Goal: Task Accomplishment & Management: Manage account settings

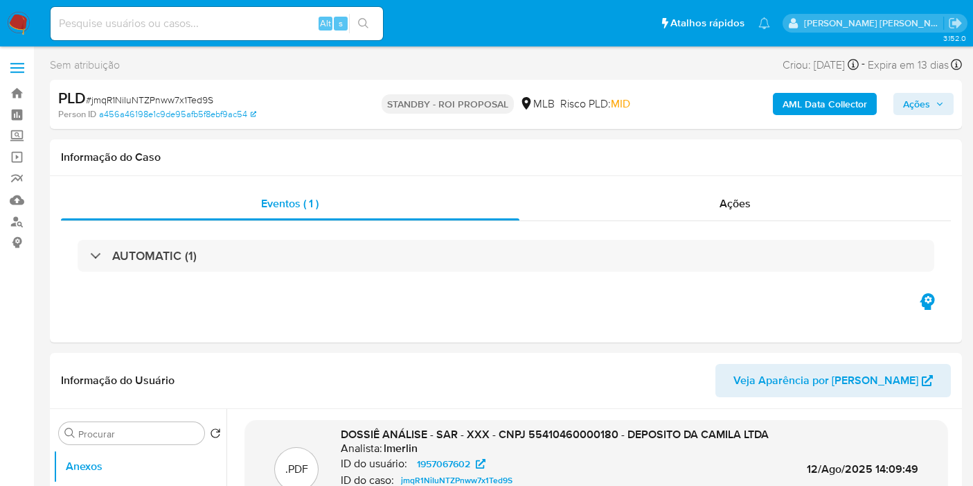
select select "10"
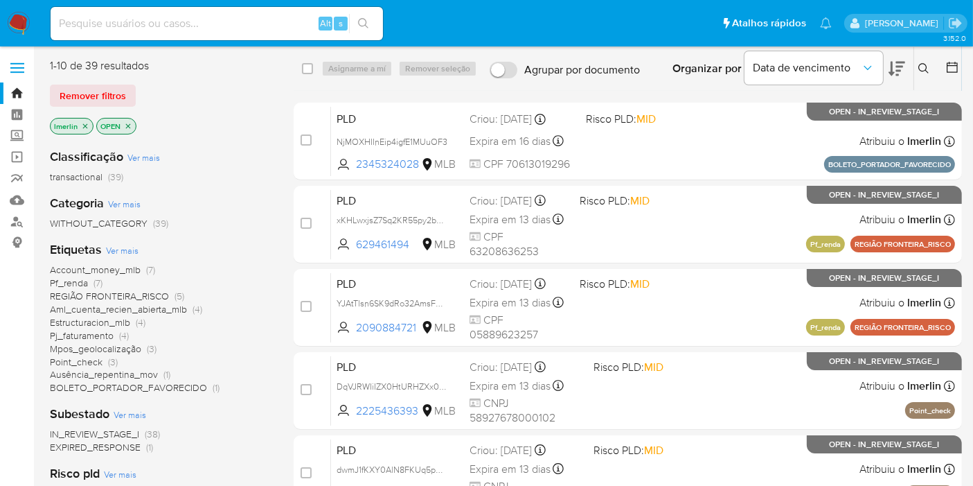
click at [86, 122] on icon "close-filter" at bounding box center [85, 126] width 8 height 8
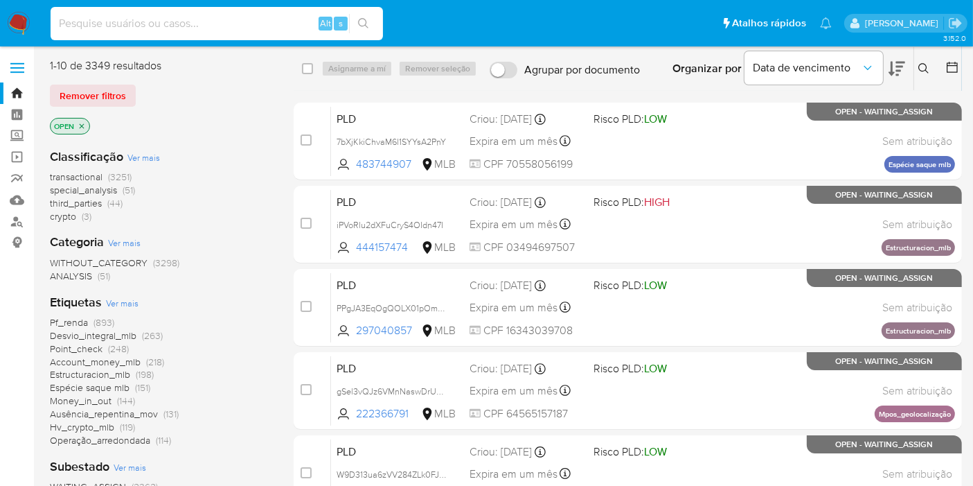
click at [173, 15] on input at bounding box center [217, 24] width 332 height 18
paste input "lIJxZxq06r77J1eT0LKMamxk"
type input "lIJxZxq06r77J1eT0LKMamxk"
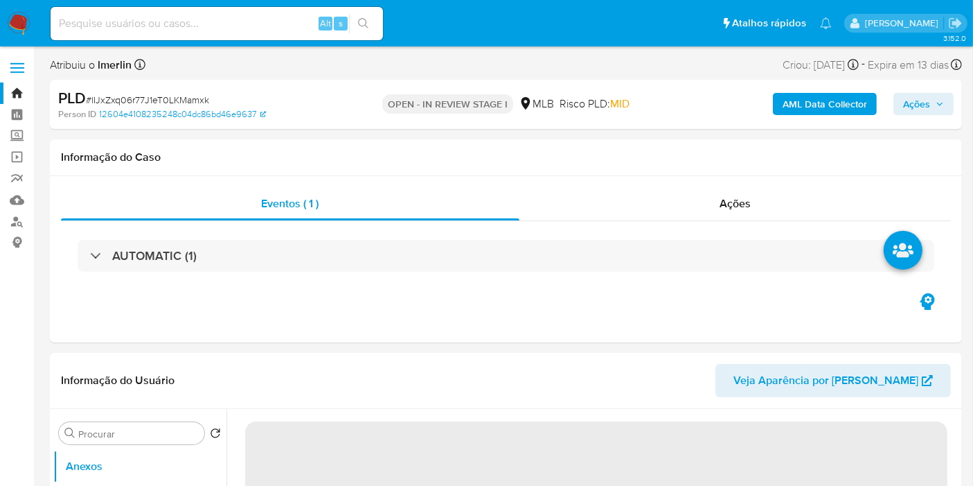
select select "10"
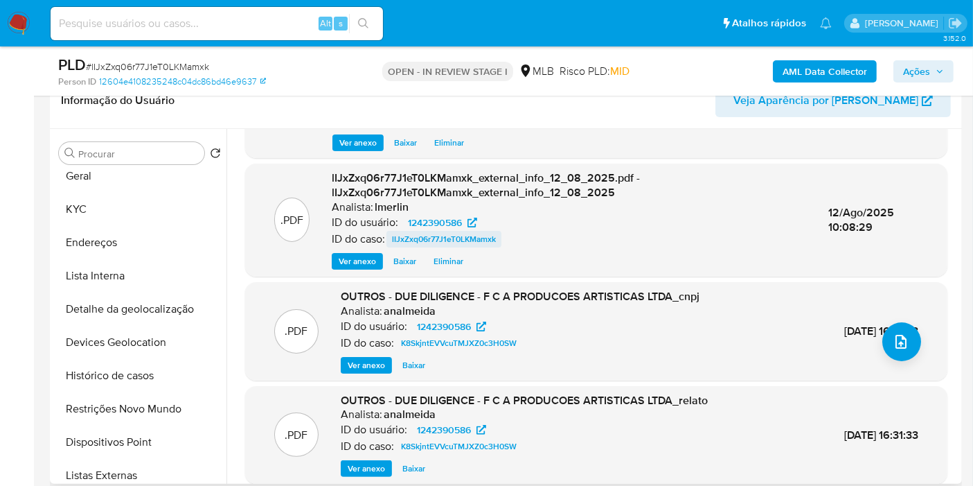
scroll to position [146, 0]
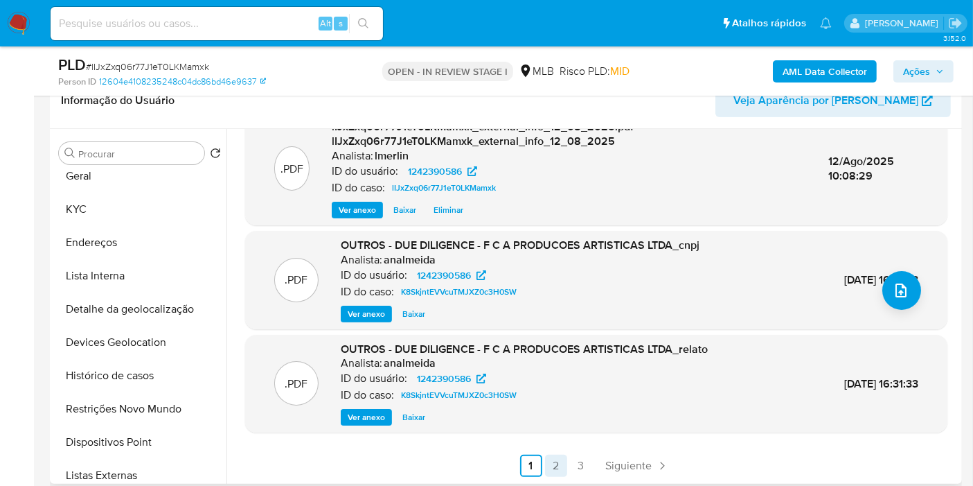
click at [552, 465] on link "2" at bounding box center [556, 465] width 22 height 22
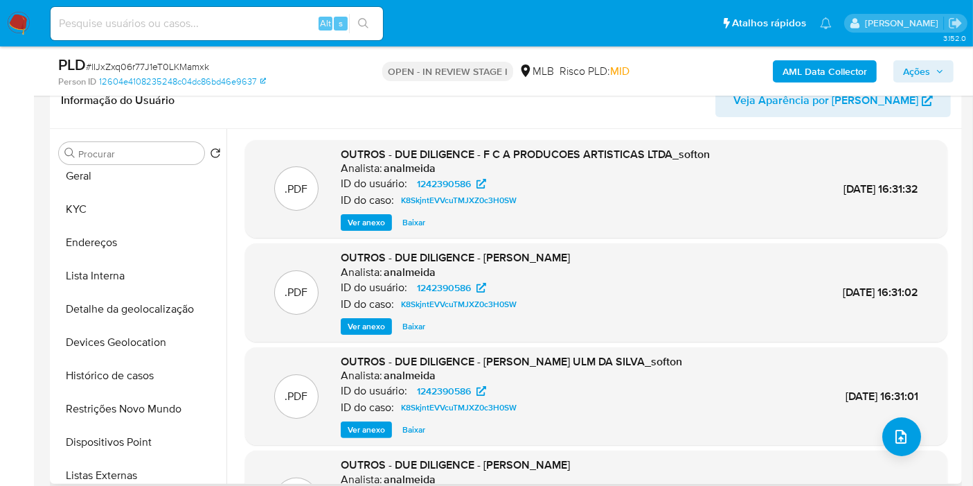
scroll to position [116, 0]
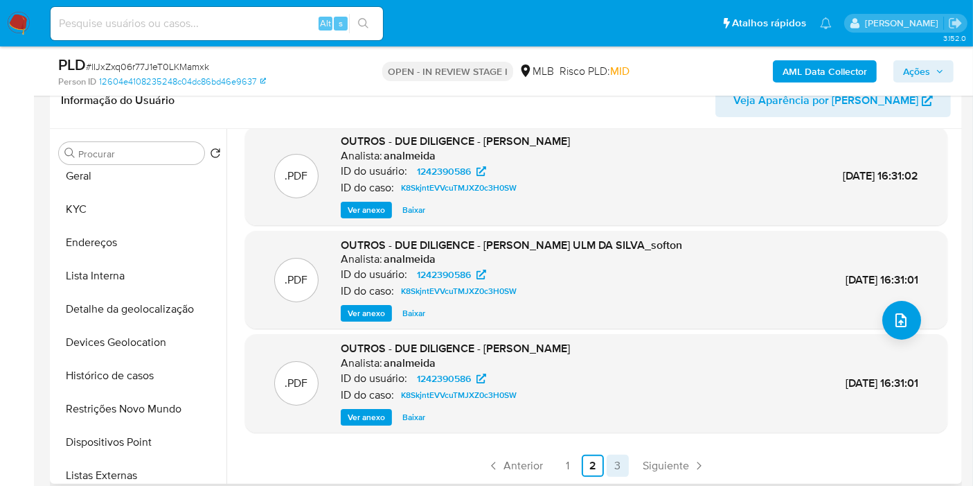
click at [613, 460] on link "3" at bounding box center [618, 465] width 22 height 22
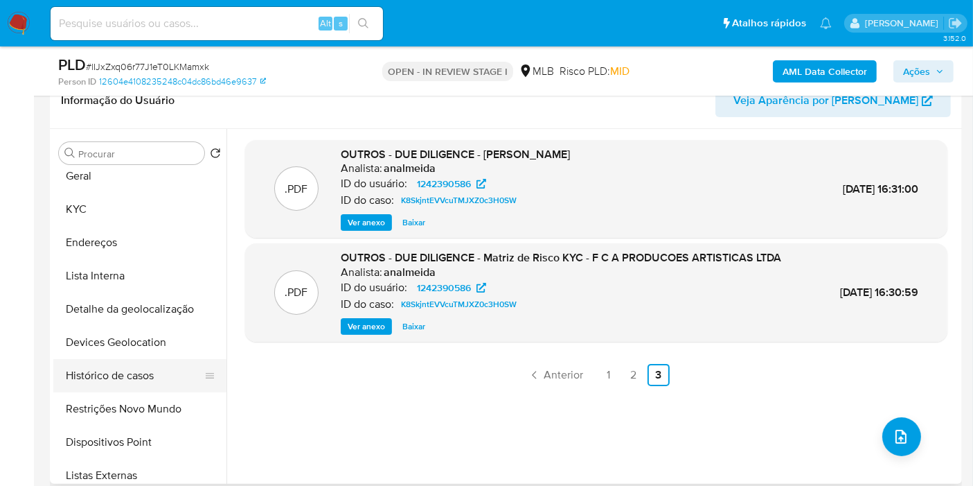
click at [140, 376] on button "Histórico de casos" at bounding box center [134, 375] width 162 height 33
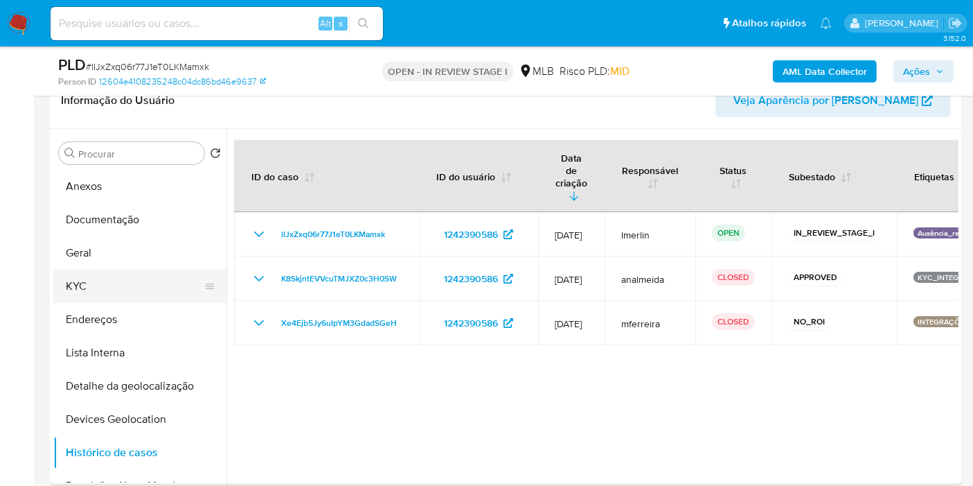
click at [153, 274] on button "KYC" at bounding box center [134, 285] width 162 height 33
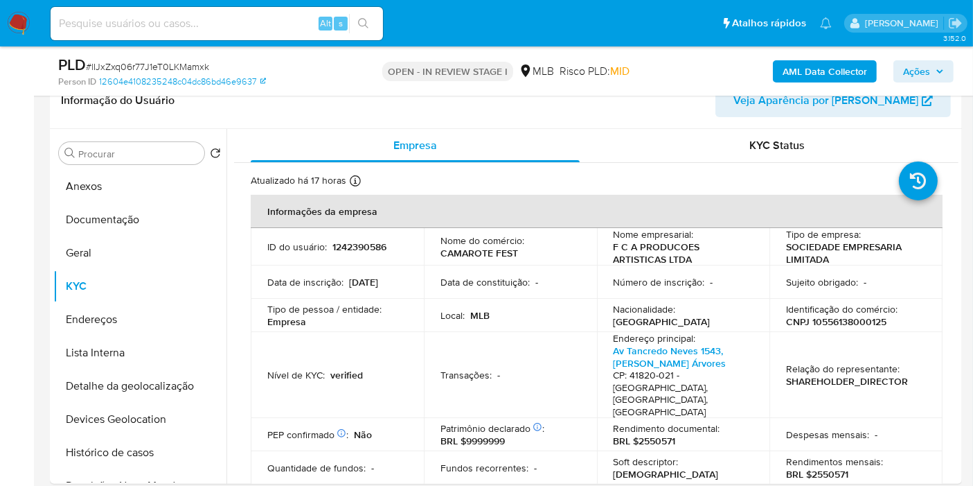
click at [847, 316] on p "CNPJ 10556138000125" at bounding box center [836, 321] width 100 height 12
copy p "10556138000125"
click at [148, 450] on button "Histórico de casos" at bounding box center [134, 452] width 162 height 33
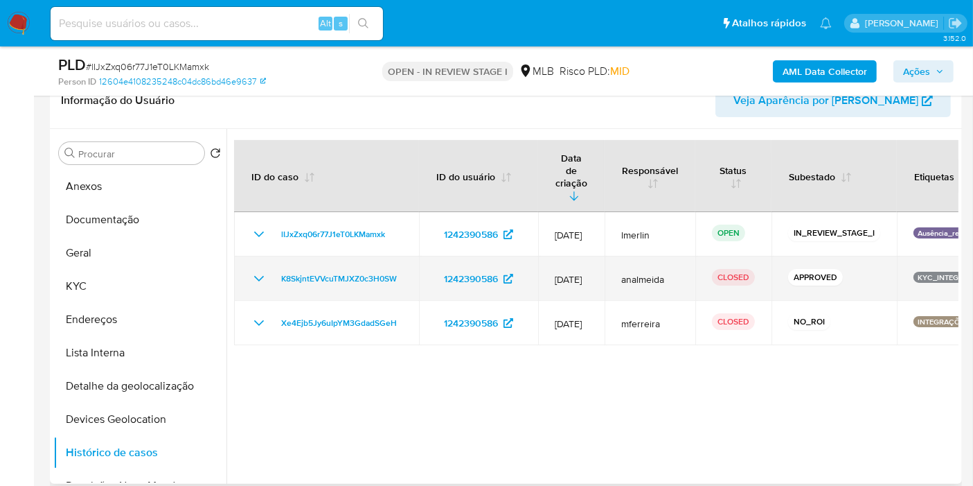
click at [258, 270] on icon "Mostrar/Ocultar" at bounding box center [259, 278] width 17 height 17
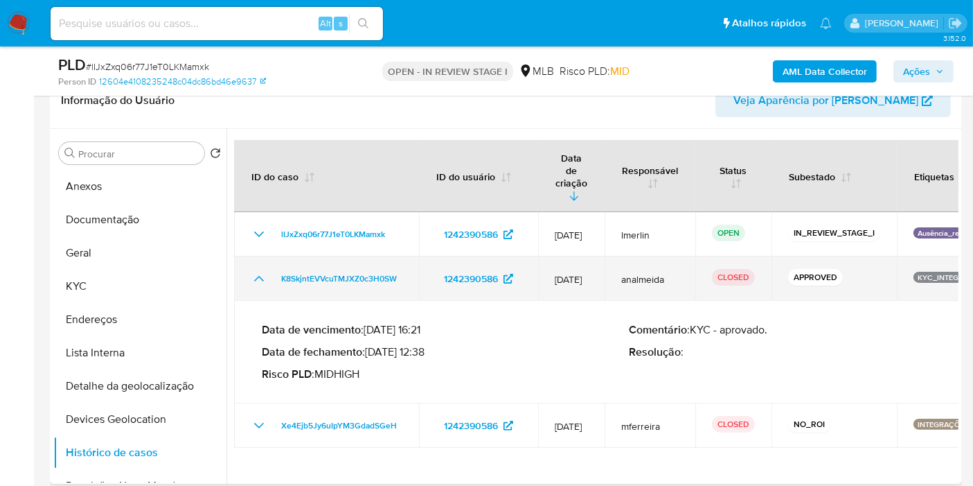
click at [261, 276] on icon "Mostrar/Ocultar" at bounding box center [259, 279] width 10 height 6
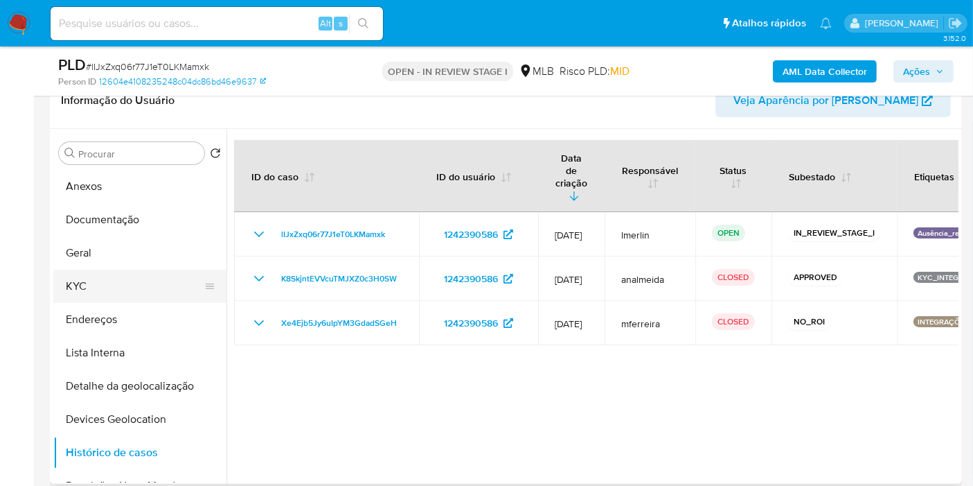
click at [118, 289] on button "KYC" at bounding box center [134, 285] width 162 height 33
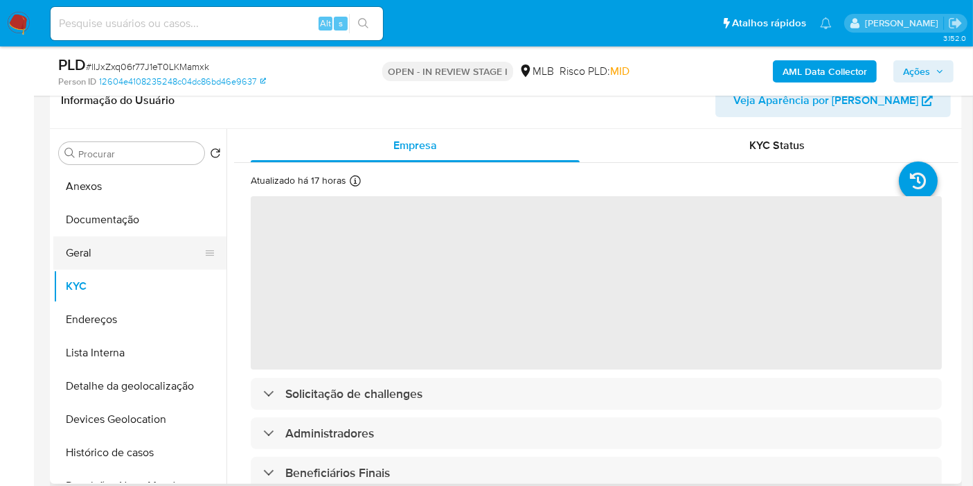
click at [134, 252] on button "Geral" at bounding box center [134, 252] width 162 height 33
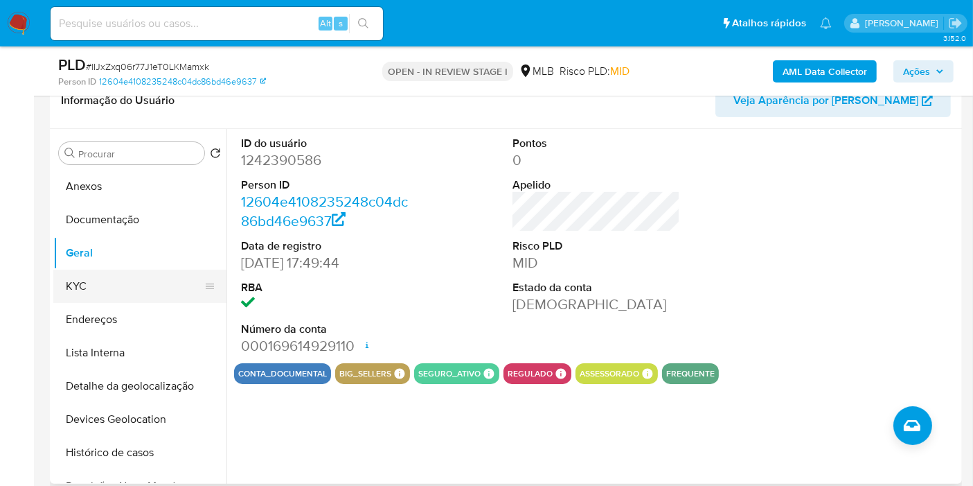
click at [127, 283] on button "KYC" at bounding box center [134, 285] width 162 height 33
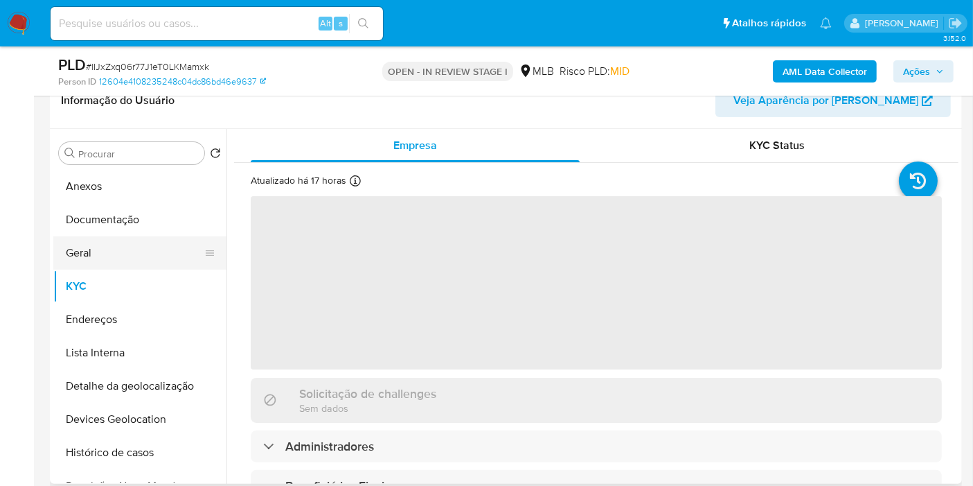
click at [125, 250] on button "Geral" at bounding box center [134, 252] width 162 height 33
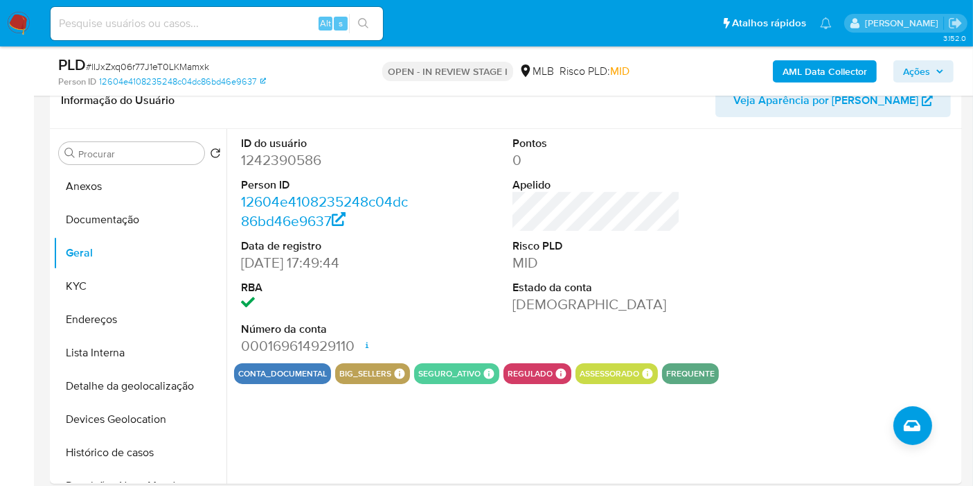
click at [803, 69] on b "AML Data Collector" at bounding box center [825, 71] width 85 height 22
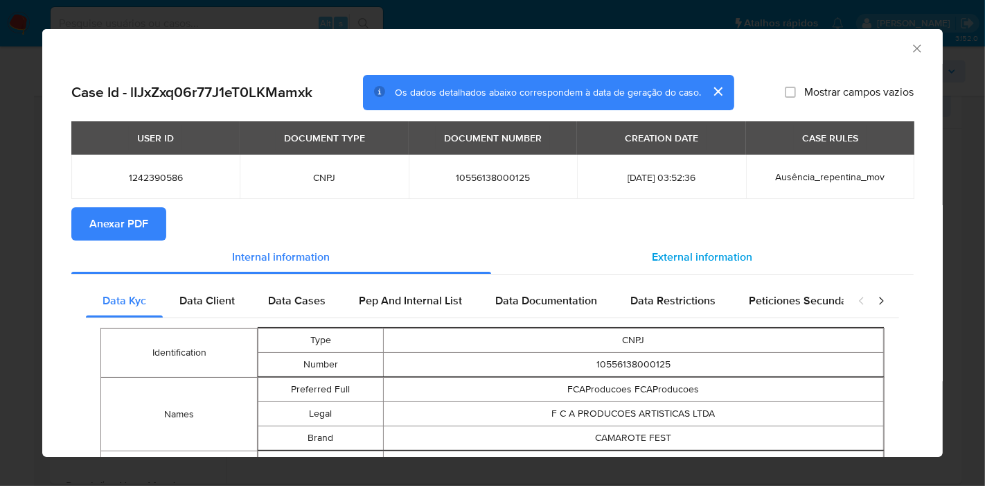
click at [657, 255] on span "External information" at bounding box center [702, 257] width 100 height 16
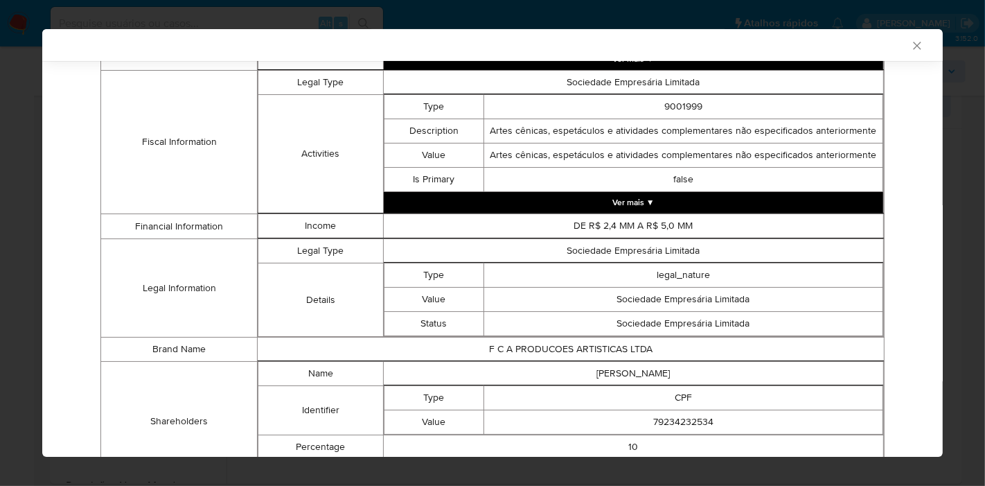
scroll to position [619, 0]
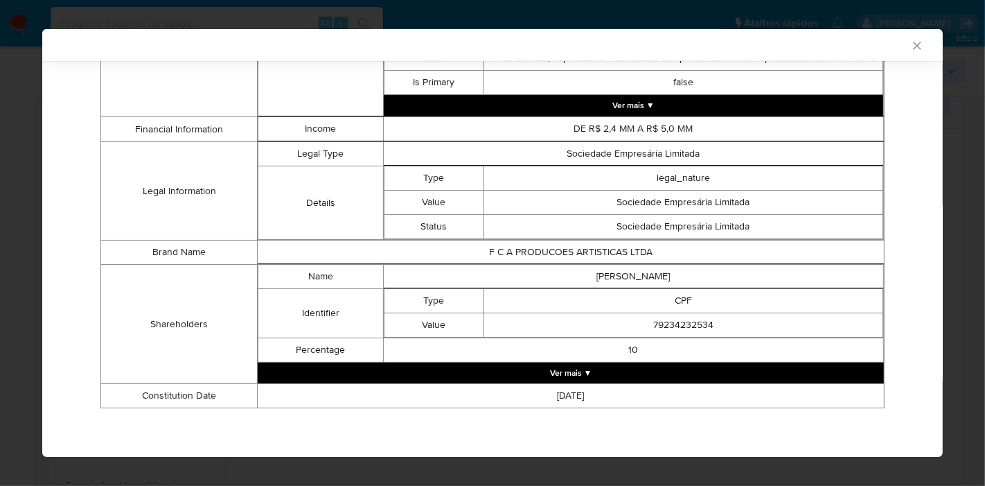
click at [652, 362] on td "10" at bounding box center [633, 350] width 500 height 24
click at [648, 368] on button "Ver mais ▼" at bounding box center [571, 372] width 626 height 21
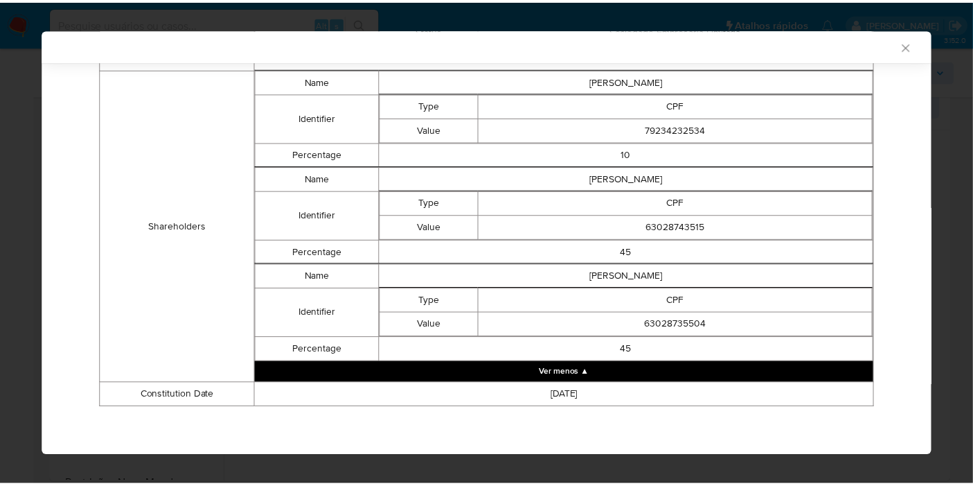
scroll to position [738, 0]
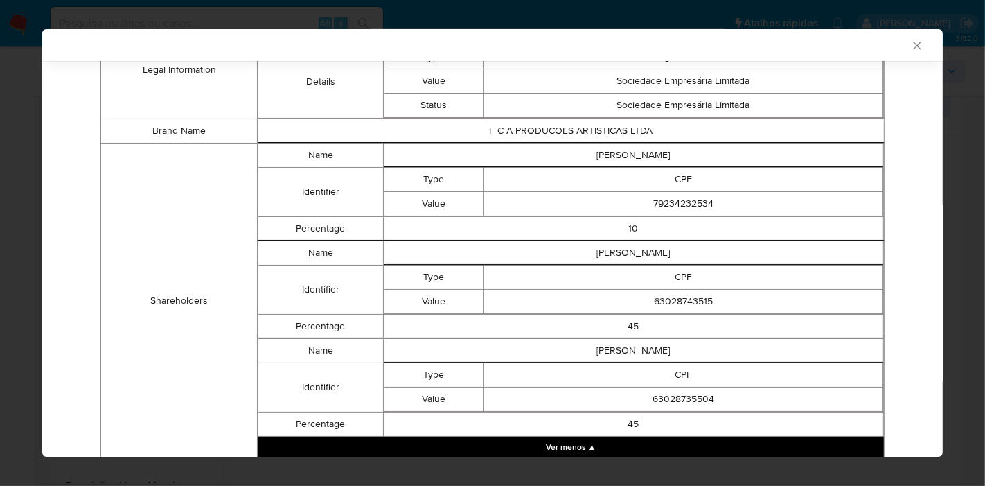
click at [607, 154] on td "ZENON BITTENCOURT SANTANA" at bounding box center [633, 155] width 500 height 24
copy td "ZENON BITTENCOURT SANTANA"
drag, startPoint x: 433, startPoint y: 201, endPoint x: 648, endPoint y: 204, distance: 215.4
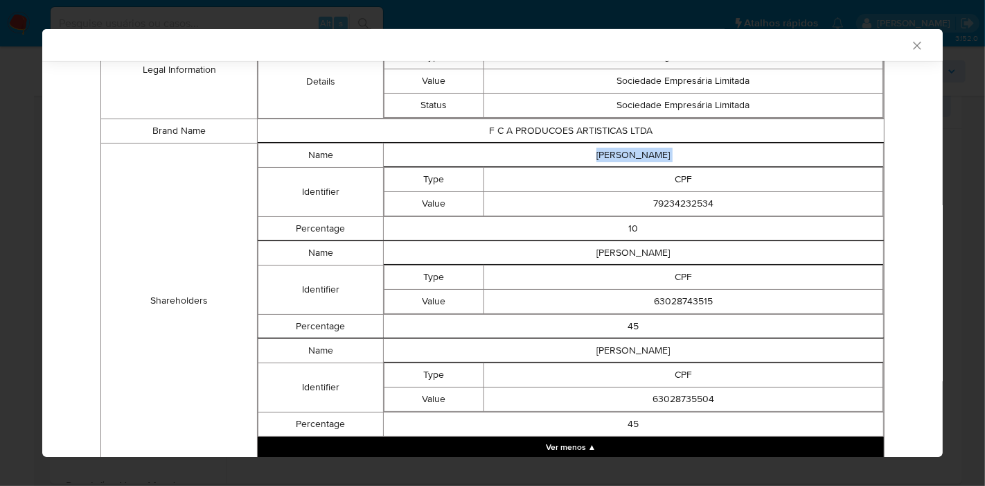
click at [433, 201] on td "Value" at bounding box center [434, 204] width 100 height 24
click at [682, 204] on td "79234232534" at bounding box center [682, 204] width 399 height 24
copy td "79234232534"
click at [546, 255] on td "FLAVIO VINICIUS NASCIMENTO ULM DA SILVA" at bounding box center [633, 253] width 500 height 24
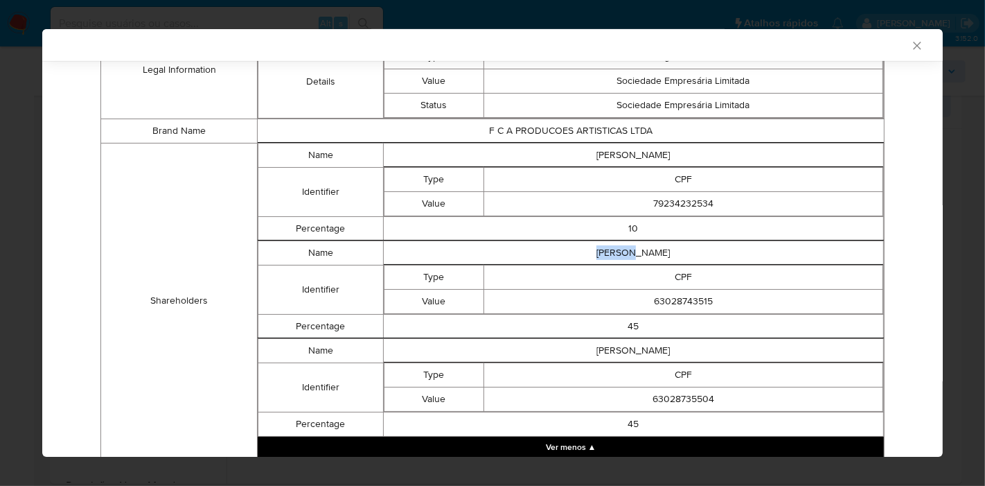
click at [546, 255] on td "FLAVIO VINICIUS NASCIMENTO ULM DA SILVA" at bounding box center [633, 253] width 500 height 24
copy td "FLAVIO VINICIUS NASCIMENTO ULM DA SILVA"
click at [530, 278] on td "CPF" at bounding box center [682, 277] width 399 height 24
click at [657, 308] on td "63028743515" at bounding box center [682, 302] width 399 height 24
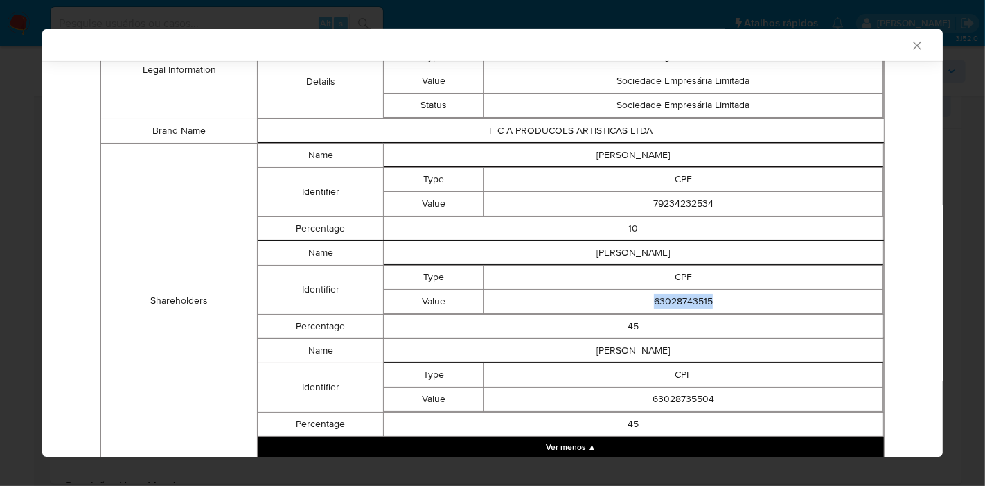
click at [657, 308] on td "63028743515" at bounding box center [682, 302] width 399 height 24
copy td "63028743515"
click at [547, 348] on td "ANTONIO AUGUSTO LEAL ULM DA SILVA FILHO" at bounding box center [633, 351] width 500 height 24
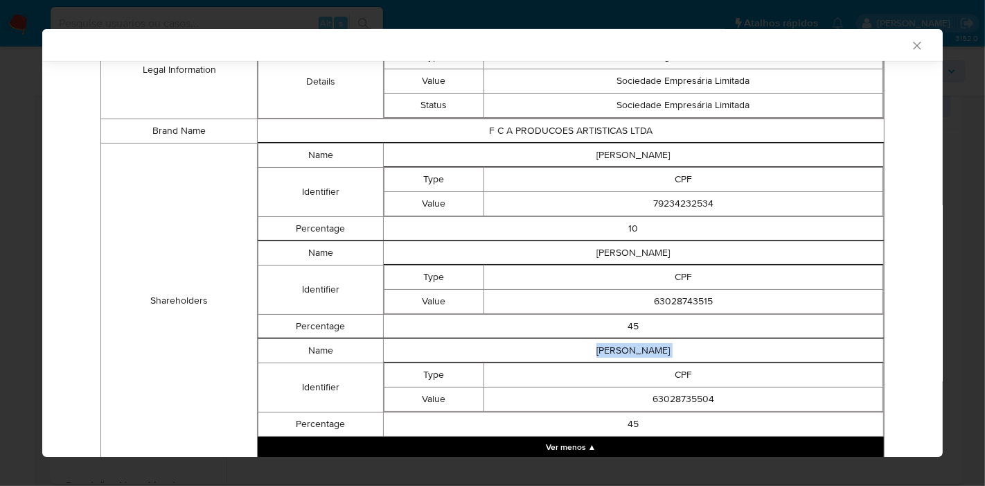
copy td "ANTONIO AUGUSTO LEAL ULM DA SILVA FILHO"
drag, startPoint x: 463, startPoint y: 177, endPoint x: 640, endPoint y: 297, distance: 214.0
click at [463, 177] on td "Type" at bounding box center [434, 180] width 100 height 24
click at [673, 397] on td "63028735504" at bounding box center [682, 399] width 399 height 24
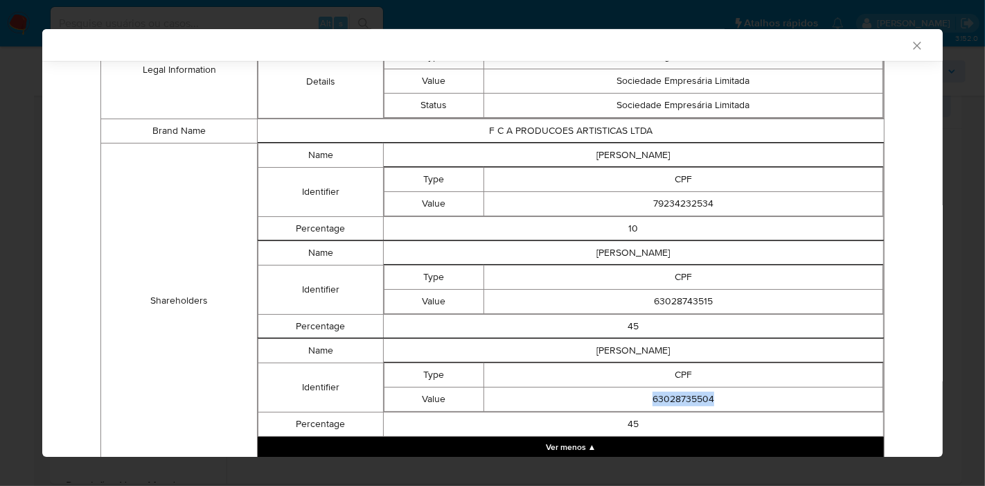
copy td "63028735504"
drag, startPoint x: 447, startPoint y: 83, endPoint x: 756, endPoint y: 54, distance: 309.6
click at [447, 83] on td "Value" at bounding box center [434, 81] width 100 height 24
click at [913, 43] on icon "Fechar a janela" at bounding box center [917, 46] width 8 height 8
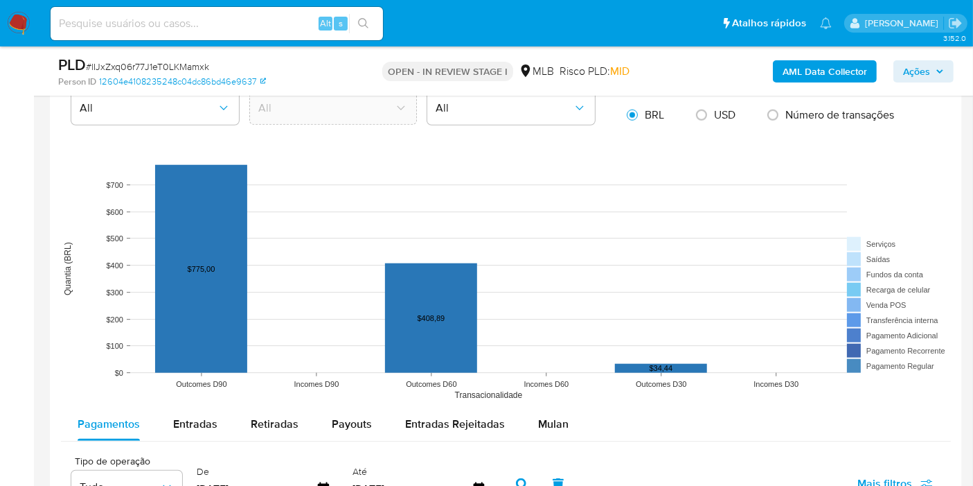
click at [202, 409] on div "Entradas" at bounding box center [195, 423] width 44 height 33
select select "10"
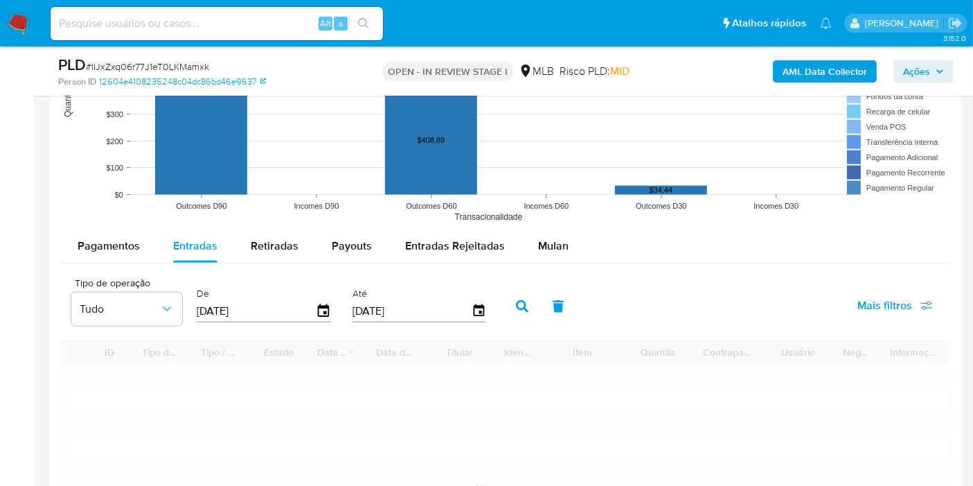
scroll to position [1539, 0]
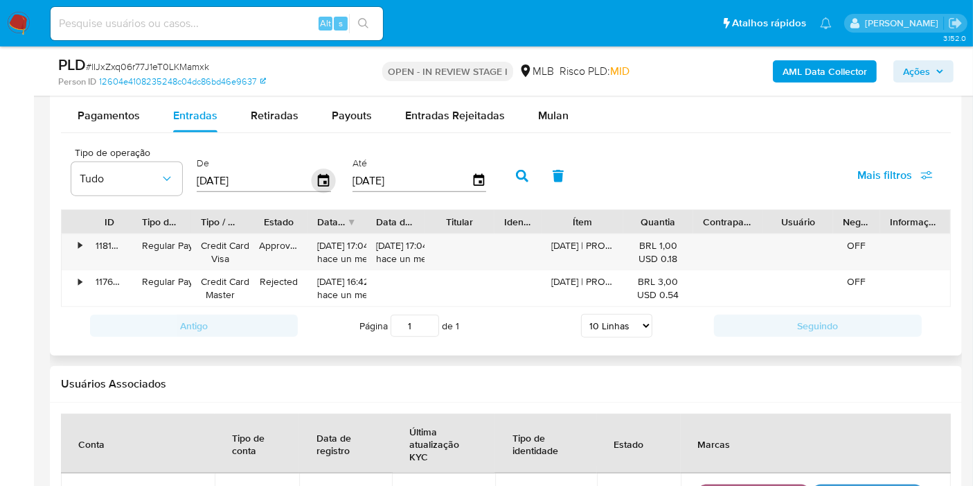
click at [319, 181] on icon "button" at bounding box center [324, 181] width 24 height 24
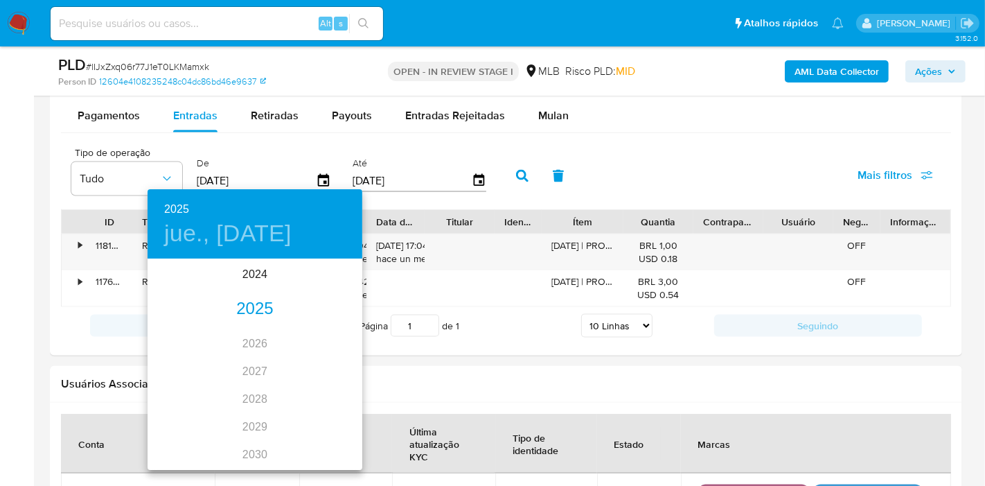
click at [251, 301] on div "2025" at bounding box center [255, 309] width 215 height 28
click at [325, 287] on div "mar." at bounding box center [326, 286] width 71 height 52
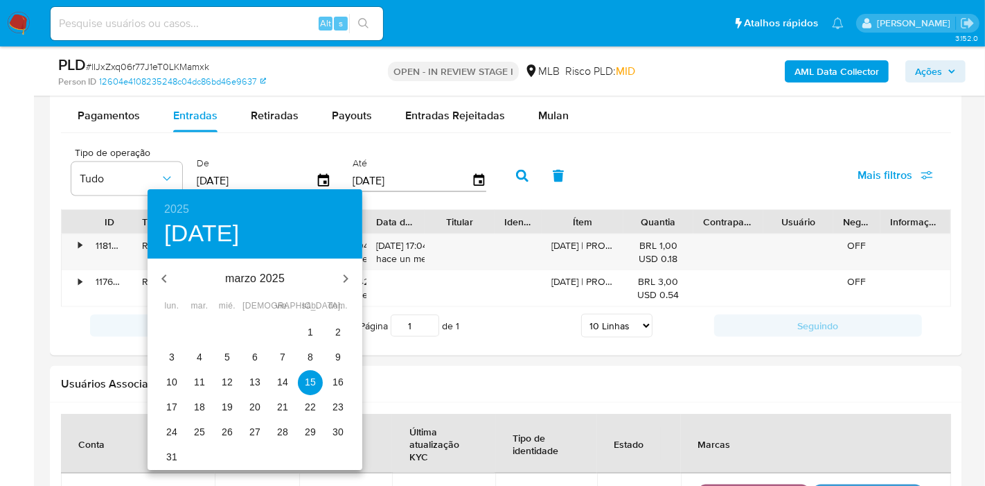
click at [314, 333] on span "1" at bounding box center [310, 332] width 25 height 14
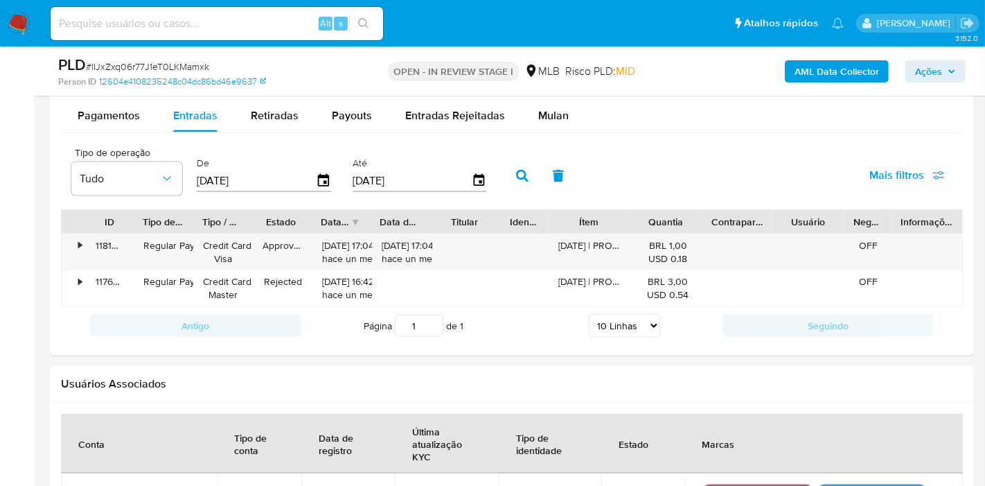
type input "01/03/2025"
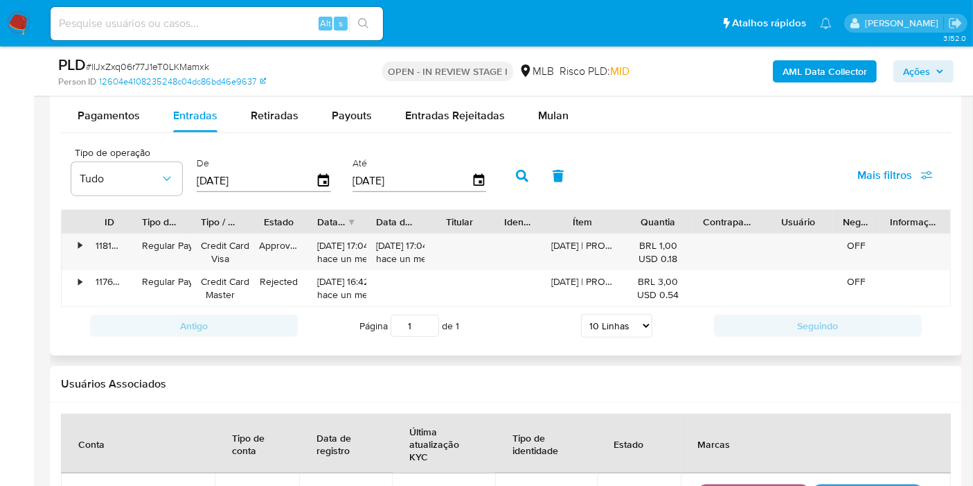
click at [516, 173] on icon "button" at bounding box center [522, 176] width 12 height 12
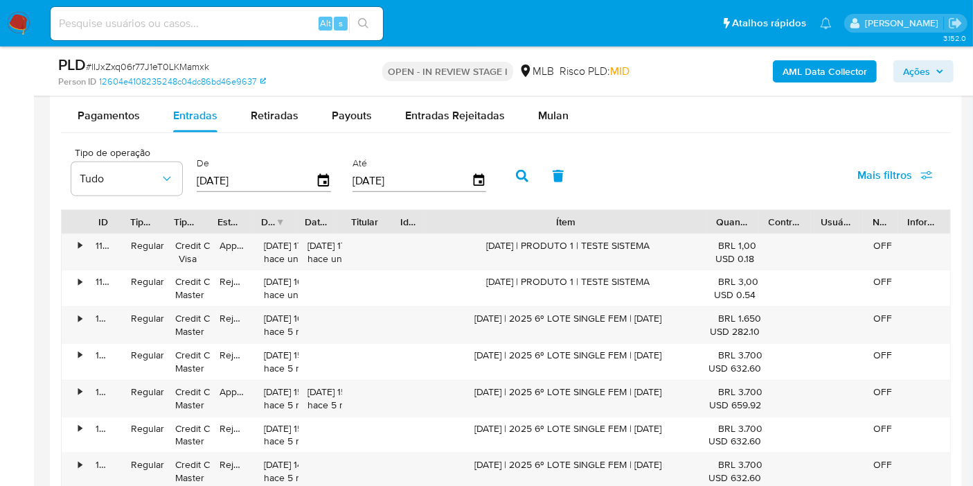
drag, startPoint x: 620, startPoint y: 215, endPoint x: 799, endPoint y: 219, distance: 179.4
click at [801, 219] on div "ID Tipo de operação Tipo / Método Estado Data de criação Data de aprovação Titu…" at bounding box center [506, 222] width 889 height 24
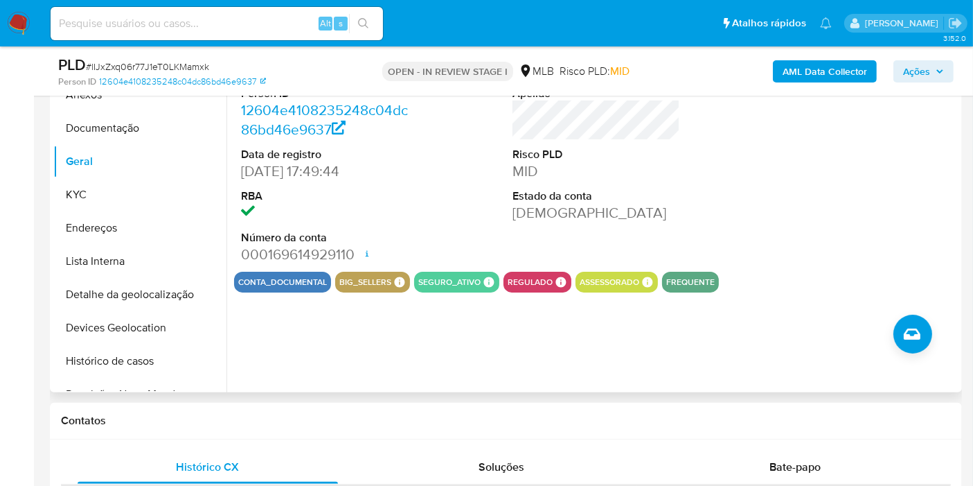
scroll to position [231, 0]
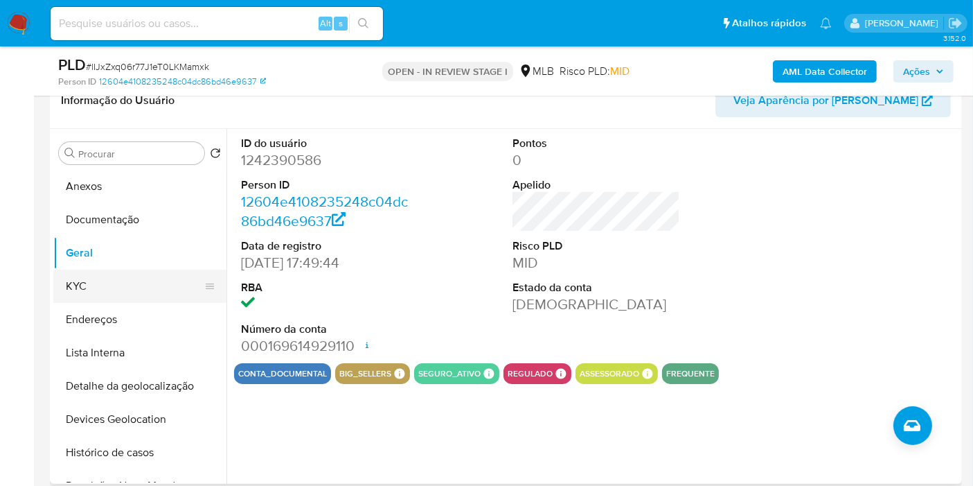
click at [132, 285] on button "KYC" at bounding box center [134, 285] width 162 height 33
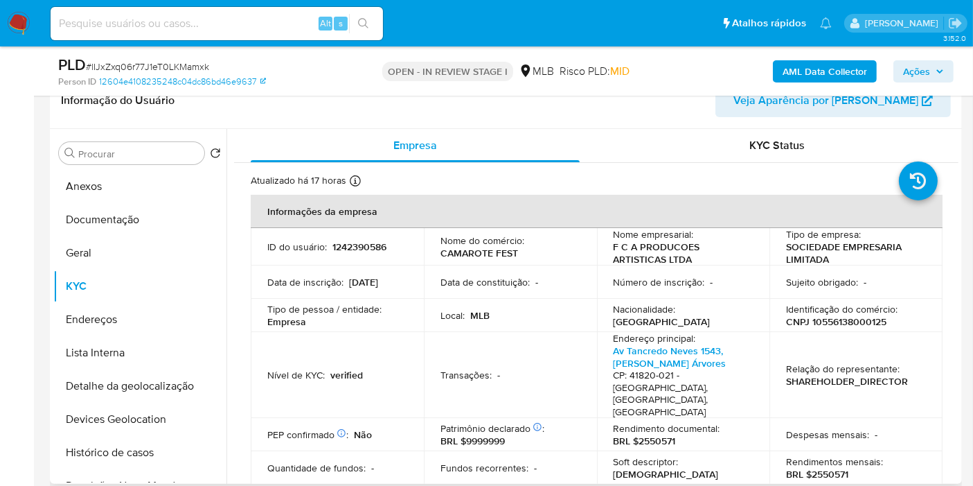
click at [488, 256] on p "CAMAROTE FEST" at bounding box center [480, 253] width 78 height 12
click at [519, 263] on td "Nome do comércio : CAMAROTE FEST" at bounding box center [510, 246] width 173 height 37
drag, startPoint x: 523, startPoint y: 250, endPoint x: 491, endPoint y: 217, distance: 46.1
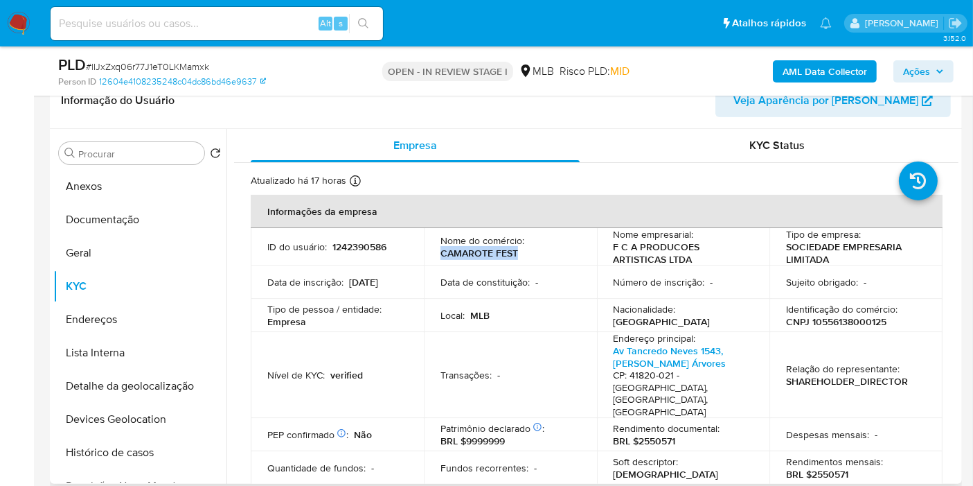
click at [438, 254] on td "Nome do comércio : CAMAROTE FEST" at bounding box center [510, 246] width 173 height 37
copy p "CAMAROTE FEST"
click at [147, 190] on button "Anexos" at bounding box center [134, 186] width 162 height 33
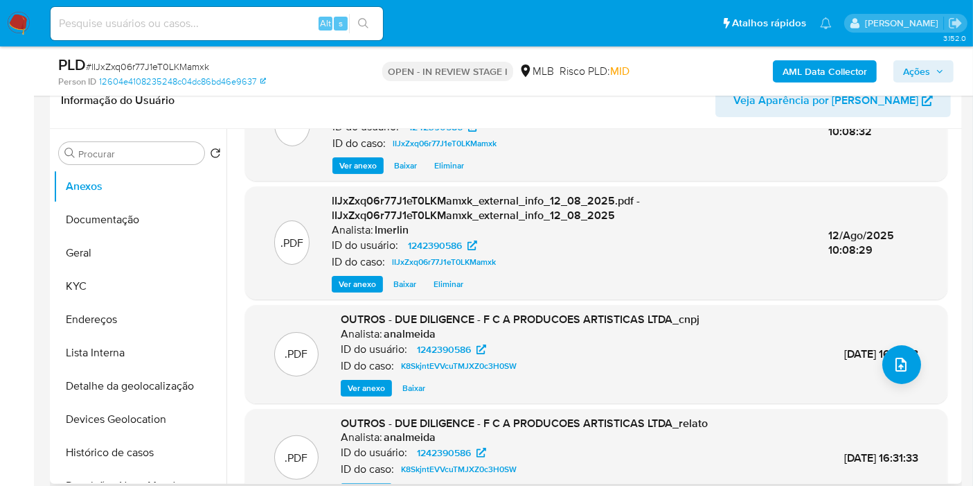
scroll to position [146, 0]
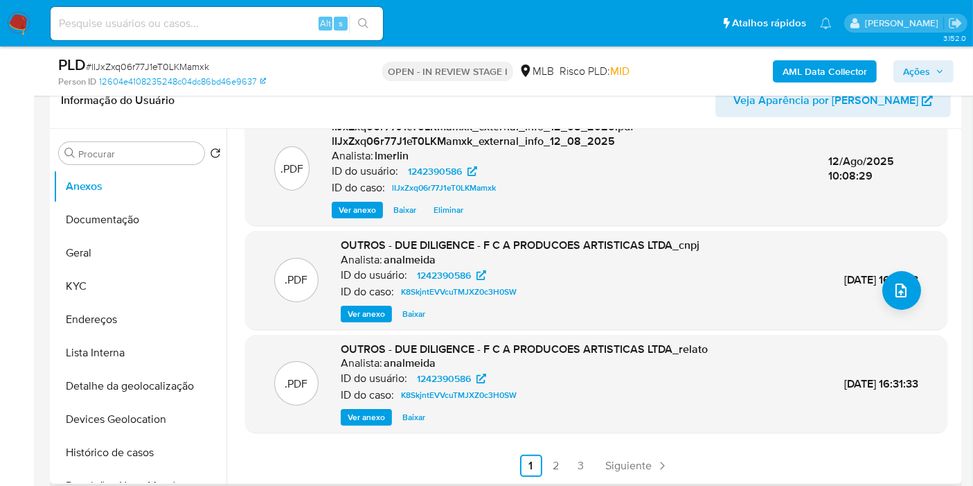
click at [362, 313] on span "Ver anexo" at bounding box center [366, 314] width 37 height 14
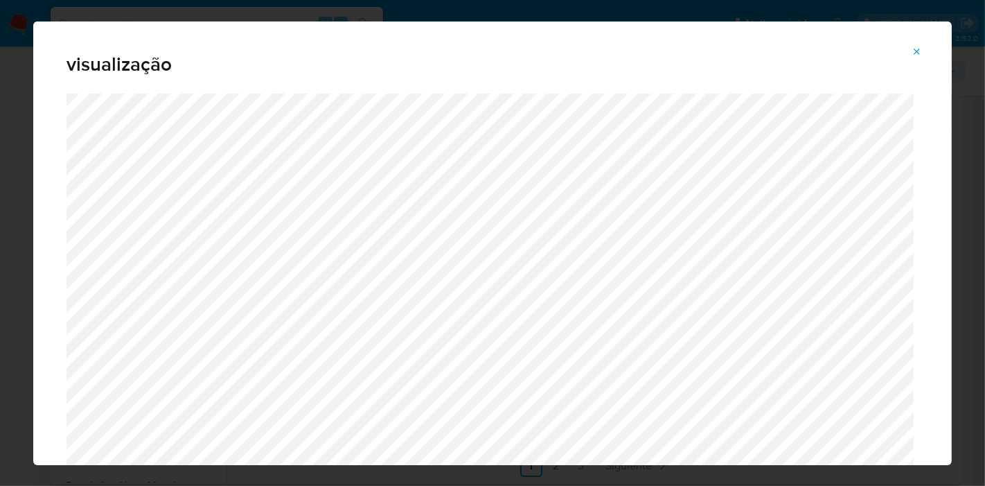
click at [0, 232] on div "visualização" at bounding box center [492, 243] width 985 height 486
click at [916, 48] on icon "Attachment preview" at bounding box center [917, 51] width 11 height 11
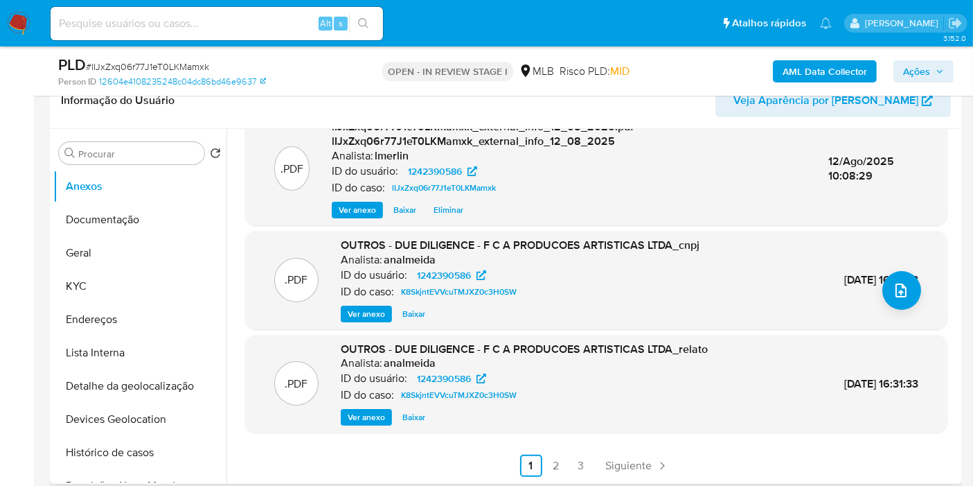
click at [375, 410] on span "Ver anexo" at bounding box center [366, 417] width 37 height 14
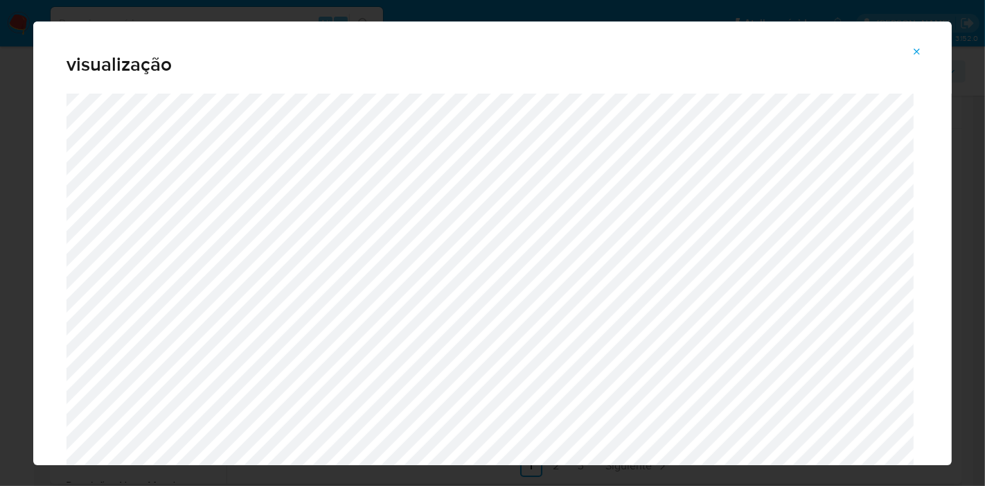
click at [922, 48] on icon "Attachment preview" at bounding box center [917, 51] width 11 height 11
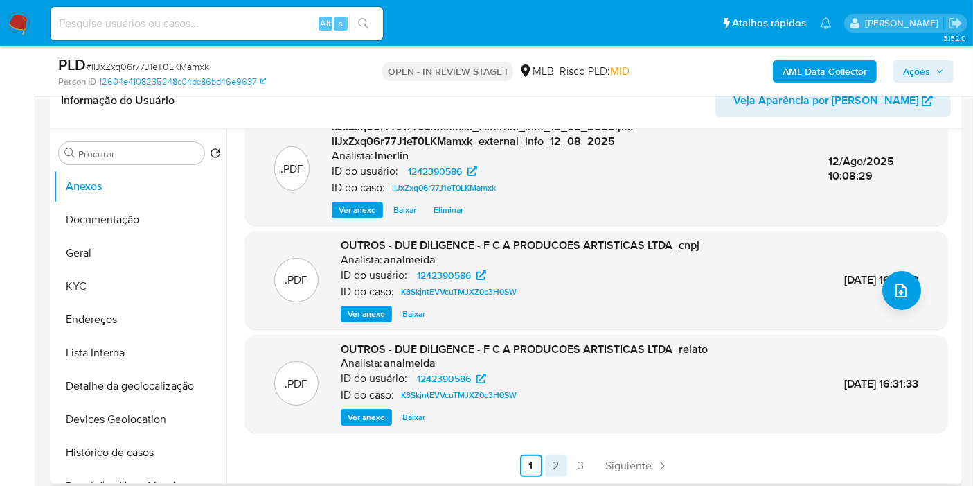
click at [558, 468] on link "2" at bounding box center [556, 465] width 22 height 22
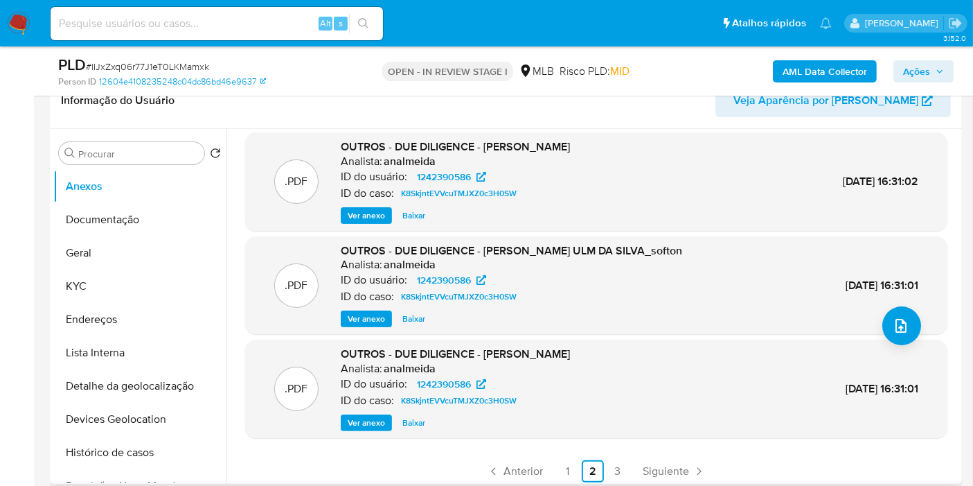
scroll to position [116, 0]
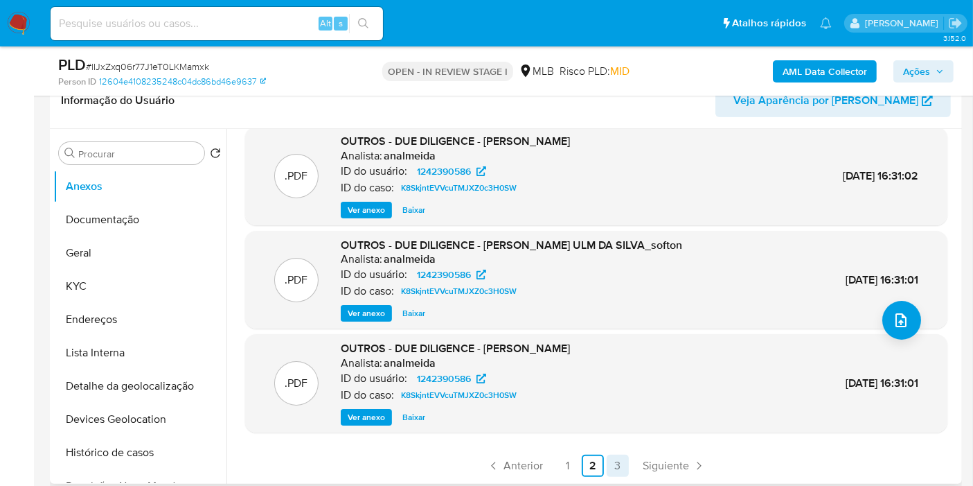
click at [613, 465] on link "3" at bounding box center [618, 465] width 22 height 22
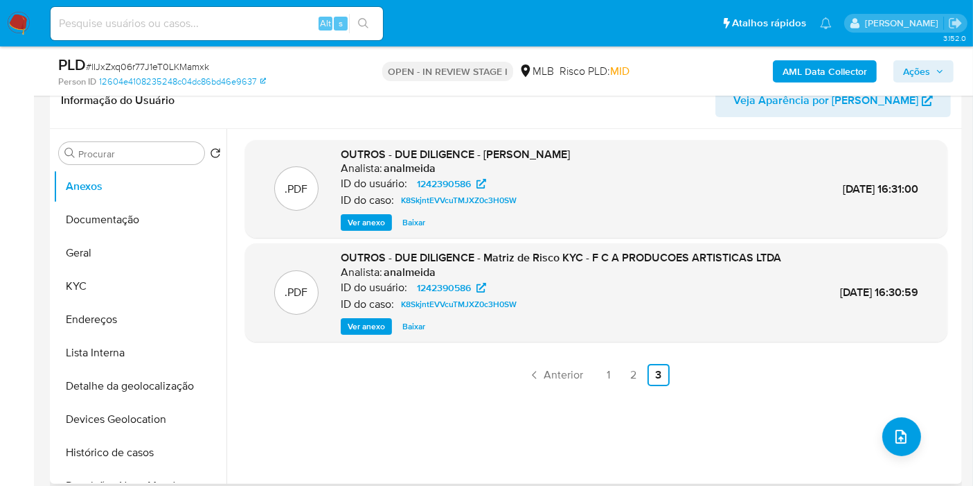
click at [364, 326] on span "Ver anexo" at bounding box center [366, 326] width 37 height 14
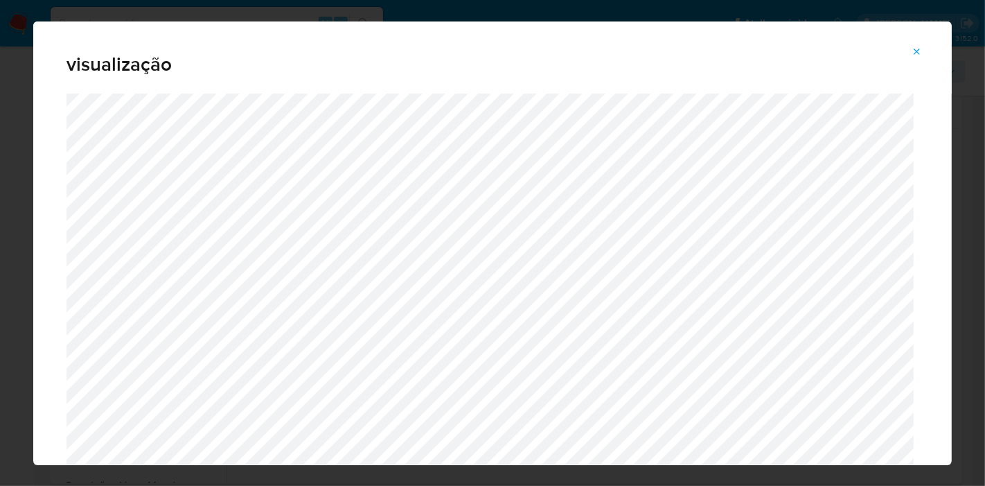
click at [0, 361] on div "visualização" at bounding box center [492, 243] width 985 height 486
click at [916, 60] on span "Attachment preview" at bounding box center [917, 51] width 11 height 19
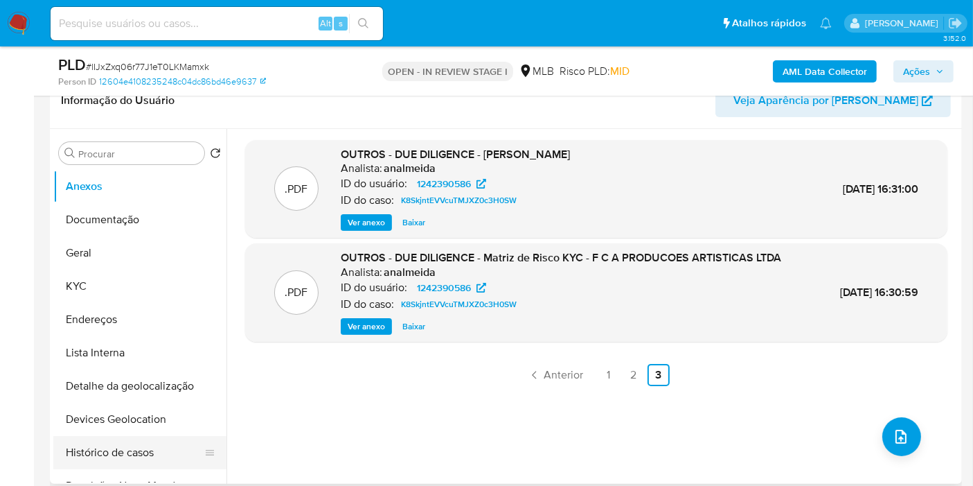
click at [155, 460] on button "Histórico de casos" at bounding box center [134, 452] width 162 height 33
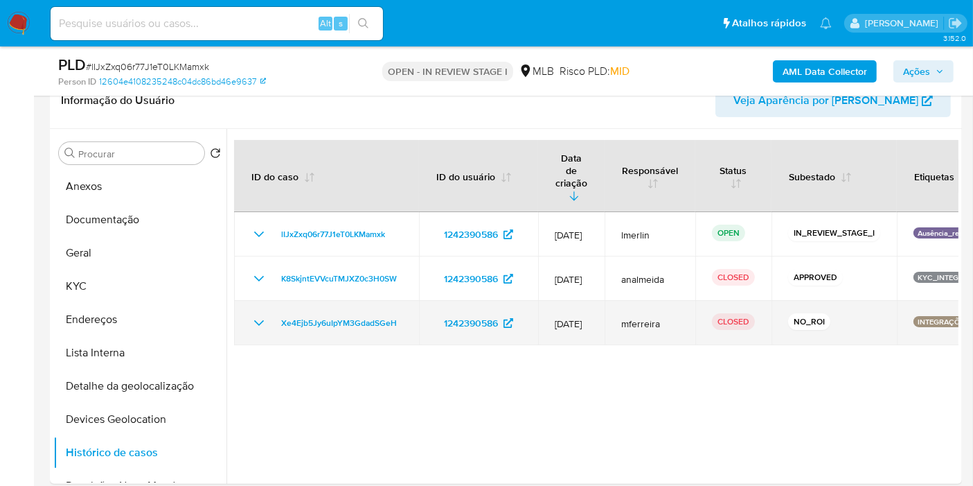
click at [253, 314] on icon "Mostrar/Ocultar" at bounding box center [259, 322] width 17 height 17
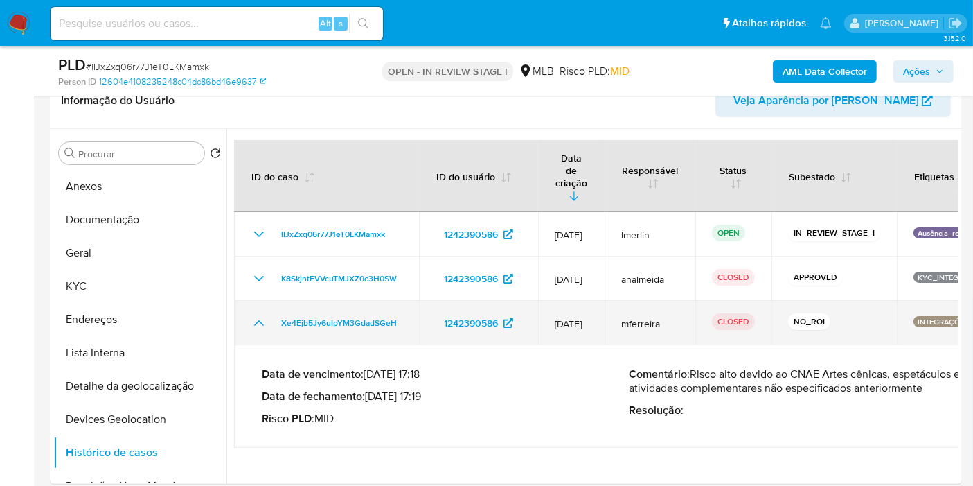
click at [259, 320] on icon "Mostrar/Ocultar" at bounding box center [259, 323] width 10 height 6
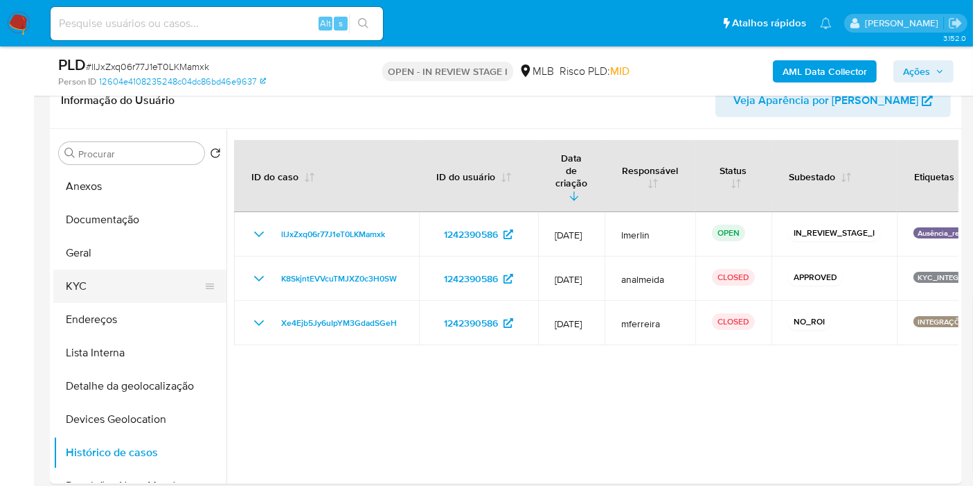
click at [119, 279] on button "KYC" at bounding box center [134, 285] width 162 height 33
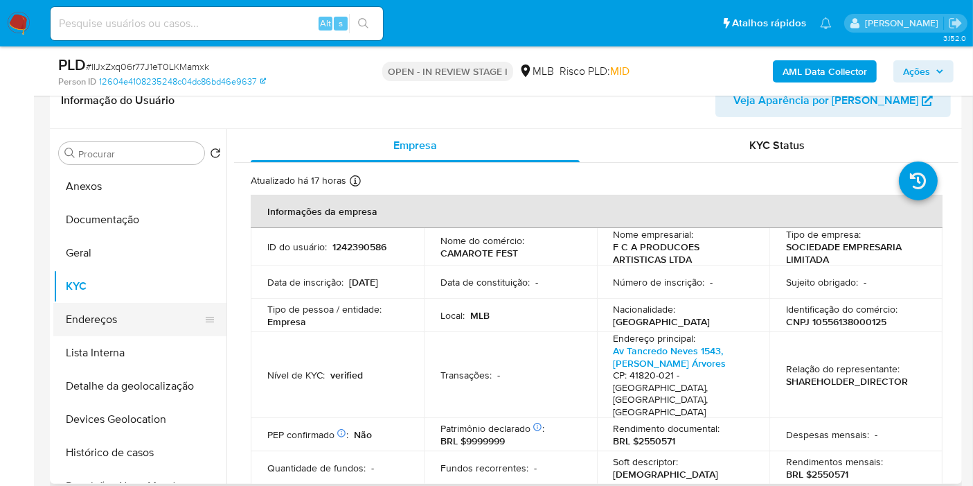
click at [138, 319] on button "Endereços" at bounding box center [134, 319] width 162 height 33
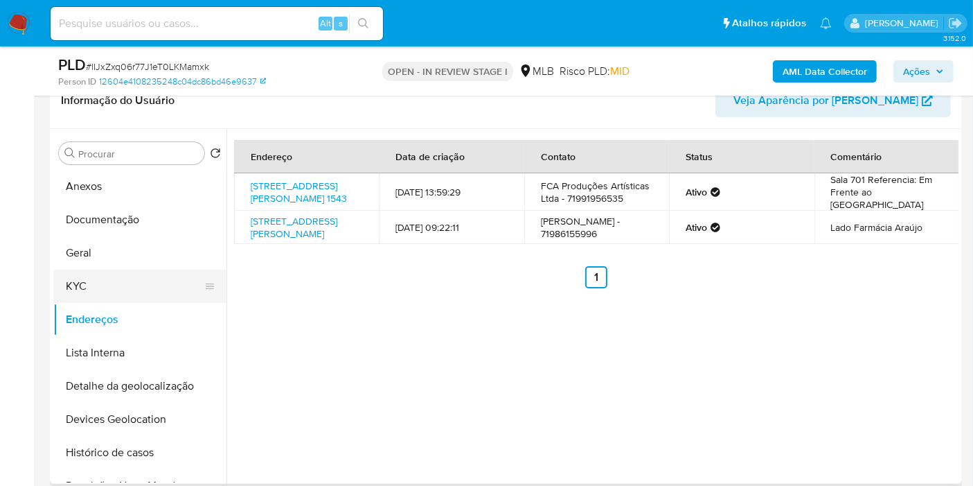
click at [119, 280] on button "KYC" at bounding box center [134, 285] width 162 height 33
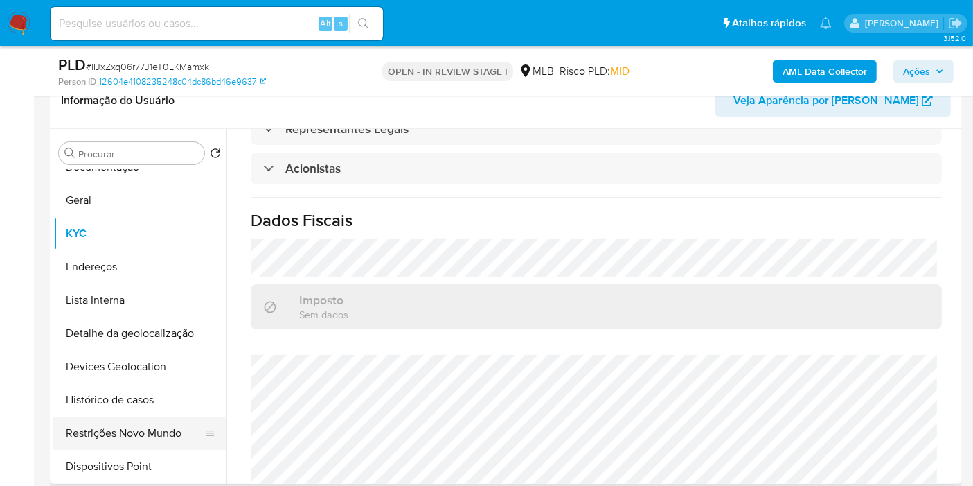
scroll to position [77, 0]
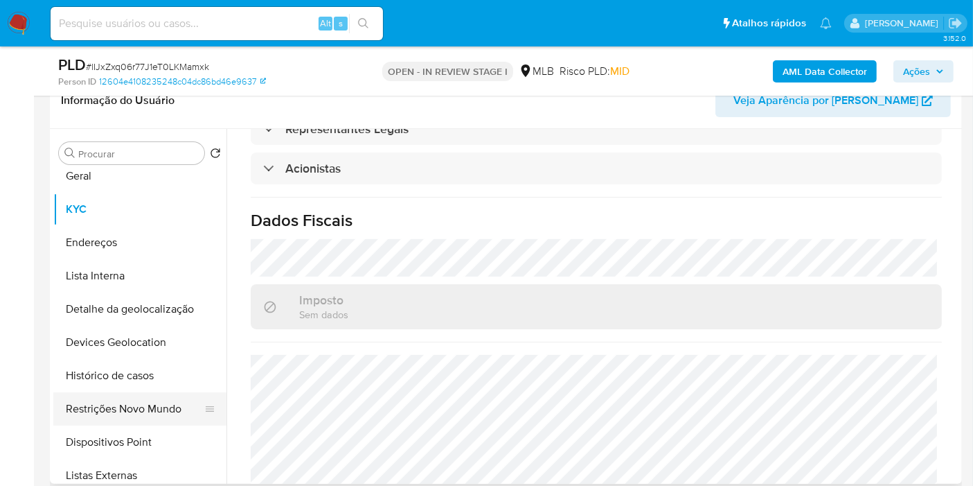
click at [144, 414] on button "Restrições Novo Mundo" at bounding box center [134, 408] width 162 height 33
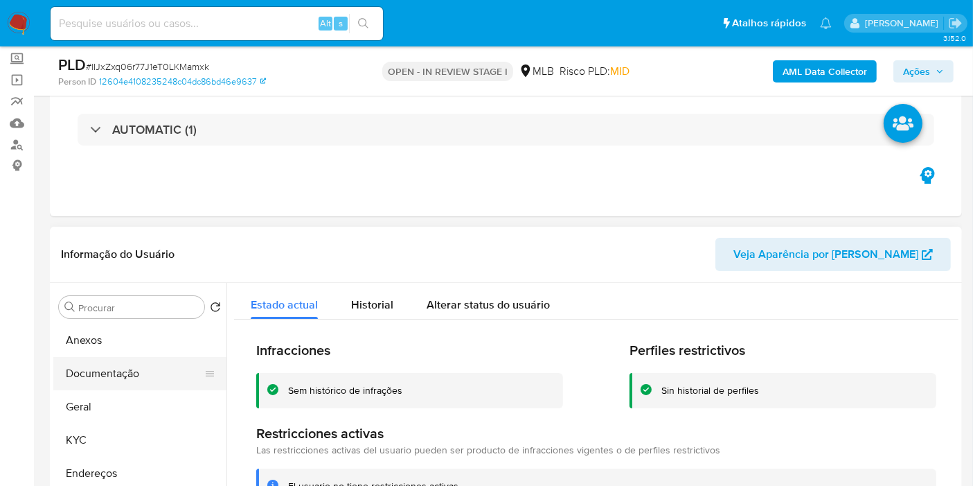
click at [111, 379] on button "Documentação" at bounding box center [134, 373] width 162 height 33
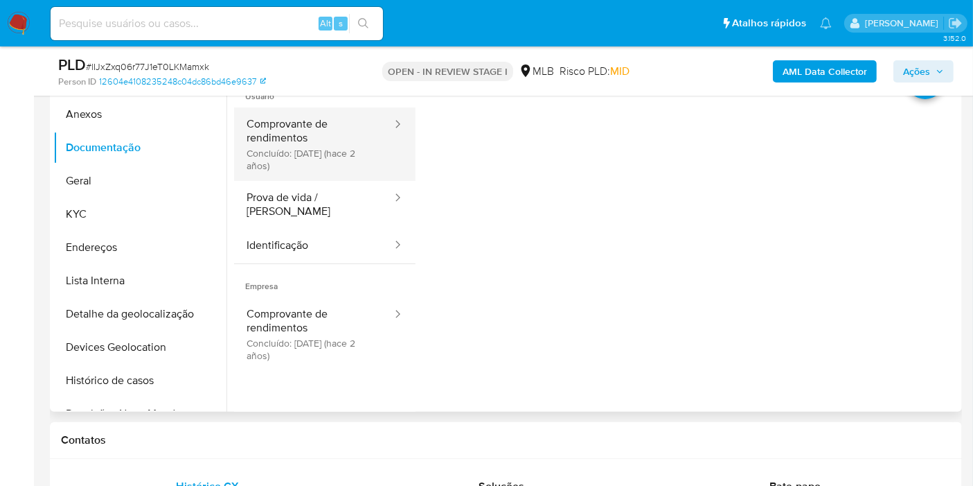
scroll to position [308, 0]
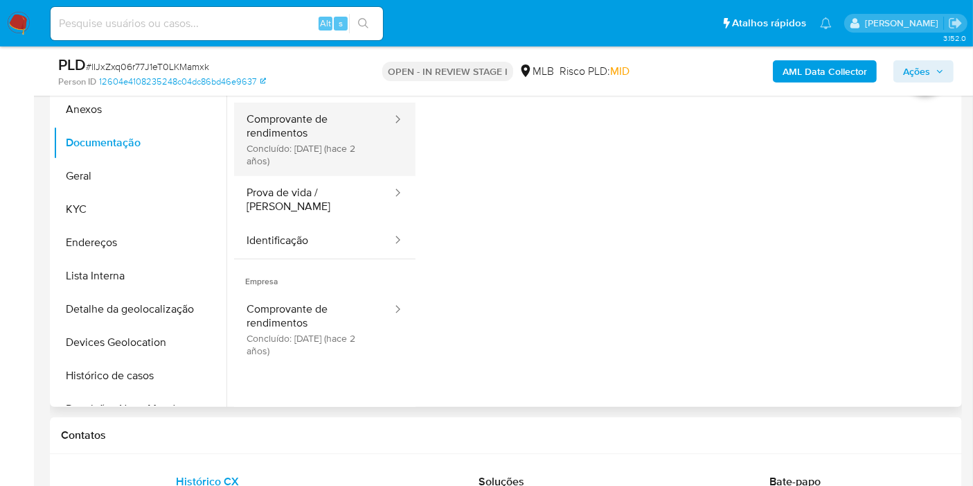
click at [362, 152] on button "Comprovante de rendimentos Concluído: 17/01/2024 (hace 2 años)" at bounding box center [313, 139] width 159 height 73
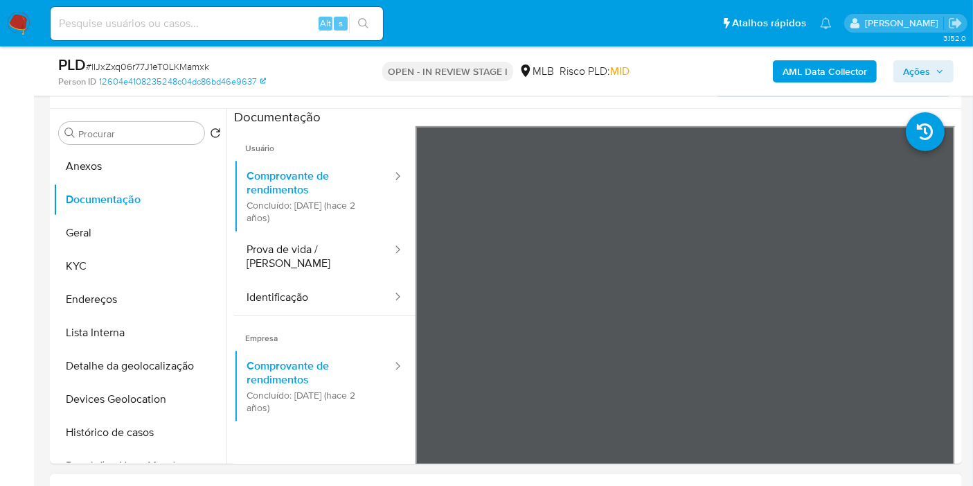
scroll to position [231, 0]
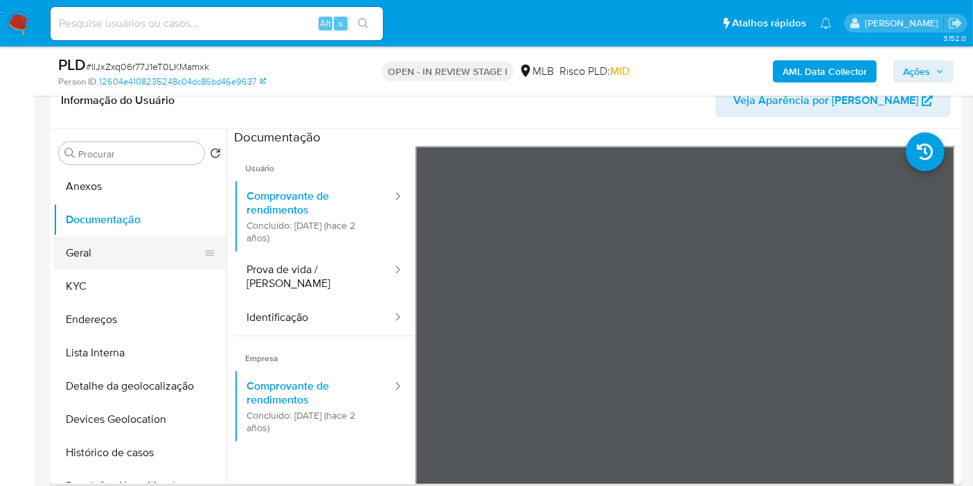
click at [149, 248] on button "Geral" at bounding box center [134, 252] width 162 height 33
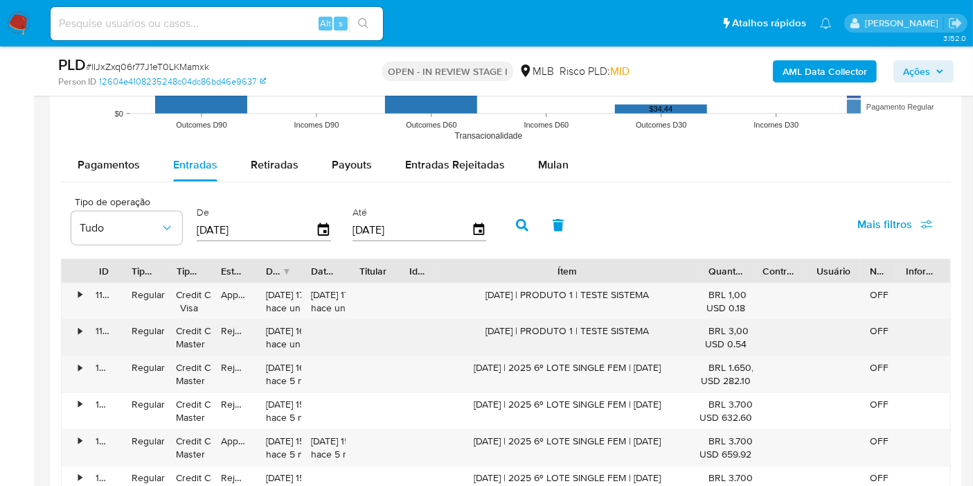
scroll to position [1616, 0]
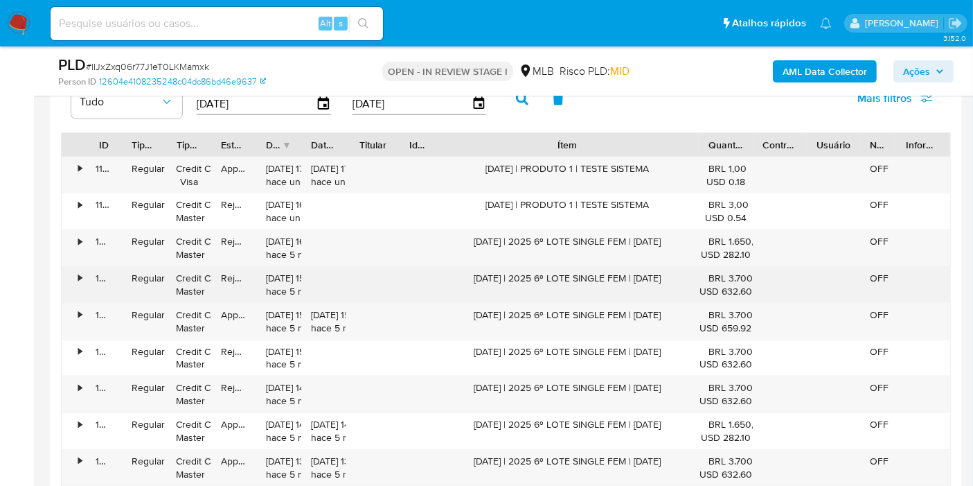
click at [523, 269] on div "04/03/2025 | 2025 6º LOTE SINGLE FEM | CARNAVAL 2025" at bounding box center [567, 285] width 263 height 36
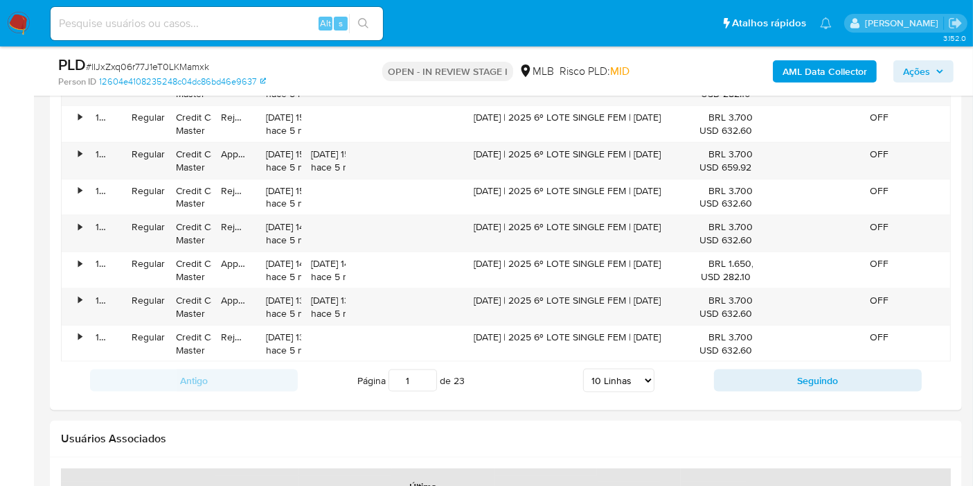
scroll to position [1924, 0]
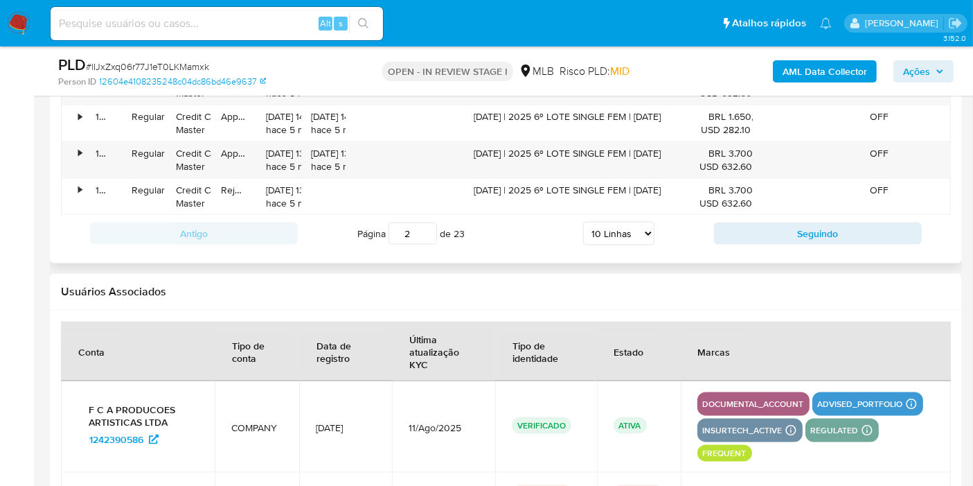
click at [423, 223] on input "2" at bounding box center [413, 233] width 48 height 22
click at [419, 224] on input "2" at bounding box center [413, 233] width 48 height 22
click at [429, 222] on input "3" at bounding box center [413, 233] width 48 height 22
click at [429, 222] on input "4" at bounding box center [413, 233] width 48 height 22
click at [429, 222] on input "5" at bounding box center [413, 233] width 48 height 22
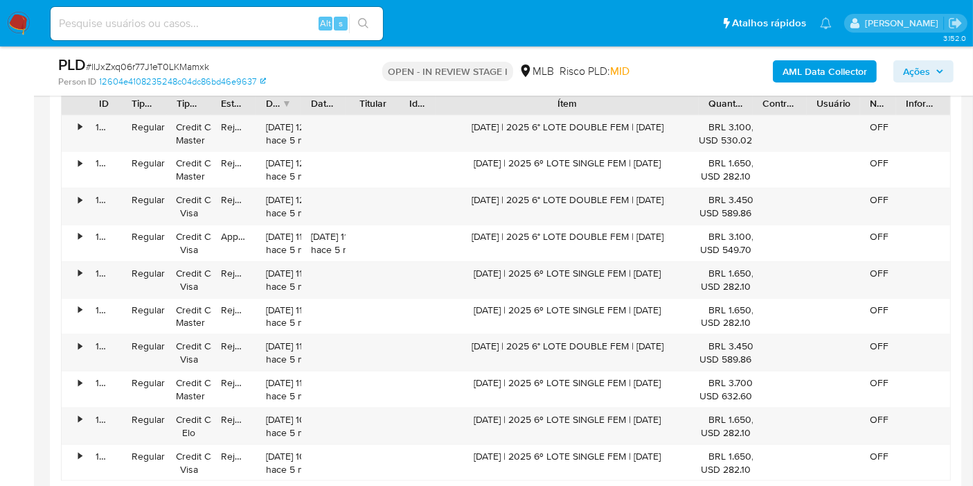
scroll to position [1616, 0]
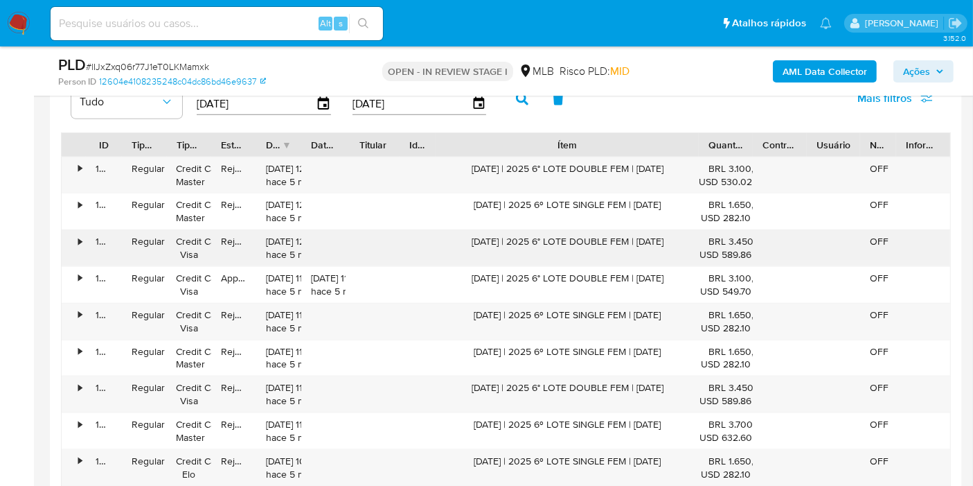
click at [554, 240] on div "04/03/2025 | 2025 6° LOTE DOUBLE FEM | CARNAVAL 2025" at bounding box center [567, 248] width 263 height 36
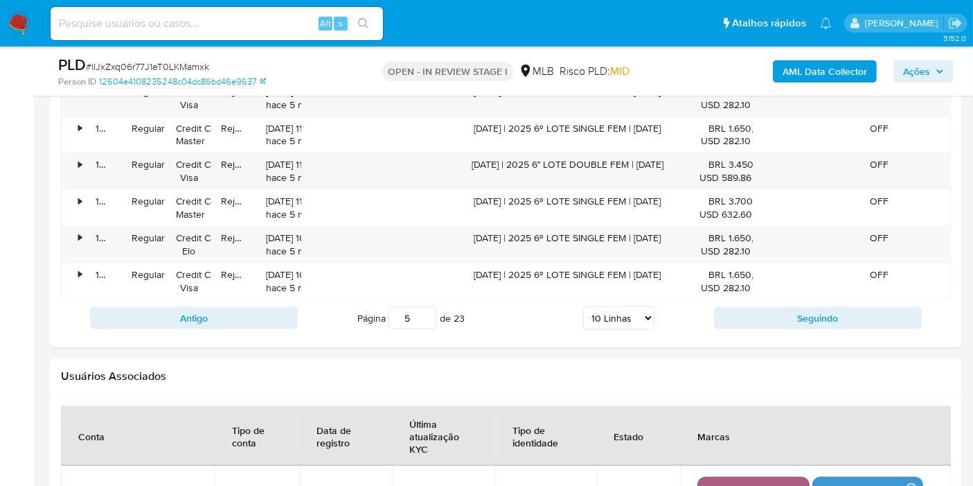
scroll to position [1847, 0]
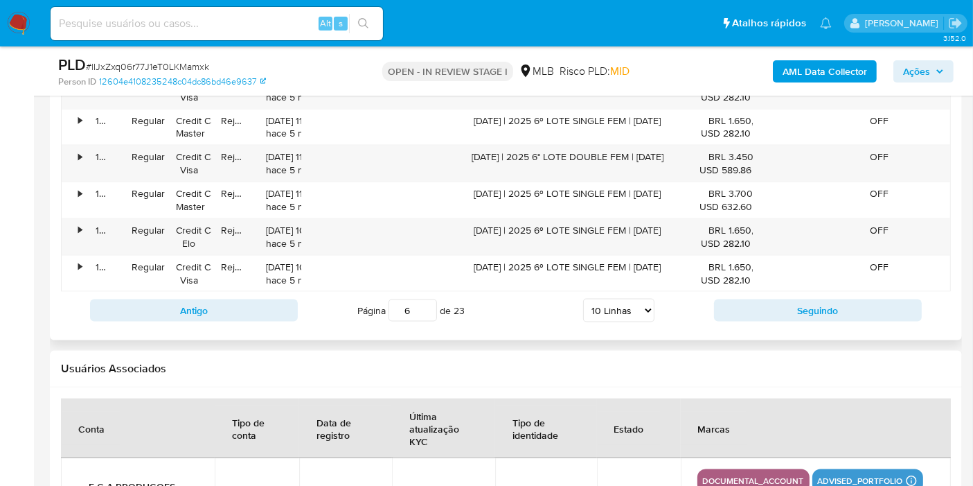
click at [425, 302] on input "6" at bounding box center [413, 310] width 48 height 22
click at [425, 302] on input "7" at bounding box center [413, 310] width 48 height 22
click at [425, 302] on input "8" at bounding box center [413, 310] width 48 height 22
click at [425, 302] on input "9" at bounding box center [413, 310] width 48 height 22
click at [425, 302] on input "10" at bounding box center [413, 310] width 48 height 22
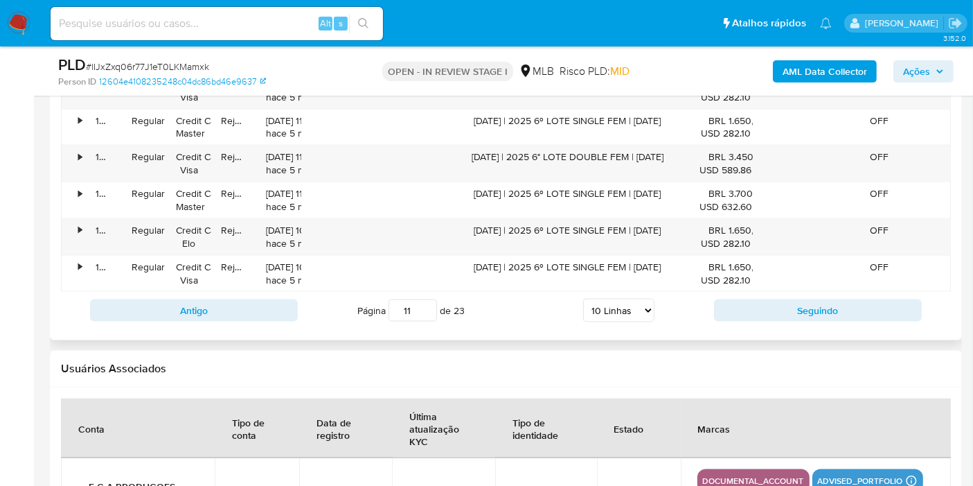
click at [425, 302] on input "11" at bounding box center [413, 310] width 48 height 22
click at [425, 302] on input "12" at bounding box center [413, 310] width 48 height 22
click at [425, 302] on input "13" at bounding box center [413, 310] width 48 height 22
click at [425, 302] on input "14" at bounding box center [413, 310] width 48 height 22
type input "14"
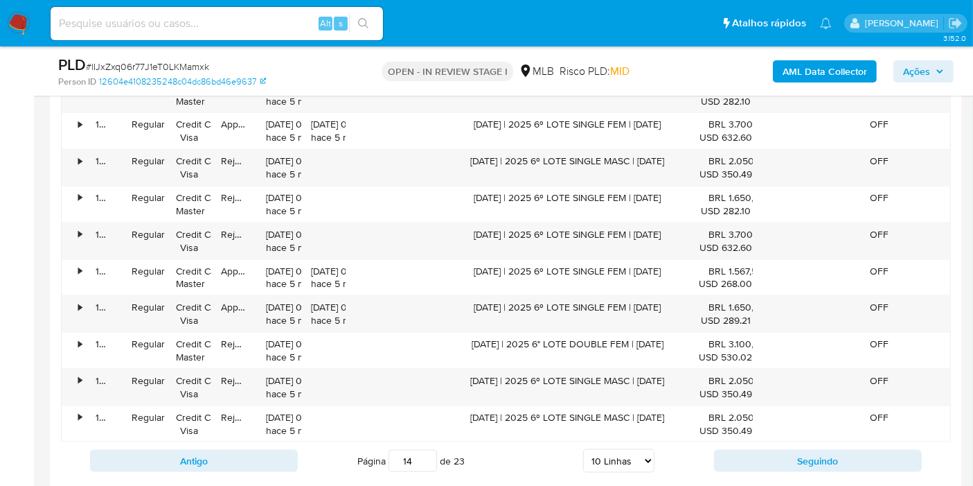
scroll to position [1693, 0]
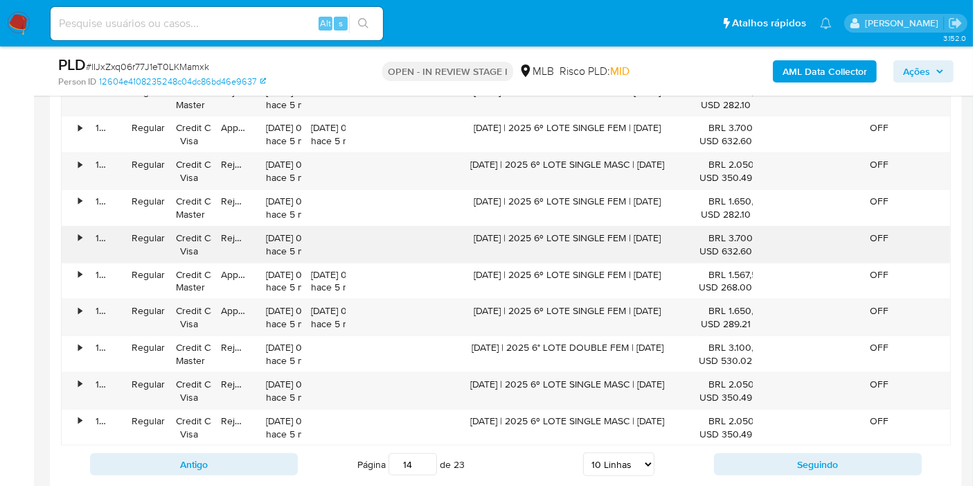
click at [591, 235] on div "02/03/2025 | 2025 6º LOTE SINGLE FEM | CARNAVAL 2025" at bounding box center [567, 244] width 263 height 36
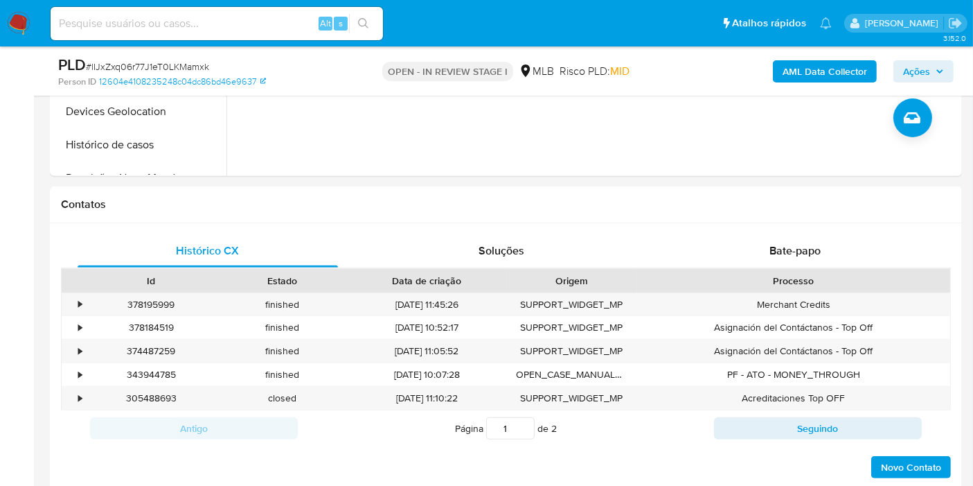
scroll to position [231, 0]
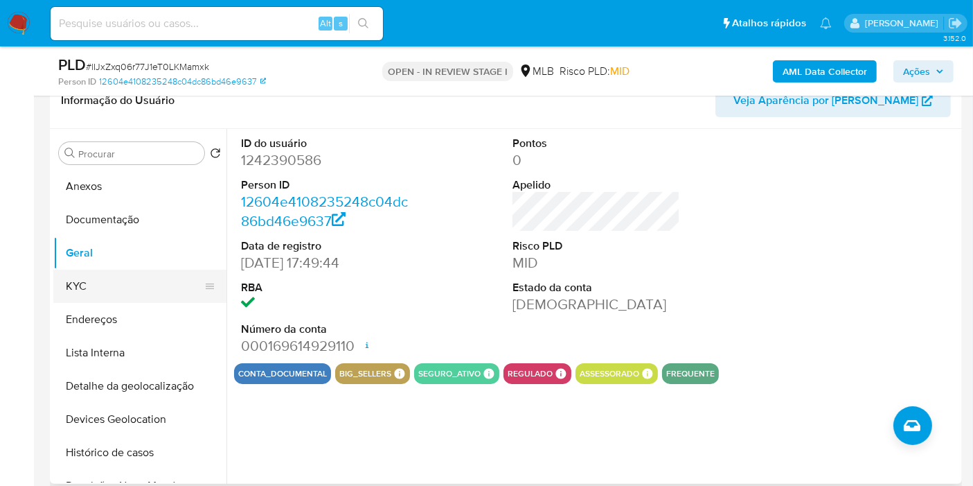
click at [127, 288] on button "KYC" at bounding box center [134, 285] width 162 height 33
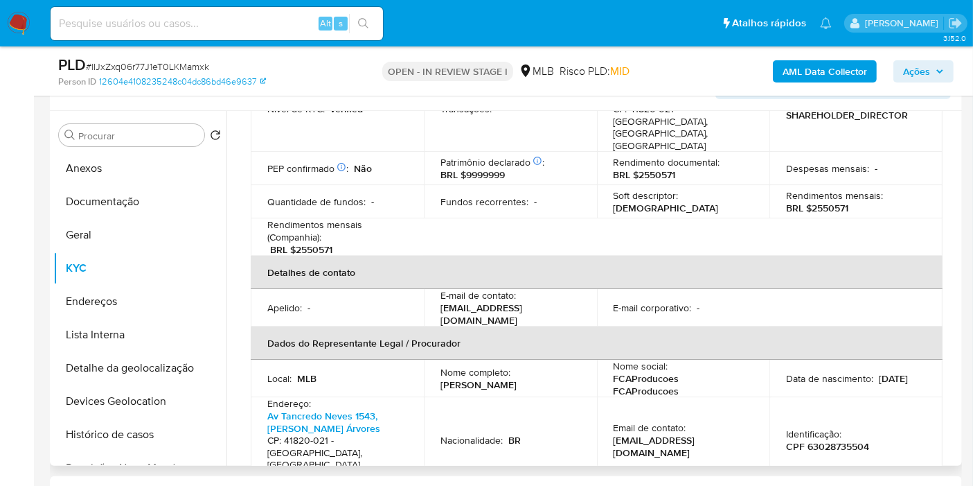
scroll to position [402, 0]
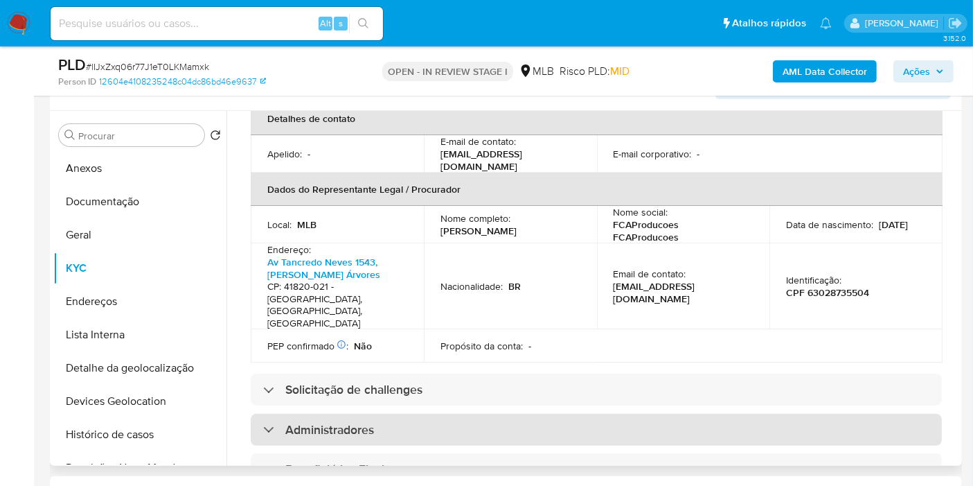
click at [531, 414] on div "Administradores" at bounding box center [596, 430] width 691 height 32
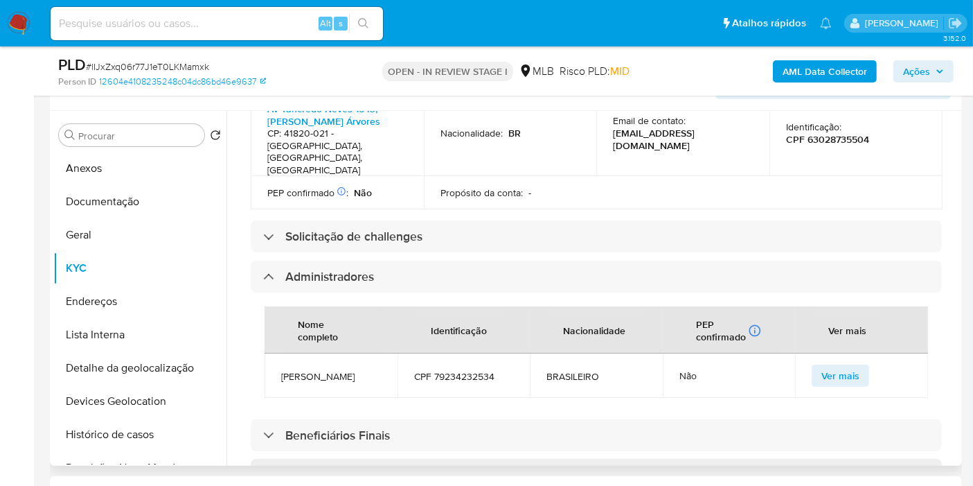
scroll to position [556, 0]
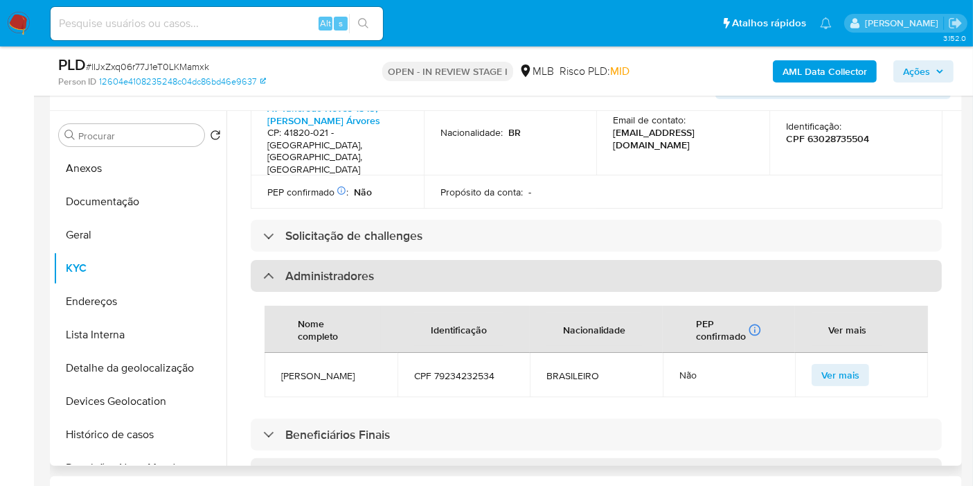
click at [578, 260] on div "Administradores" at bounding box center [596, 276] width 691 height 32
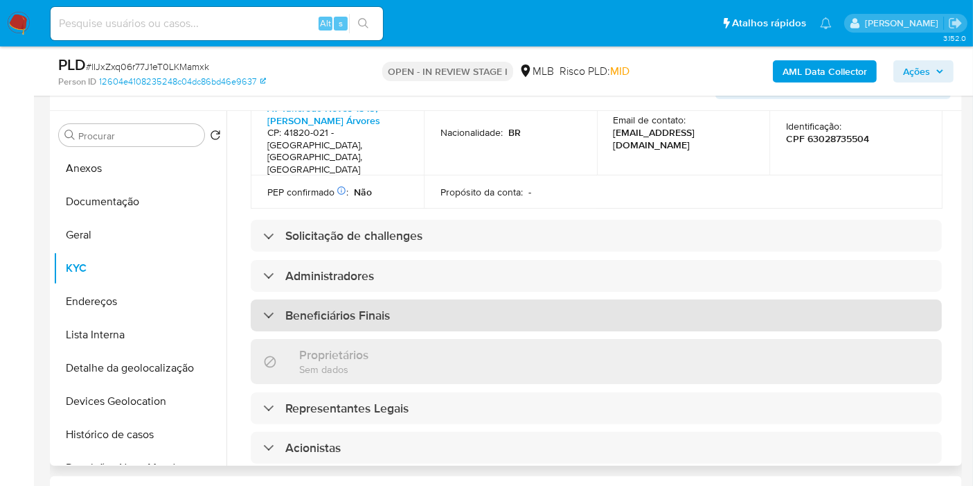
click at [534, 299] on div "Beneficiários Finais" at bounding box center [596, 315] width 691 height 32
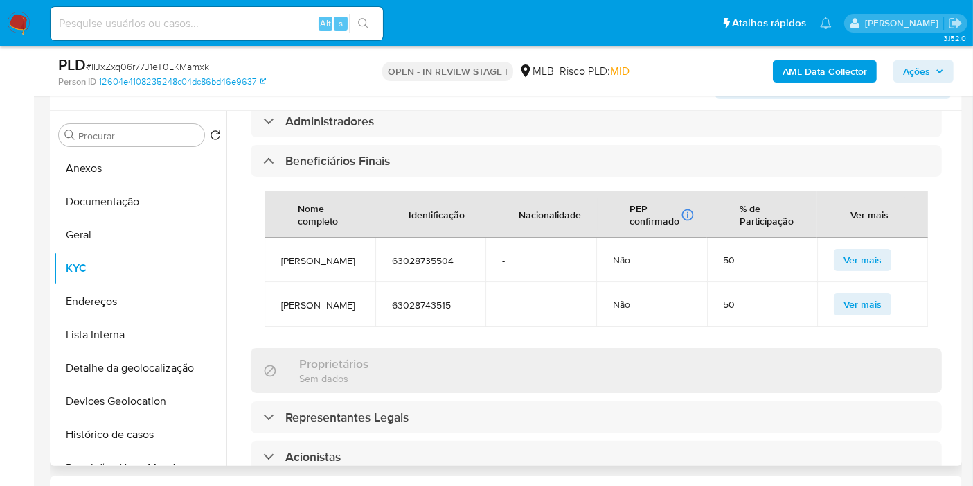
scroll to position [0, 0]
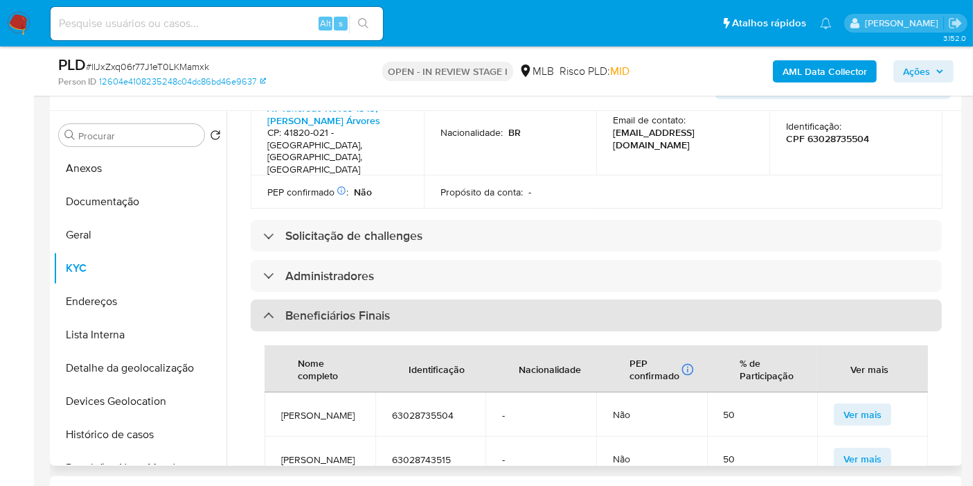
click at [480, 299] on div "Beneficiários Finais" at bounding box center [596, 315] width 691 height 32
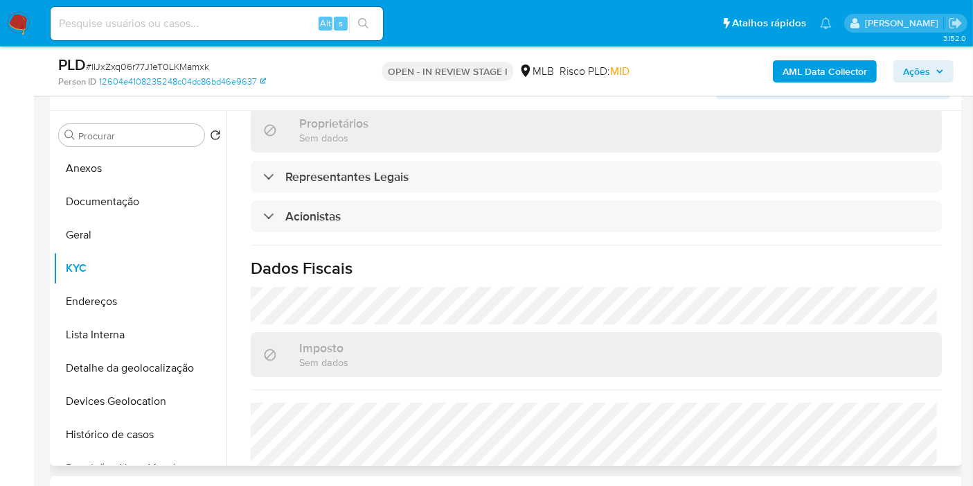
scroll to position [853, 0]
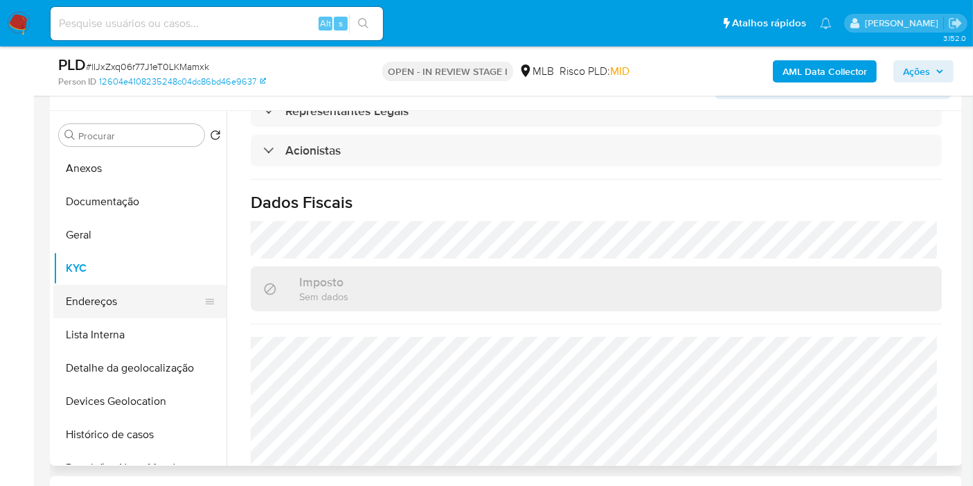
click at [136, 294] on button "Endereços" at bounding box center [134, 301] width 162 height 33
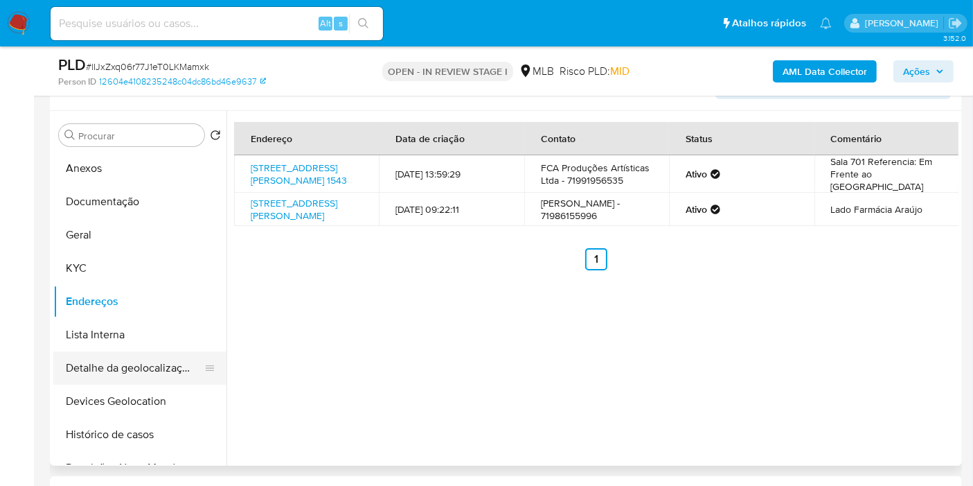
click at [142, 366] on button "Detalhe da geolocalização" at bounding box center [134, 367] width 162 height 33
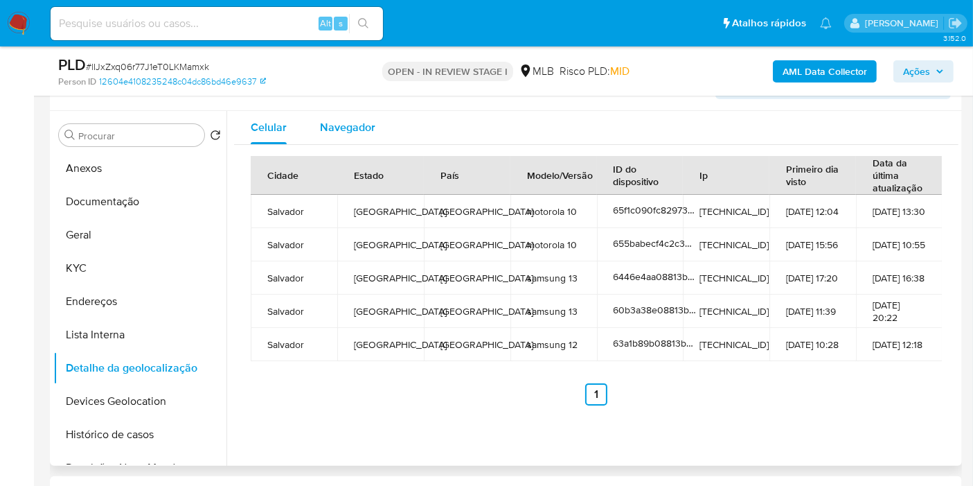
click at [350, 136] on div "Navegador" at bounding box center [347, 127] width 55 height 33
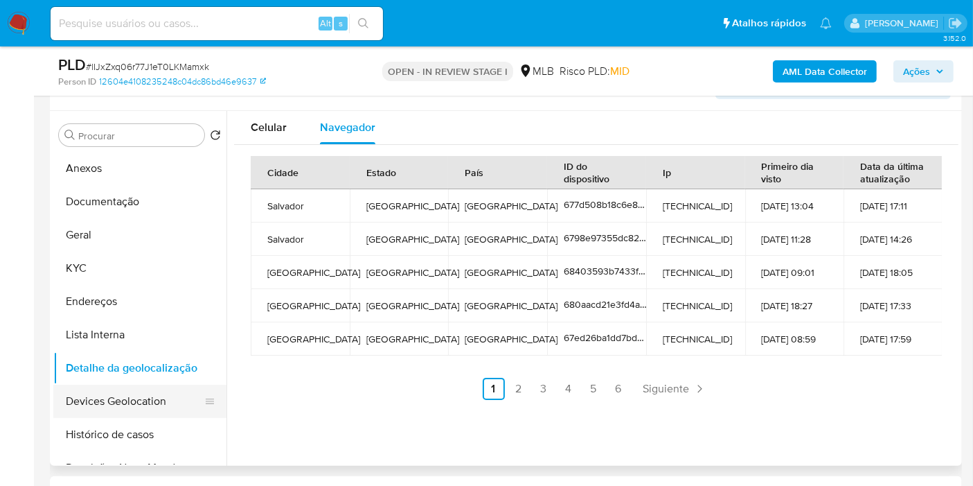
click at [138, 396] on button "Devices Geolocation" at bounding box center [134, 400] width 162 height 33
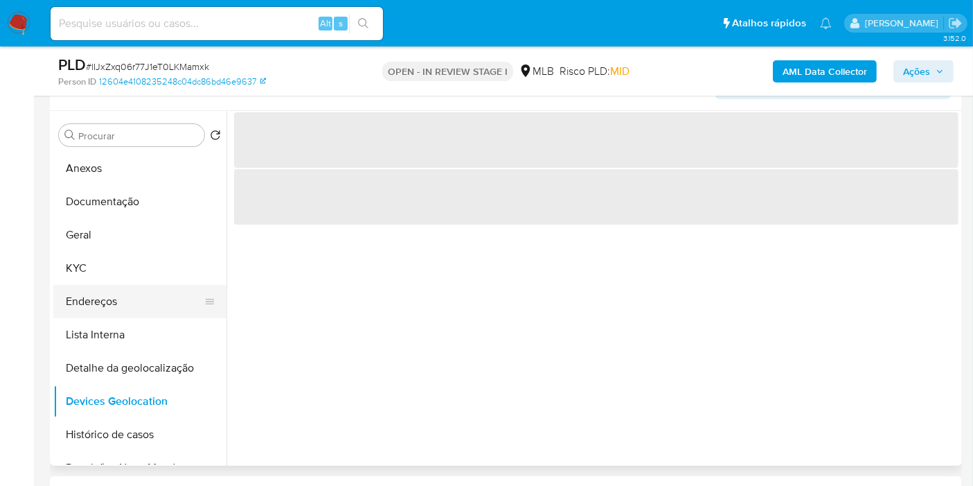
scroll to position [77, 0]
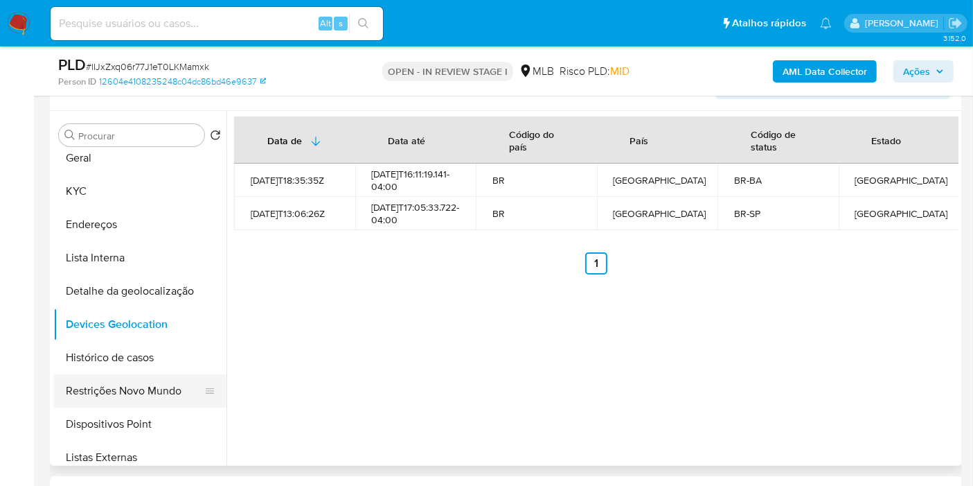
click at [140, 379] on button "Restrições Novo Mundo" at bounding box center [134, 390] width 162 height 33
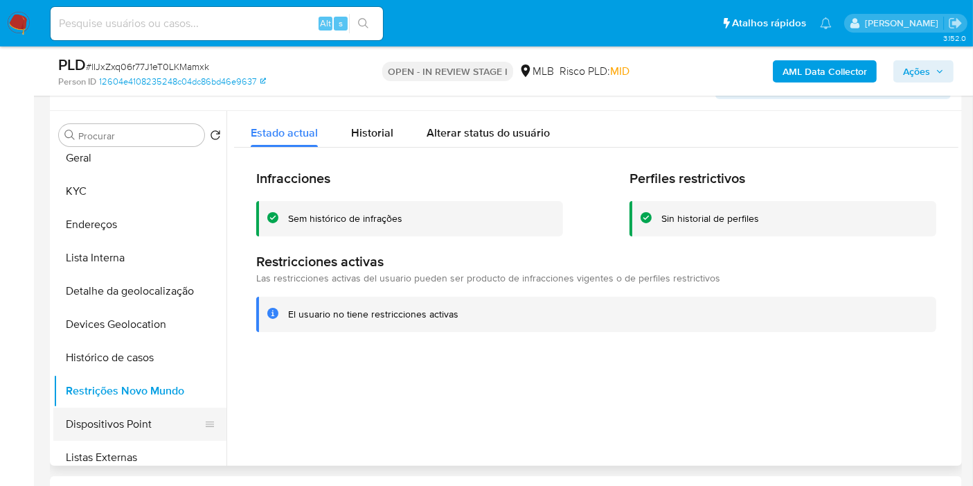
click at [124, 417] on button "Dispositivos Point" at bounding box center [134, 423] width 162 height 33
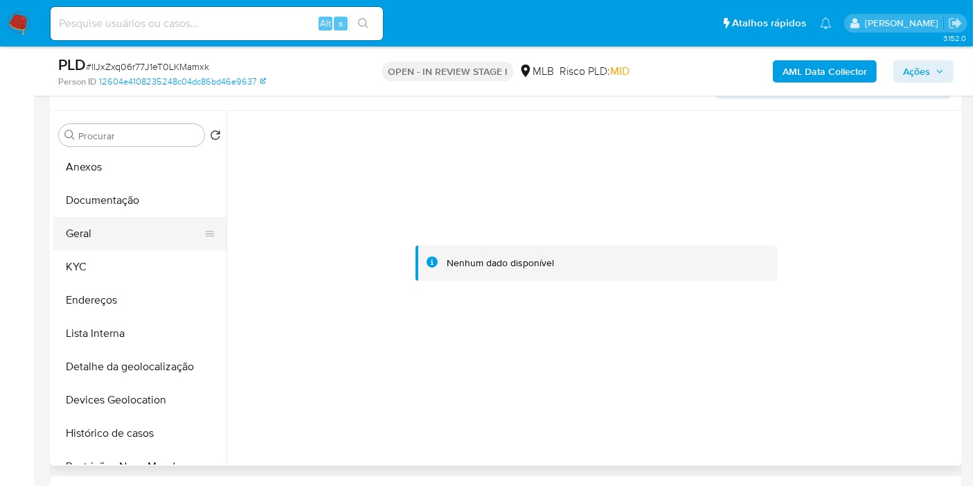
scroll to position [0, 0]
click at [122, 296] on button "Endereços" at bounding box center [134, 301] width 162 height 33
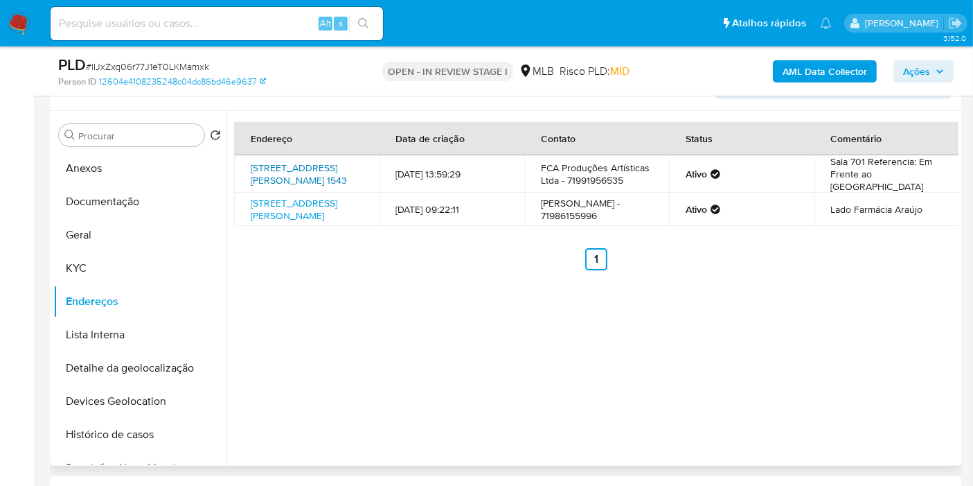
click at [337, 167] on link "Avenida Tancredo Neves 1543, Salvador, Bahia, 41820021, Brasil 1543" at bounding box center [299, 174] width 96 height 26
click at [148, 262] on button "KYC" at bounding box center [134, 267] width 162 height 33
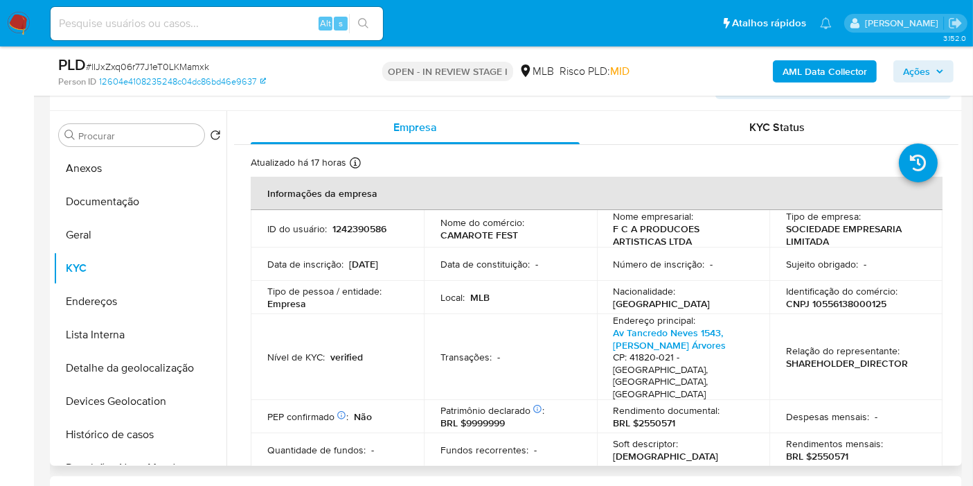
click at [855, 301] on p "CNPJ 10556138000125" at bounding box center [836, 303] width 100 height 12
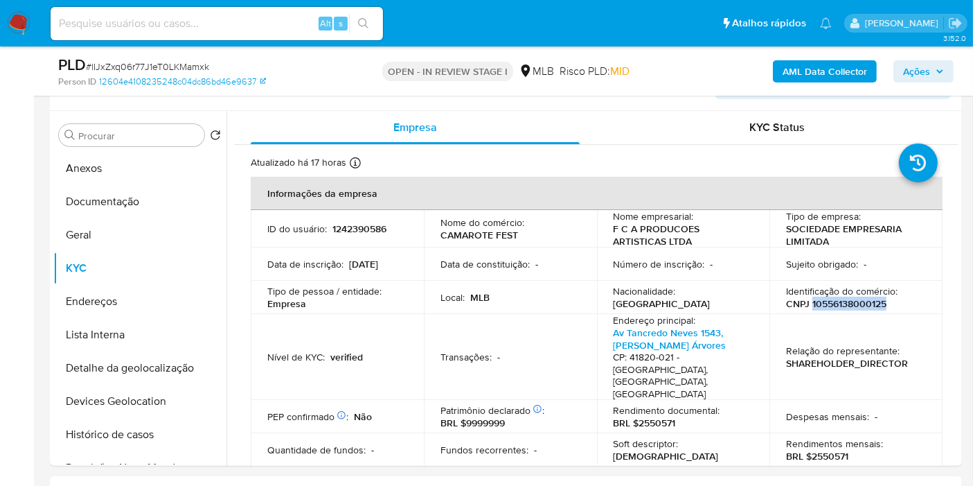
copy p "10556138000125"
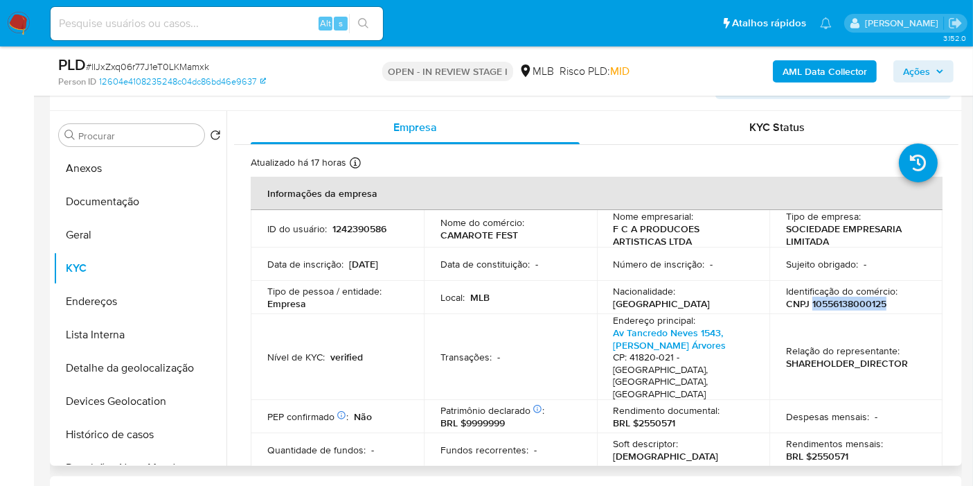
copy p "10556138000125"
click at [847, 308] on p "CNPJ 10556138000125" at bounding box center [836, 303] width 100 height 12
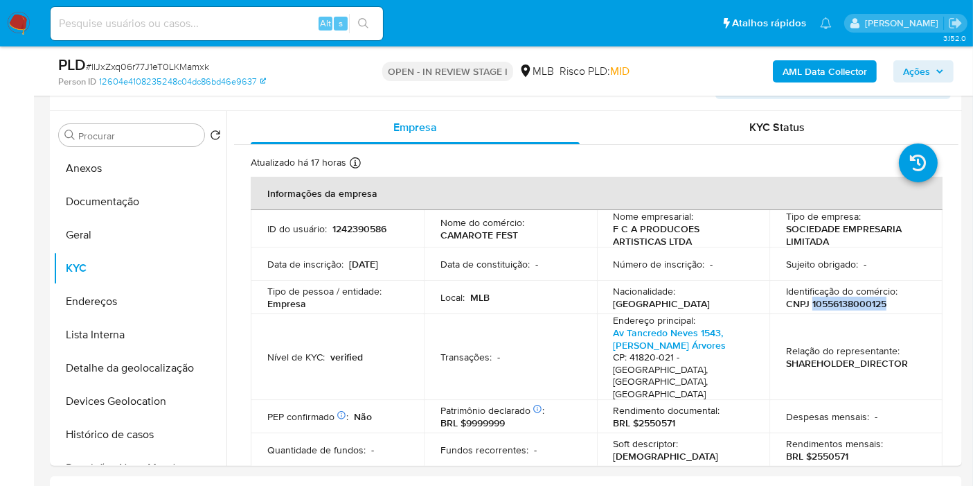
click at [181, 23] on input at bounding box center [217, 24] width 332 height 18
paste input "xKHLwxjsZ7Sq2KR55py2bC0I"
type input "xKHLwxjsZ7Sq2KR55py2bC0I"
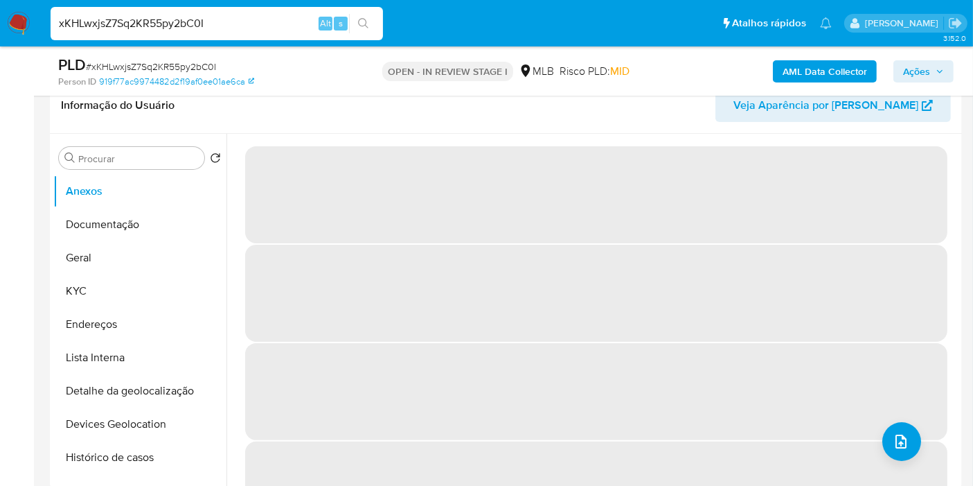
scroll to position [308, 0]
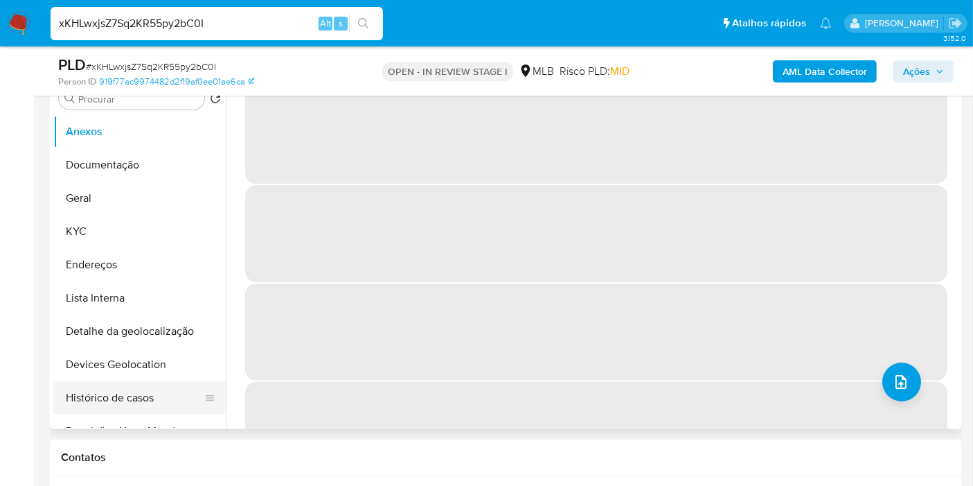
select select "10"
click at [145, 391] on button "Histórico de casos" at bounding box center [134, 397] width 162 height 33
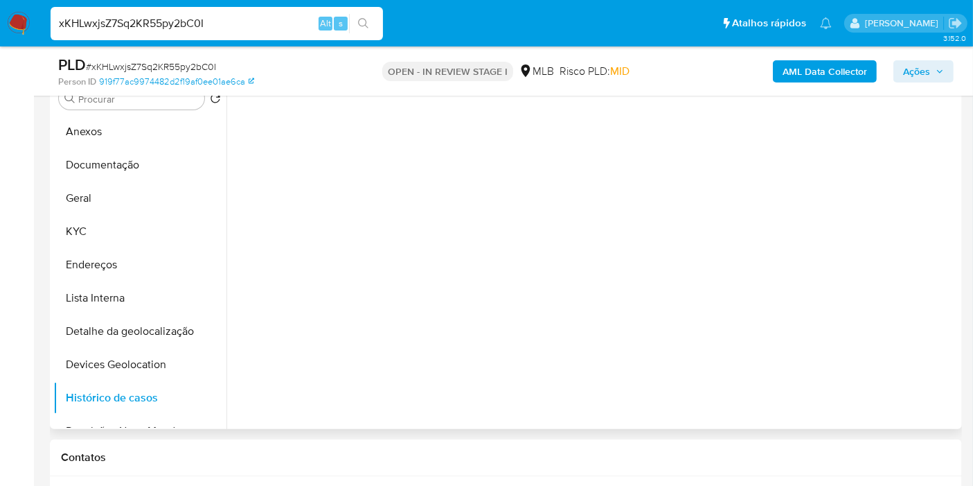
scroll to position [231, 0]
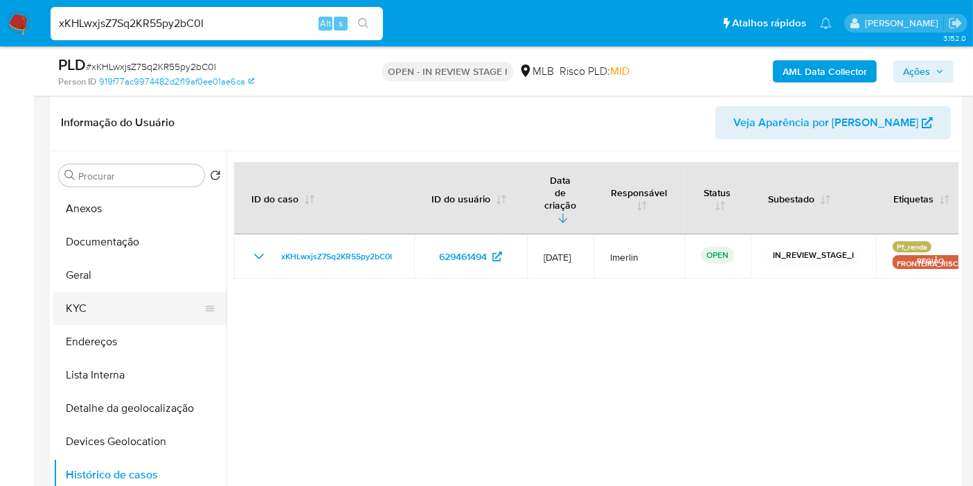
click at [133, 310] on button "KYC" at bounding box center [134, 308] width 162 height 33
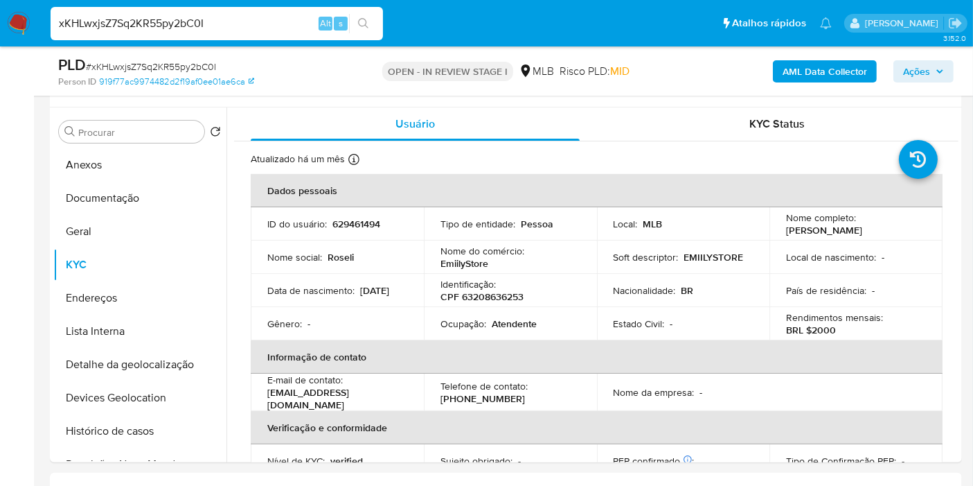
scroll to position [258, 0]
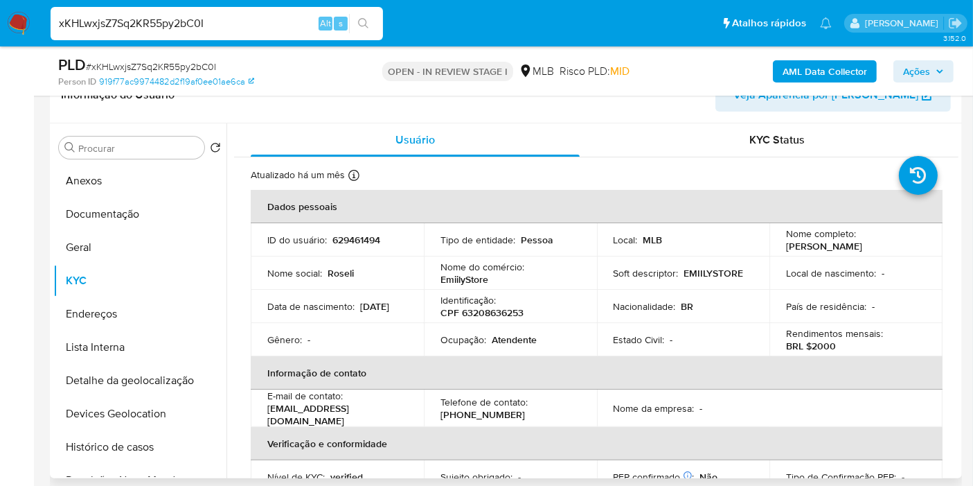
click at [506, 337] on p "Atendente" at bounding box center [514, 339] width 45 height 12
click at [156, 215] on button "Documentação" at bounding box center [134, 213] width 162 height 33
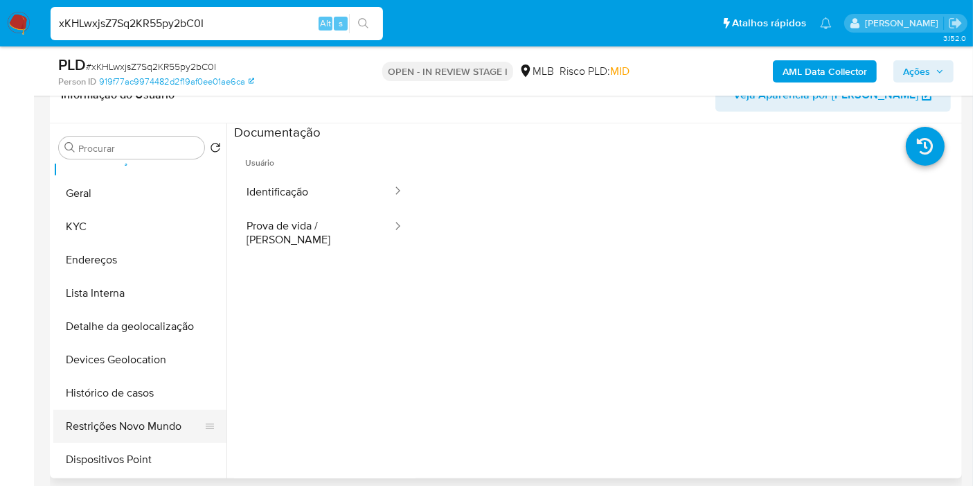
scroll to position [77, 0]
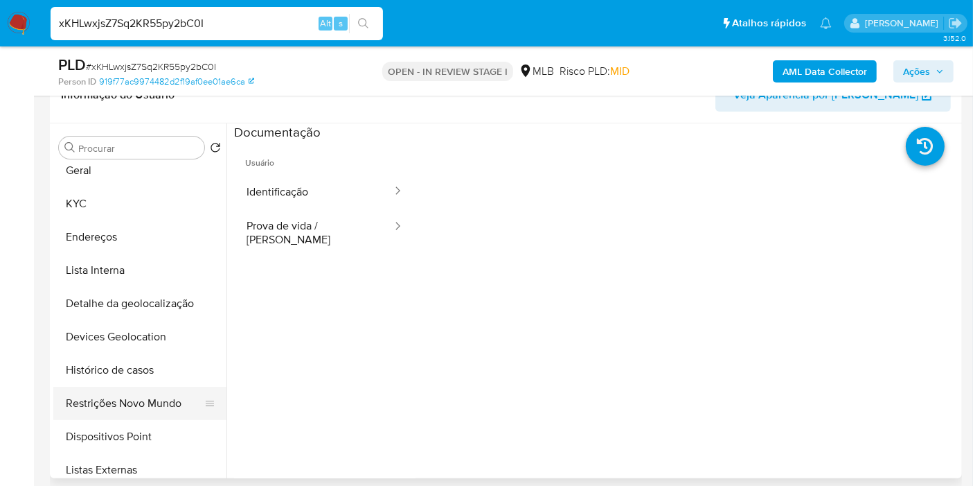
click at [150, 400] on button "Restrições Novo Mundo" at bounding box center [134, 403] width 162 height 33
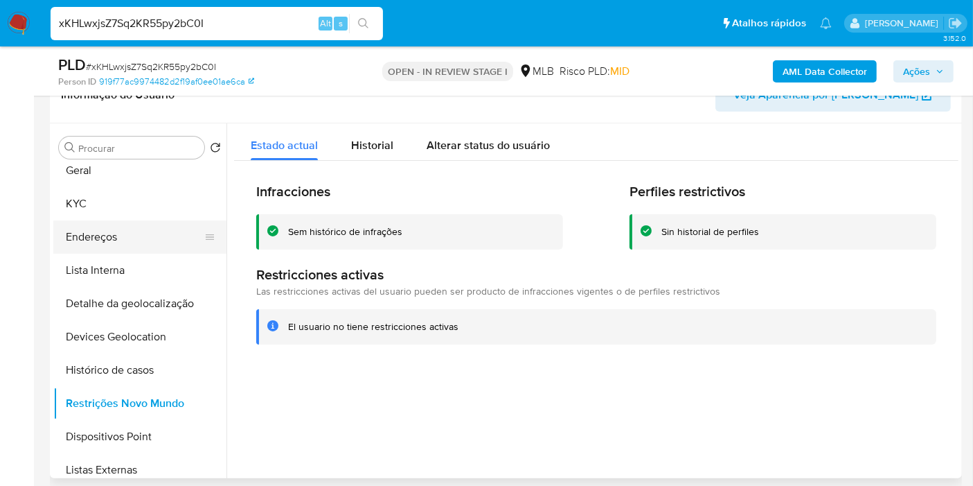
click at [125, 232] on button "Endereços" at bounding box center [134, 236] width 162 height 33
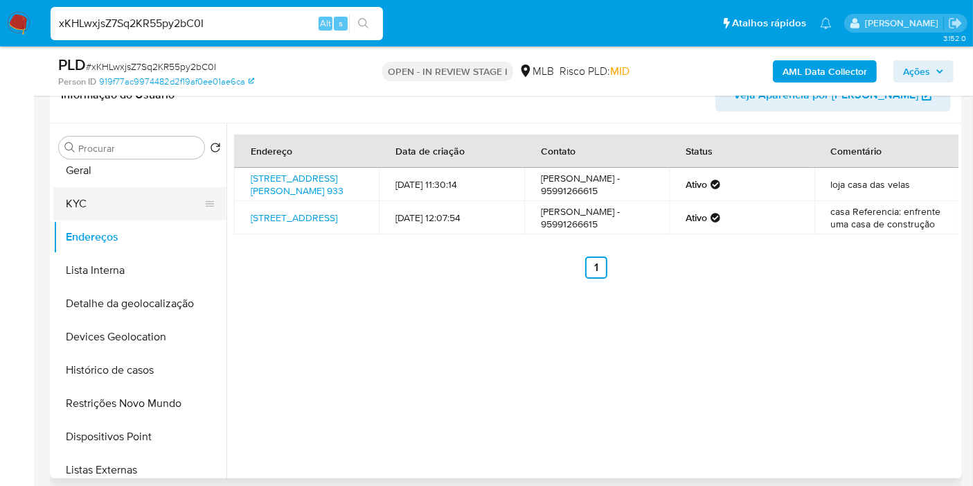
click at [114, 196] on button "KYC" at bounding box center [134, 203] width 162 height 33
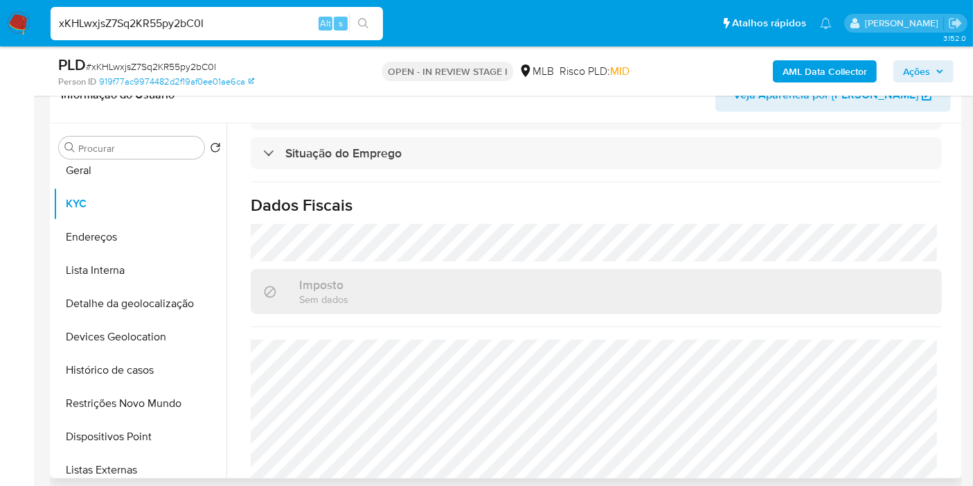
scroll to position [629, 0]
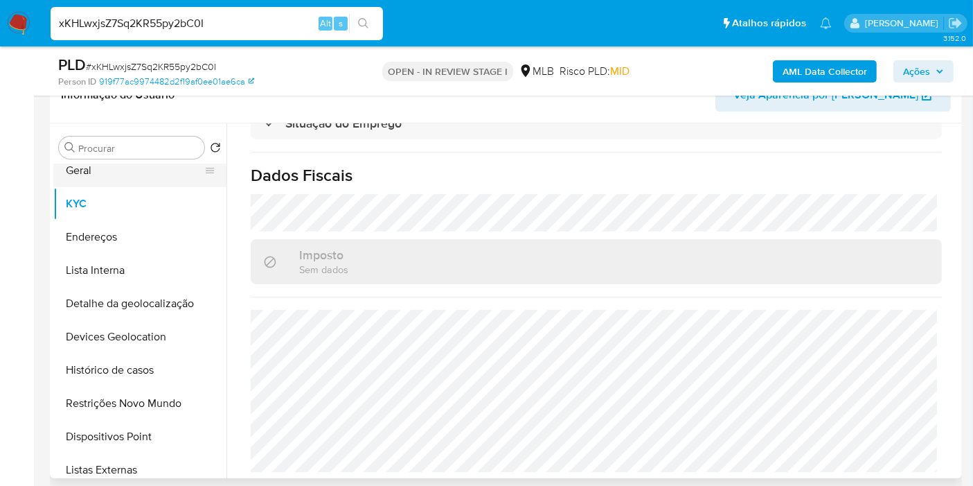
click at [129, 170] on button "Geral" at bounding box center [134, 170] width 162 height 33
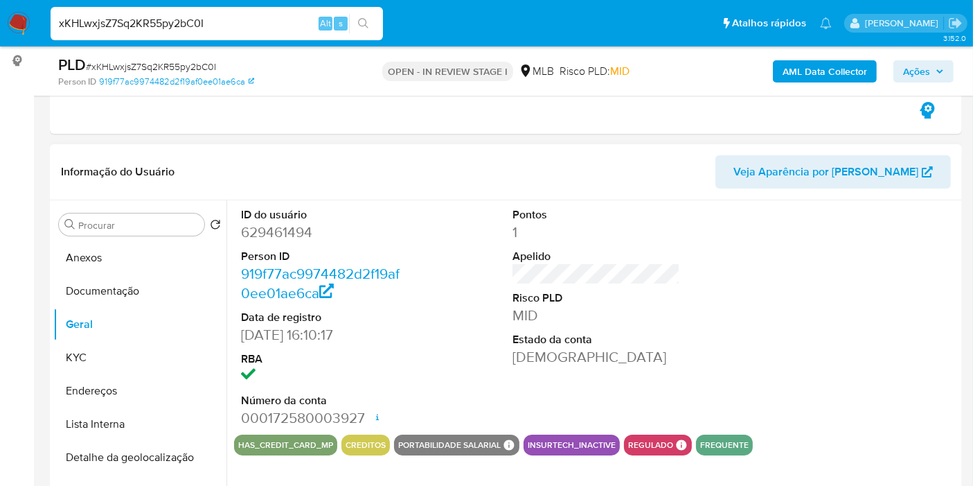
scroll to position [258, 0]
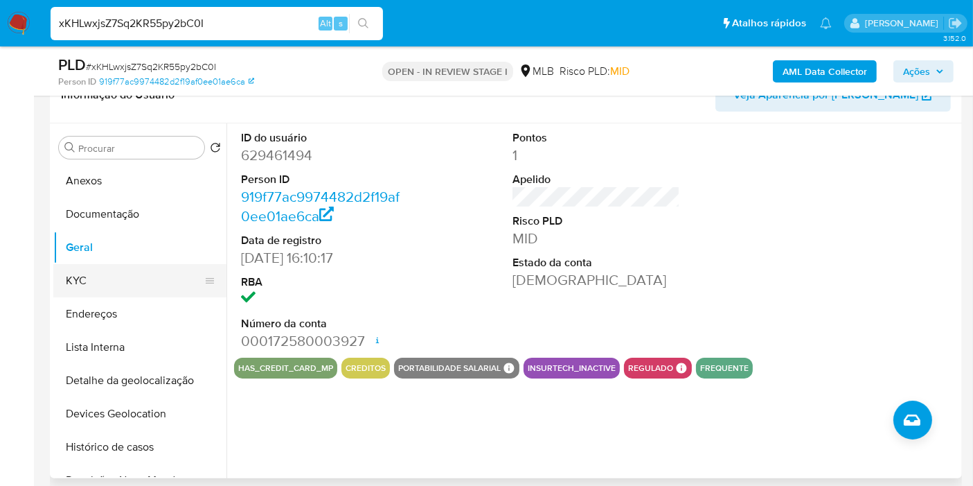
click at [119, 279] on button "KYC" at bounding box center [134, 280] width 162 height 33
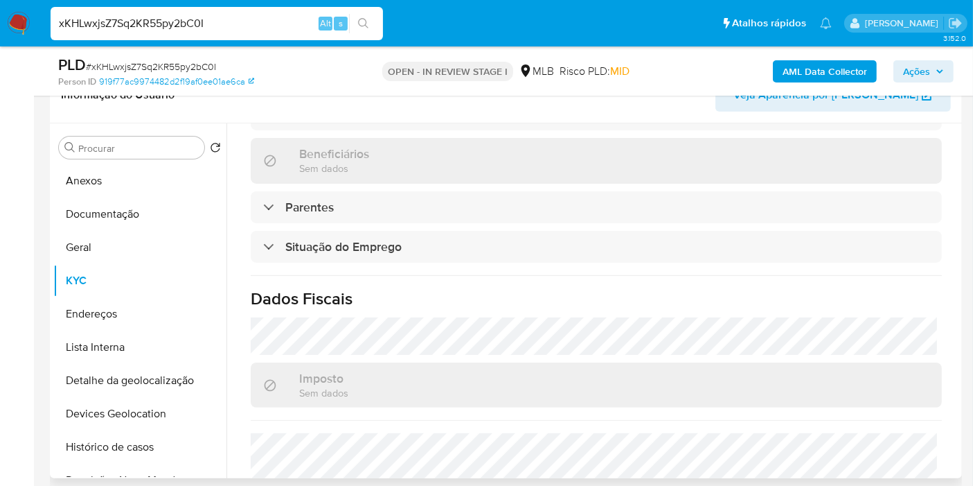
scroll to position [558, 0]
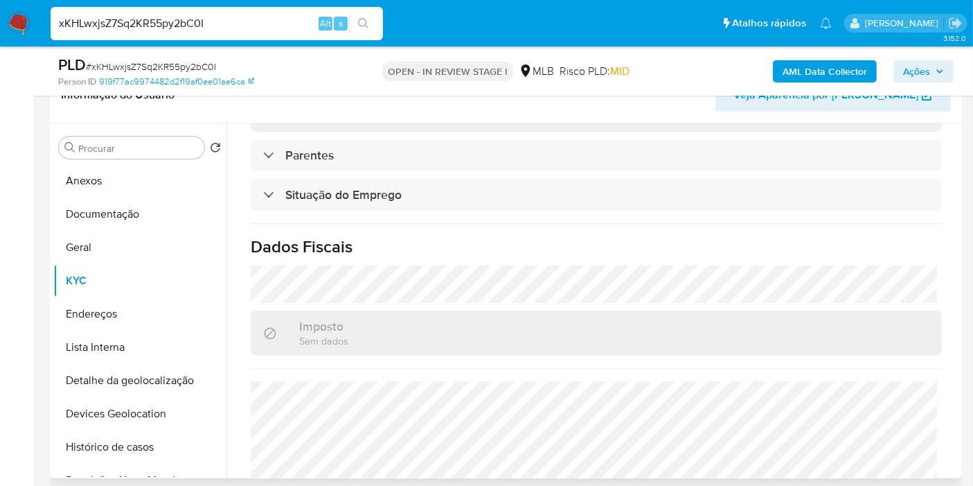
drag, startPoint x: 135, startPoint y: 312, endPoint x: 376, endPoint y: 310, distance: 241.1
click at [136, 312] on button "Endereços" at bounding box center [139, 313] width 173 height 33
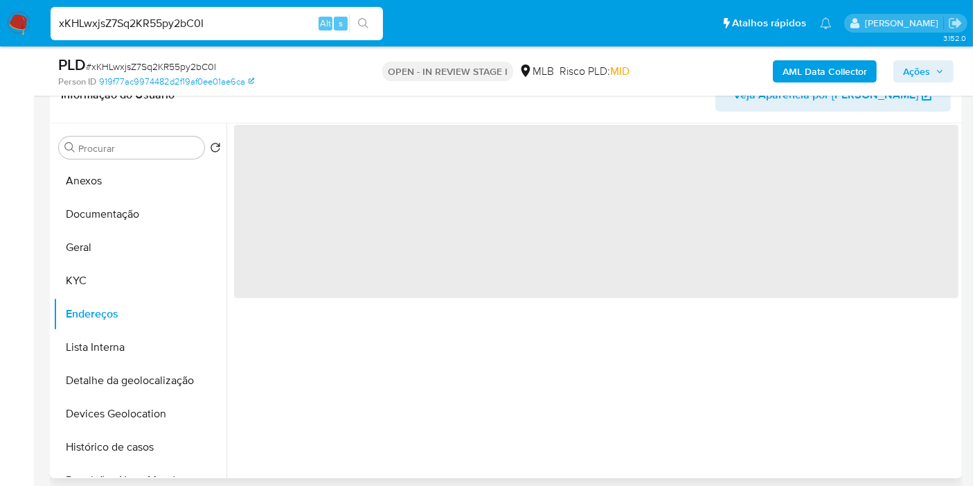
scroll to position [0, 0]
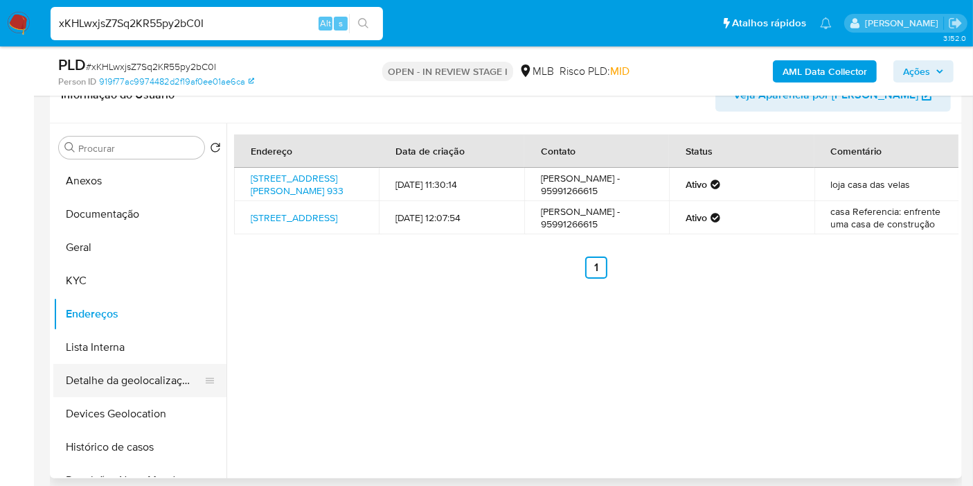
click at [118, 364] on button "Detalhe da geolocalização" at bounding box center [134, 380] width 162 height 33
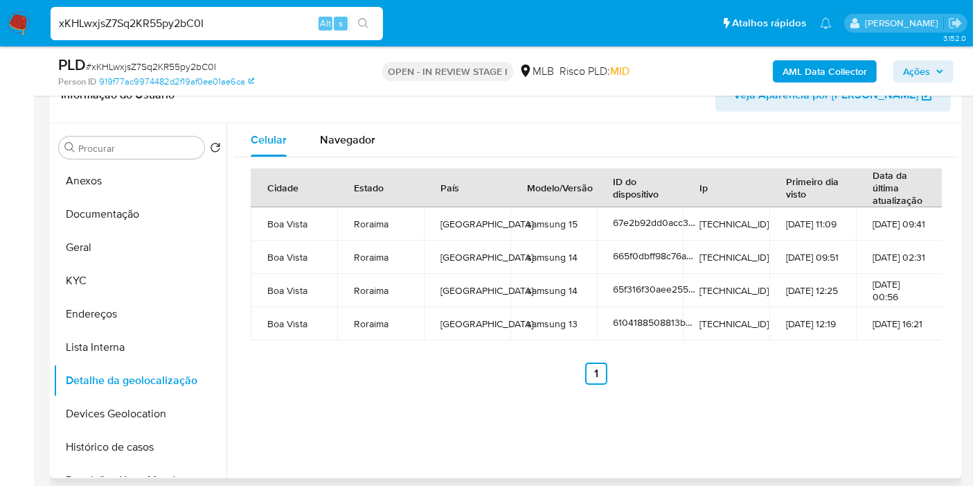
click at [951, 373] on div "Cidade Estado País Modelo/Versão ID do dispositivo Ip Primeiro dia visto Data d…" at bounding box center [596, 276] width 725 height 238
click at [360, 136] on span "Navegador" at bounding box center [347, 140] width 55 height 16
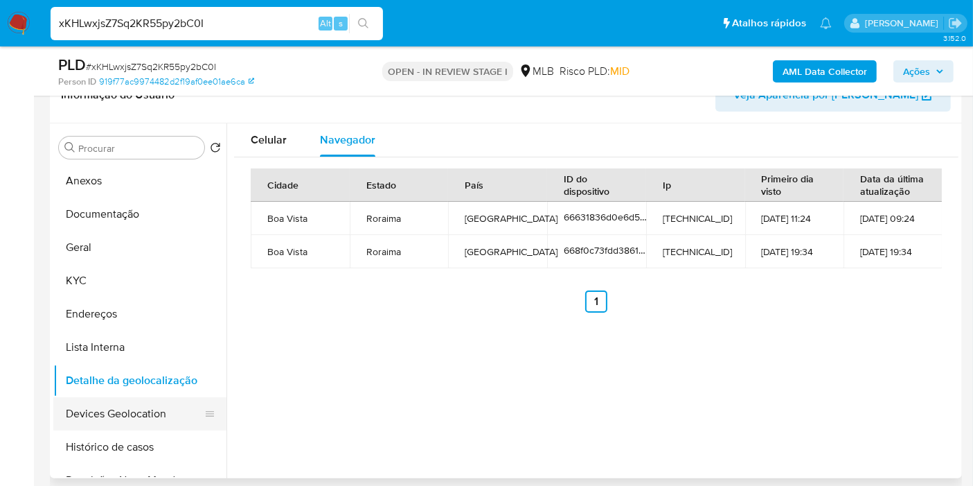
click at [130, 398] on button "Devices Geolocation" at bounding box center [134, 413] width 162 height 33
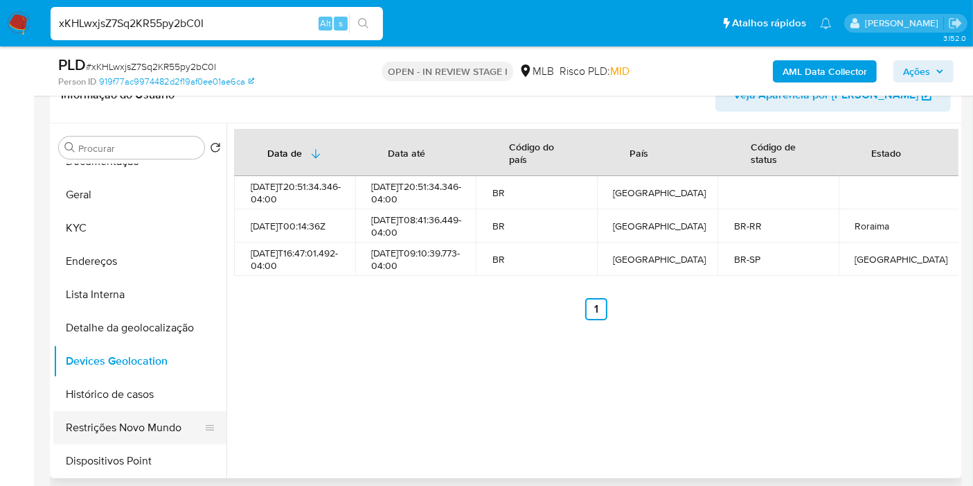
scroll to position [77, 0]
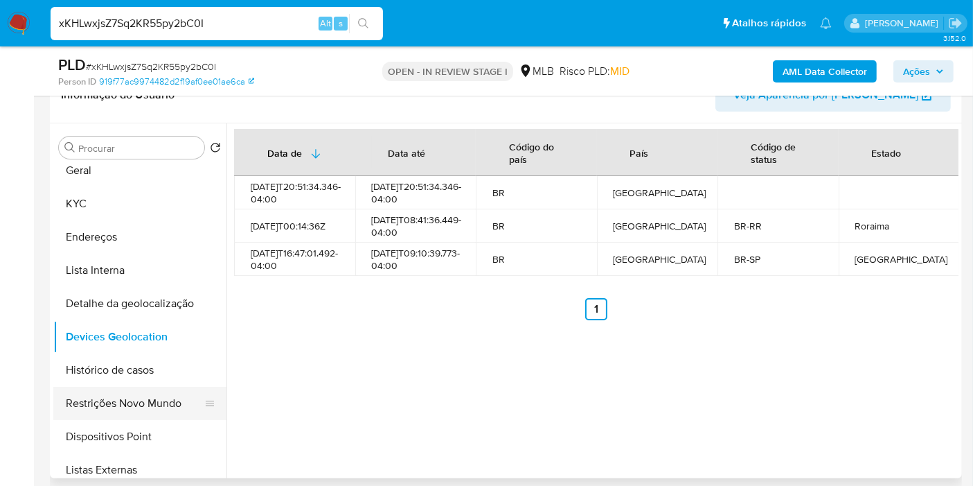
click at [138, 395] on button "Restrições Novo Mundo" at bounding box center [134, 403] width 162 height 33
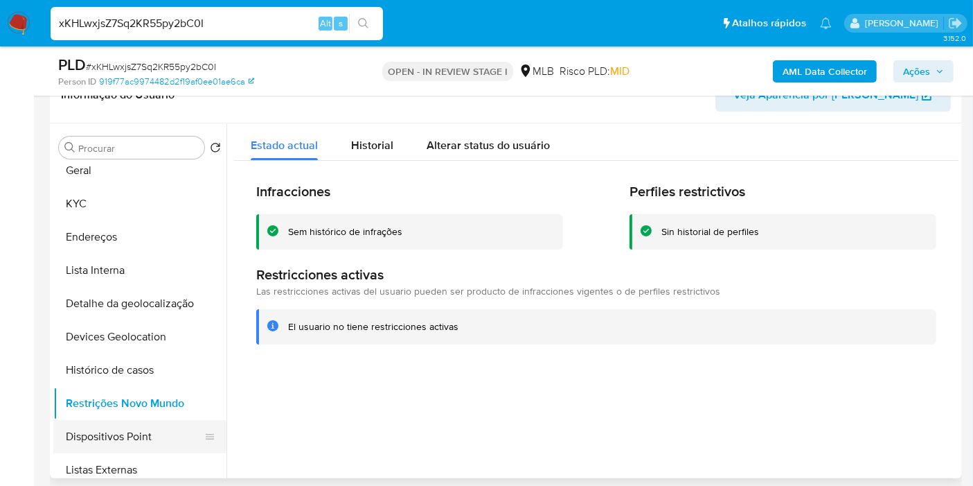
click at [144, 420] on button "Dispositivos Point" at bounding box center [134, 436] width 162 height 33
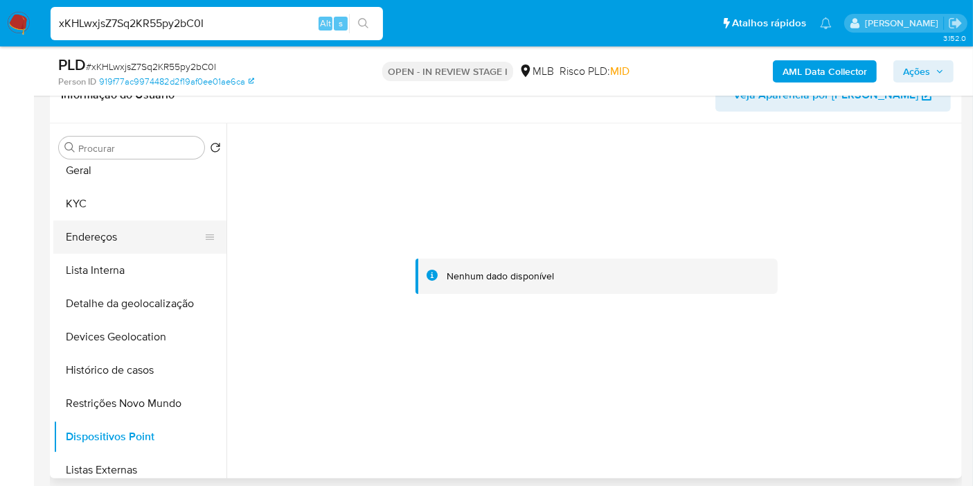
click at [130, 229] on button "Endereços" at bounding box center [134, 236] width 162 height 33
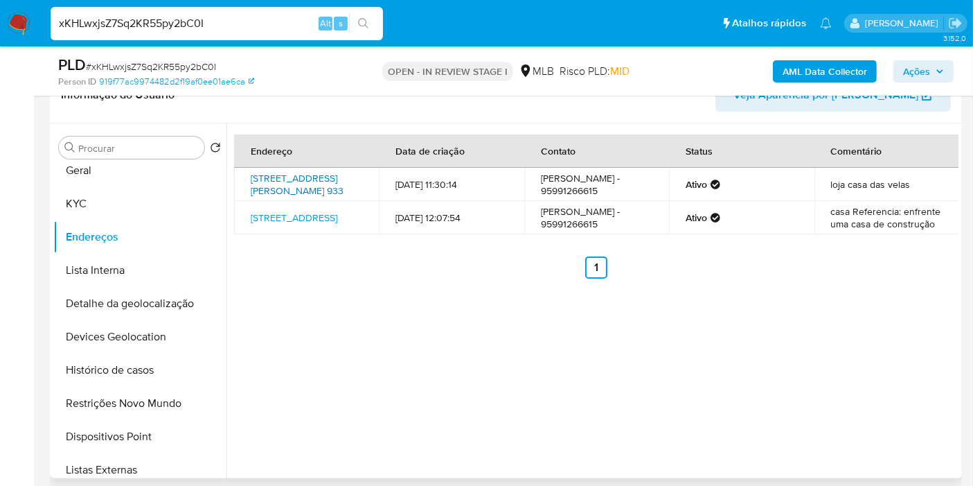
click at [303, 172] on link "Rua David Ramalho 933, Boa Vista, Roraima, 69309012, Brasil 933" at bounding box center [297, 184] width 93 height 26
click at [125, 197] on button "KYC" at bounding box center [134, 203] width 162 height 33
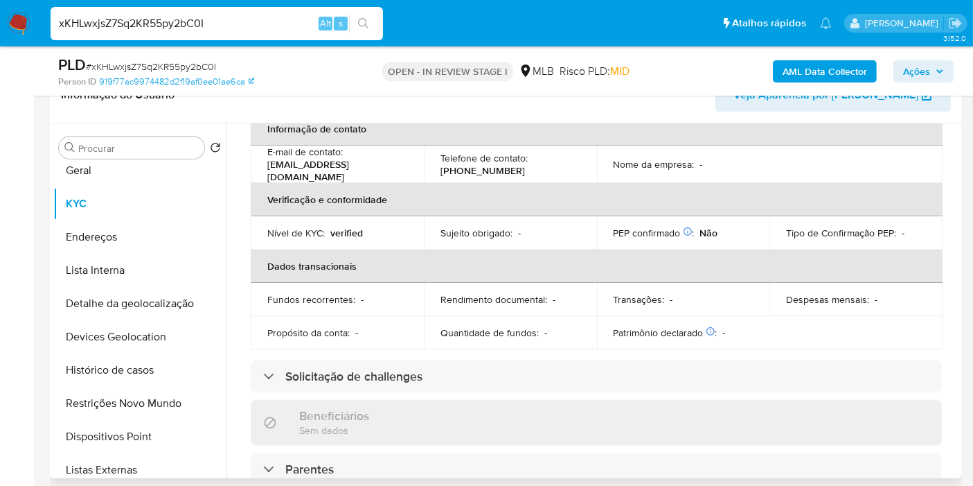
scroll to position [0, 0]
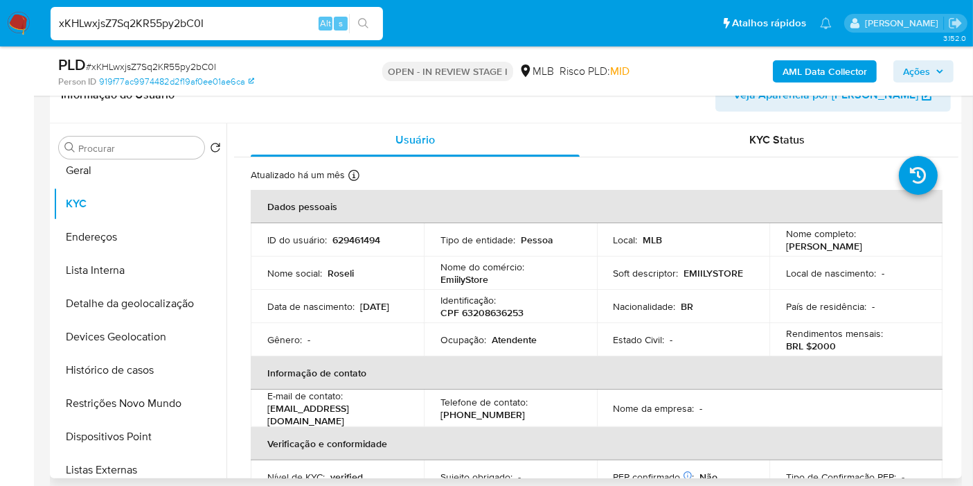
click at [486, 309] on p "CPF 63208636253" at bounding box center [482, 312] width 83 height 12
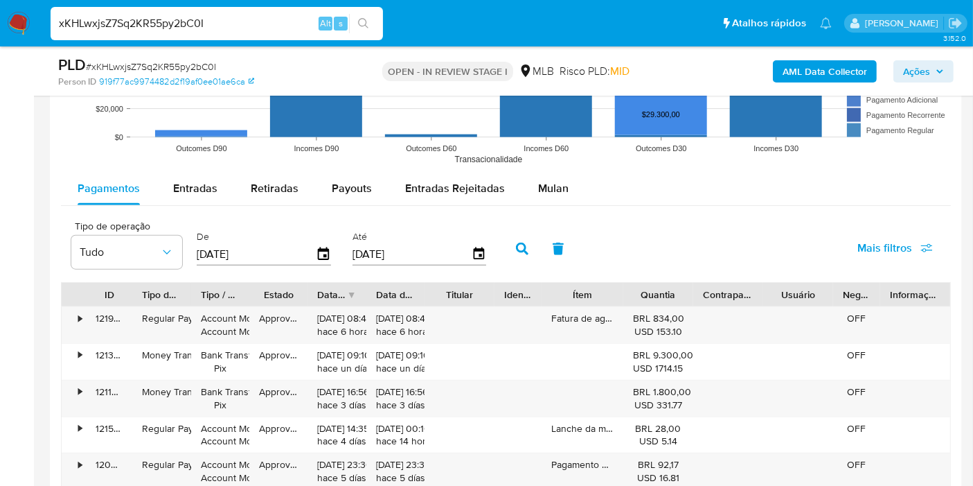
scroll to position [1490, 0]
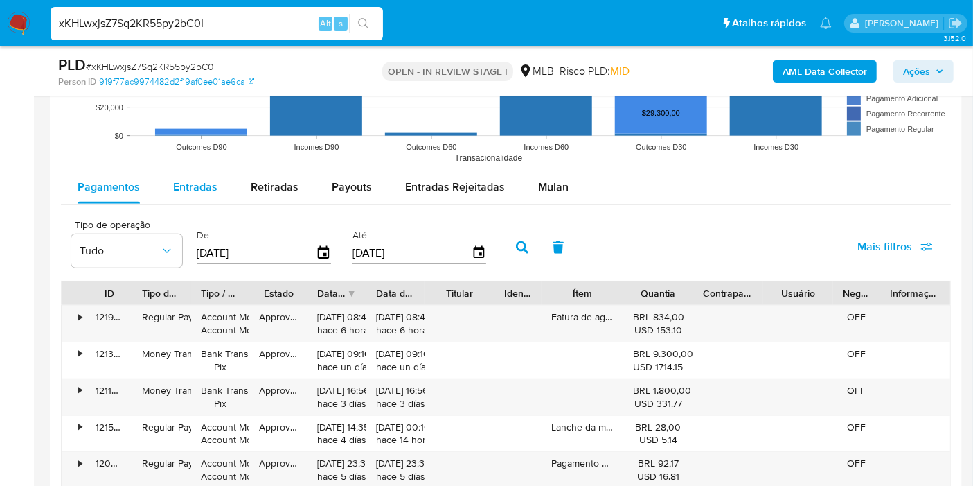
click at [217, 170] on button "Entradas" at bounding box center [196, 186] width 78 height 33
select select "10"
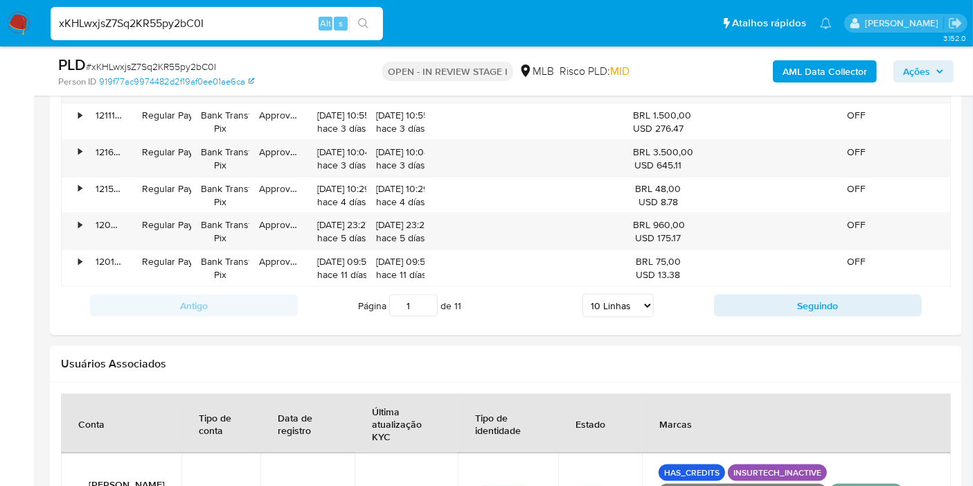
drag, startPoint x: 742, startPoint y: 303, endPoint x: 700, endPoint y: 276, distance: 49.9
click at [743, 303] on button "Seguindo" at bounding box center [818, 305] width 208 height 22
type input "2"
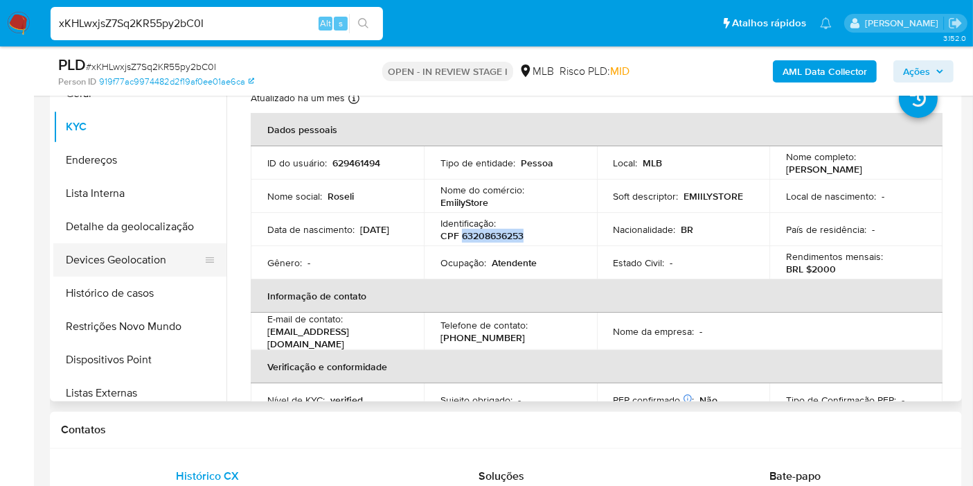
scroll to position [77, 0]
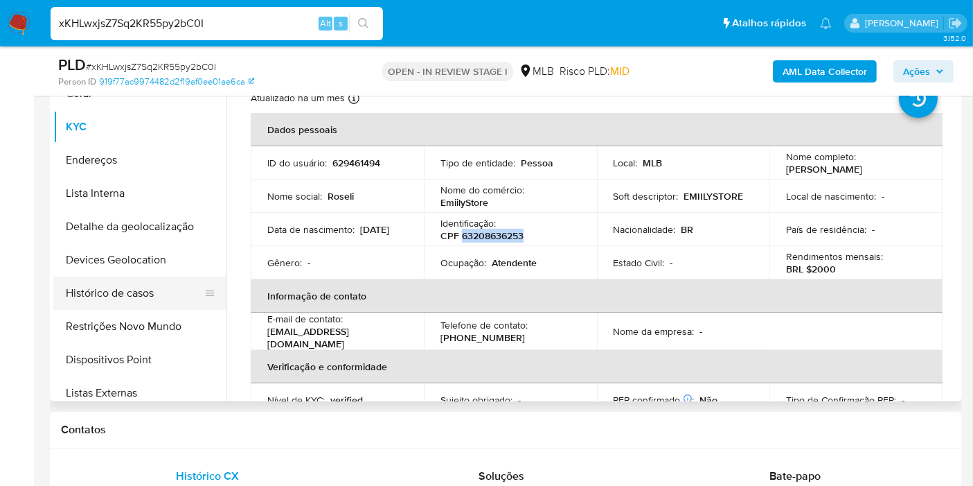
click at [153, 299] on button "Histórico de casos" at bounding box center [134, 292] width 162 height 33
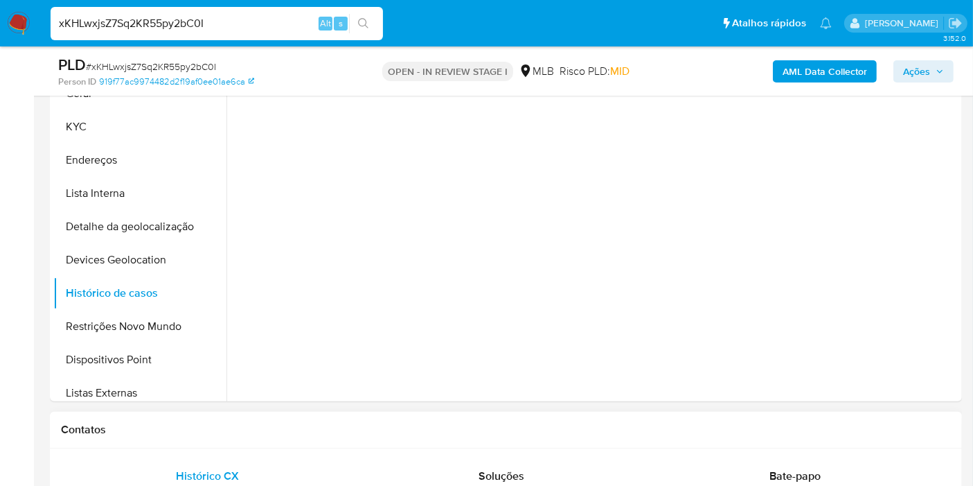
scroll to position [258, 0]
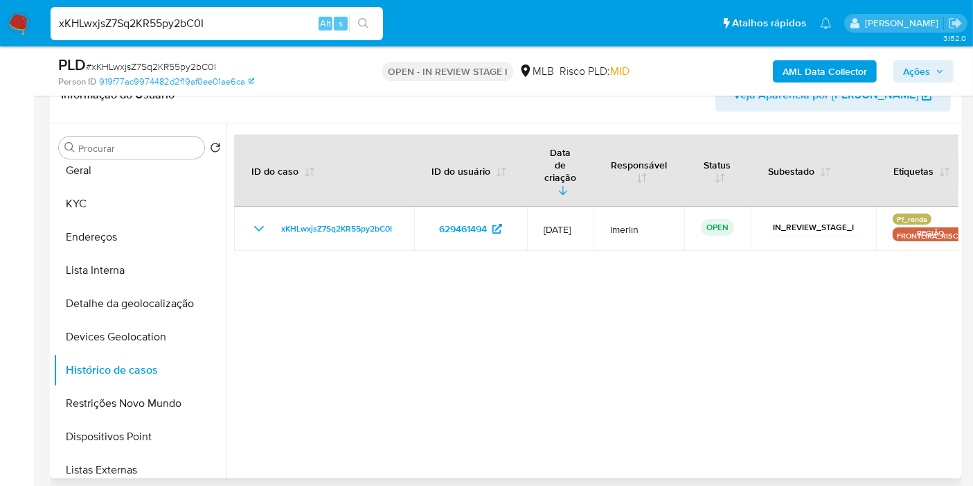
drag, startPoint x: 486, startPoint y: 351, endPoint x: 464, endPoint y: 350, distance: 22.2
click at [486, 351] on div at bounding box center [592, 300] width 732 height 355
click at [132, 181] on button "Geral" at bounding box center [134, 170] width 162 height 33
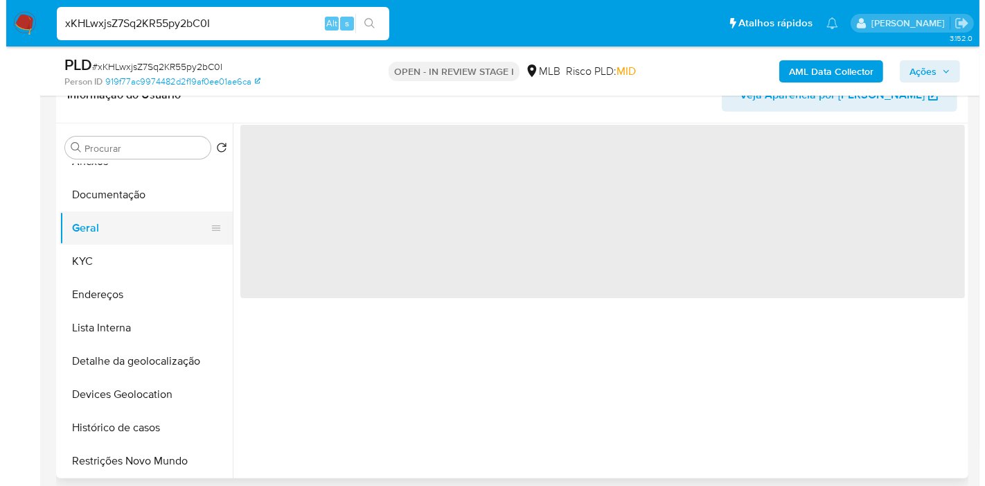
scroll to position [0, 0]
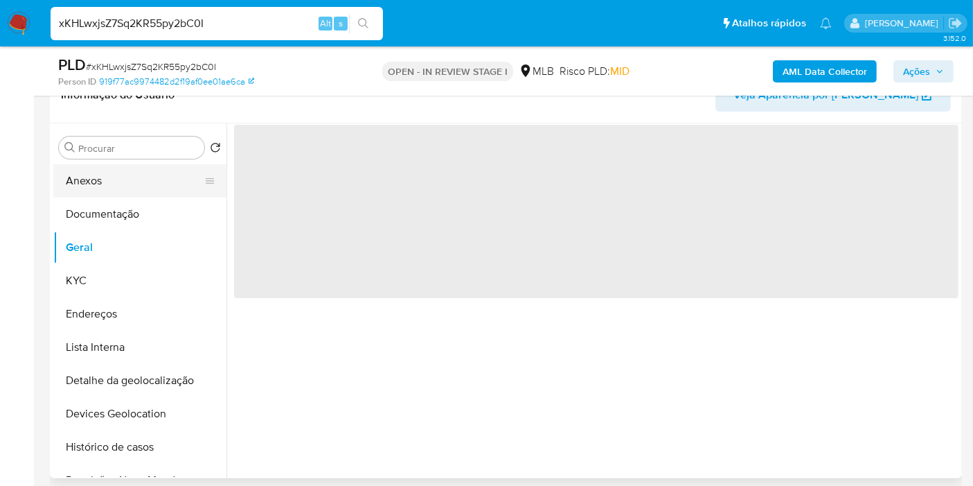
click at [125, 179] on button "Anexos" at bounding box center [134, 180] width 162 height 33
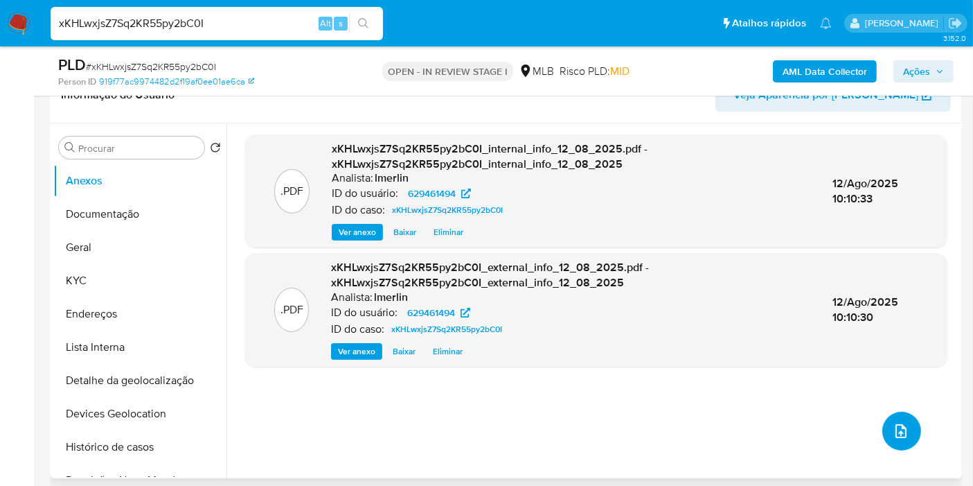
click at [900, 431] on icon "upload-file" at bounding box center [901, 431] width 11 height 14
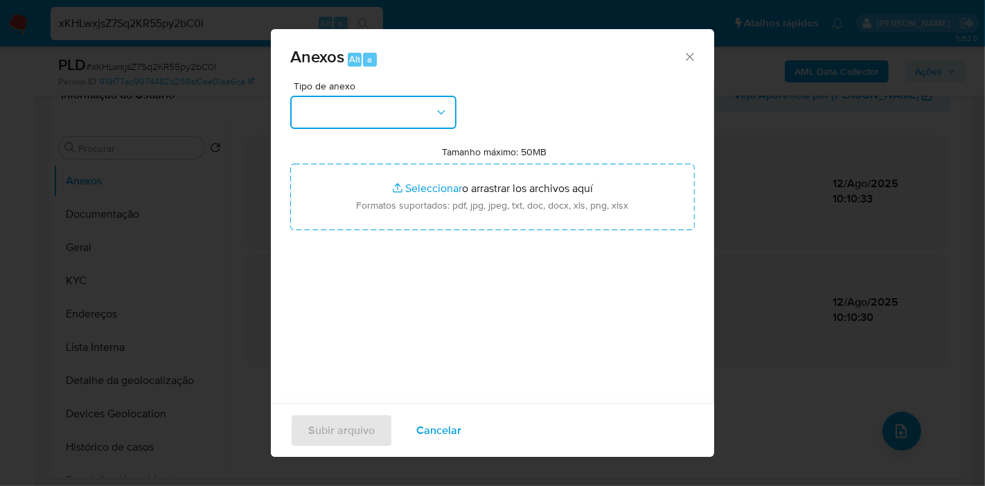
click at [409, 114] on button "button" at bounding box center [373, 112] width 166 height 33
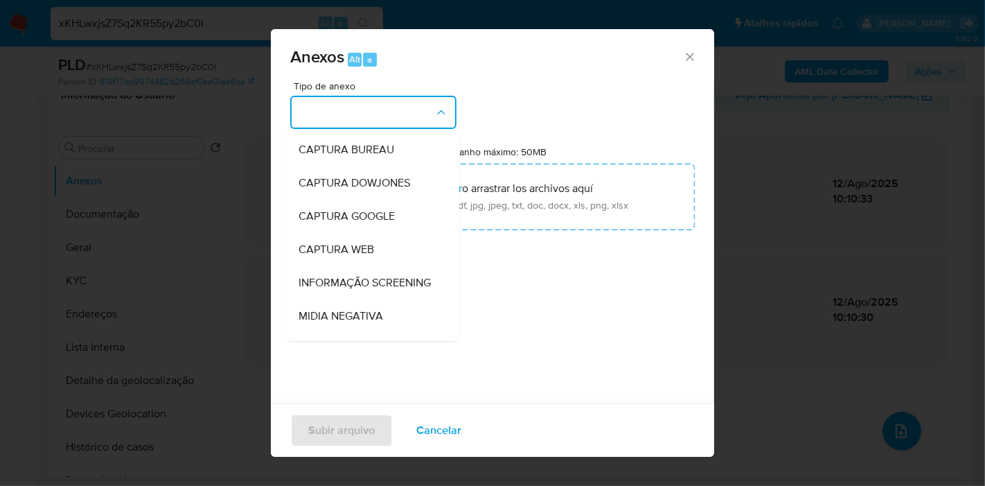
click at [409, 114] on button "button" at bounding box center [373, 112] width 166 height 33
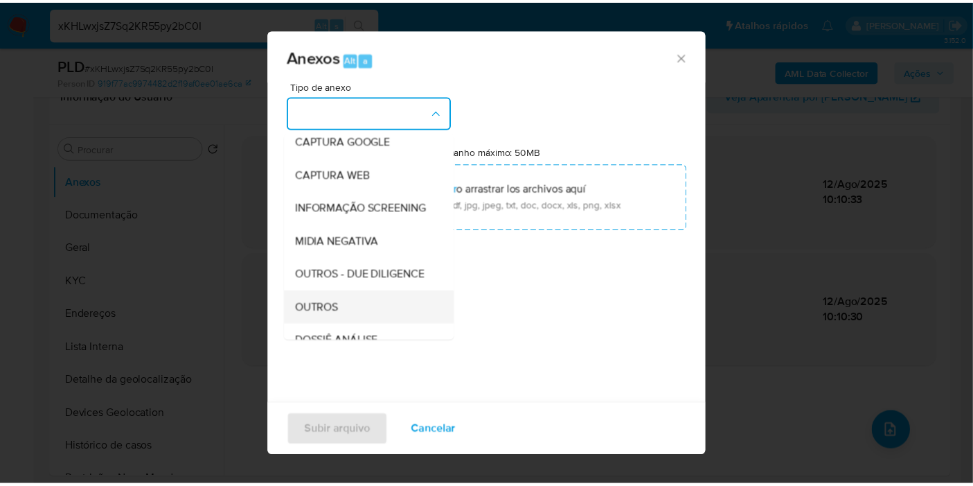
scroll to position [154, 0]
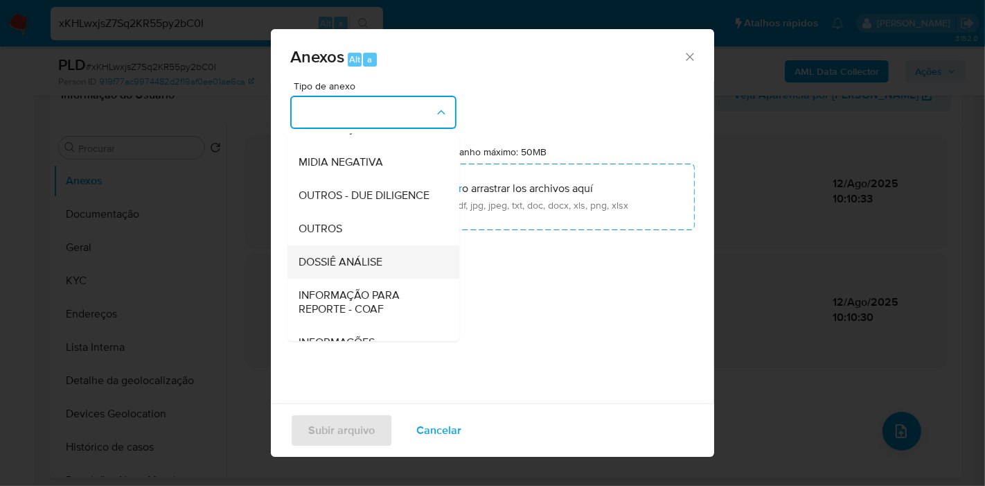
click at [377, 269] on span "DOSSIÊ ANÁLISE" at bounding box center [341, 262] width 84 height 14
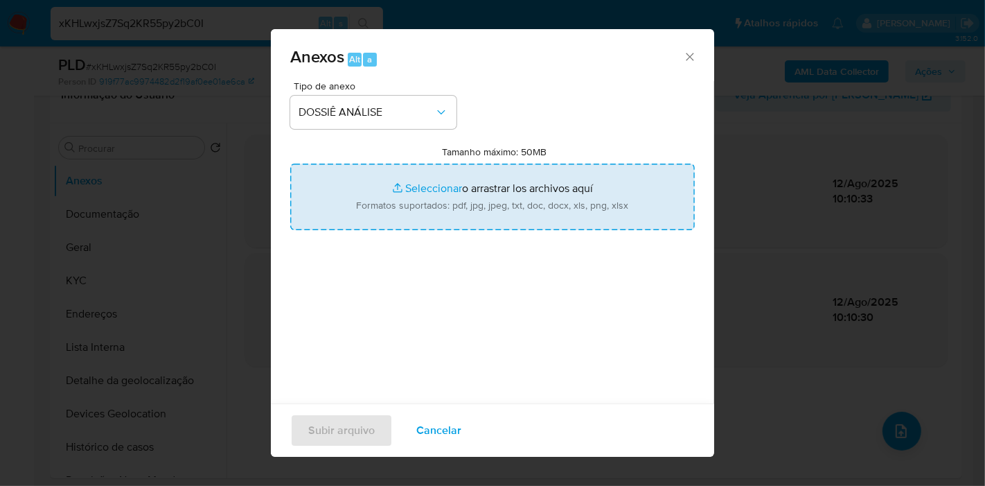
click at [500, 202] on input "Tamanho máximo: 50MB Seleccionar archivos" at bounding box center [492, 196] width 405 height 66
type input "C:\fakepath\SAR - XXX - CPF 63208636253 - ROSELI CARVALHO DA SILVA.pdf"
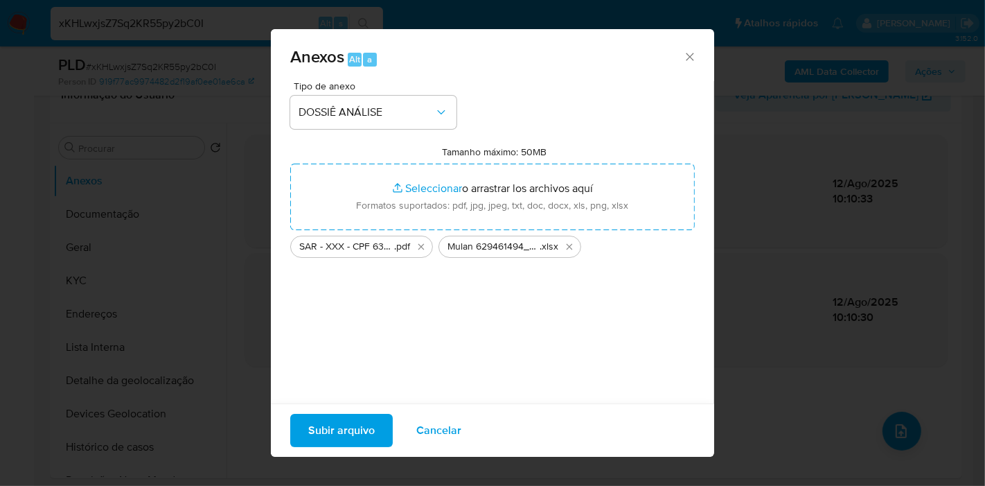
click at [372, 430] on span "Subir arquivo" at bounding box center [341, 430] width 66 height 30
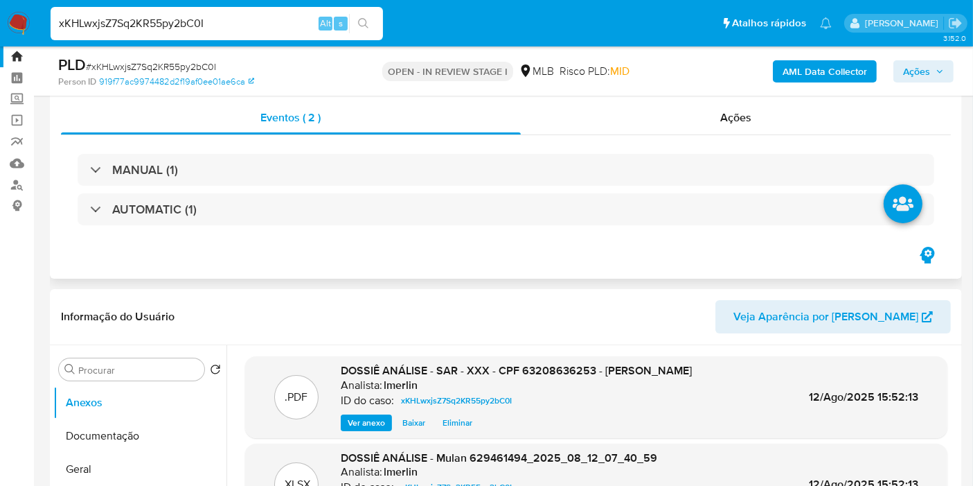
scroll to position [28, 0]
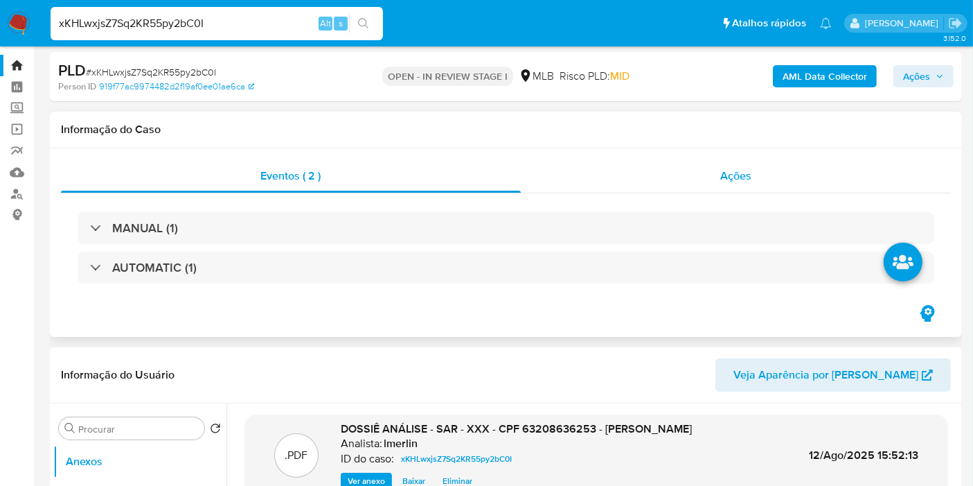
click at [786, 185] on div "Ações" at bounding box center [736, 175] width 431 height 33
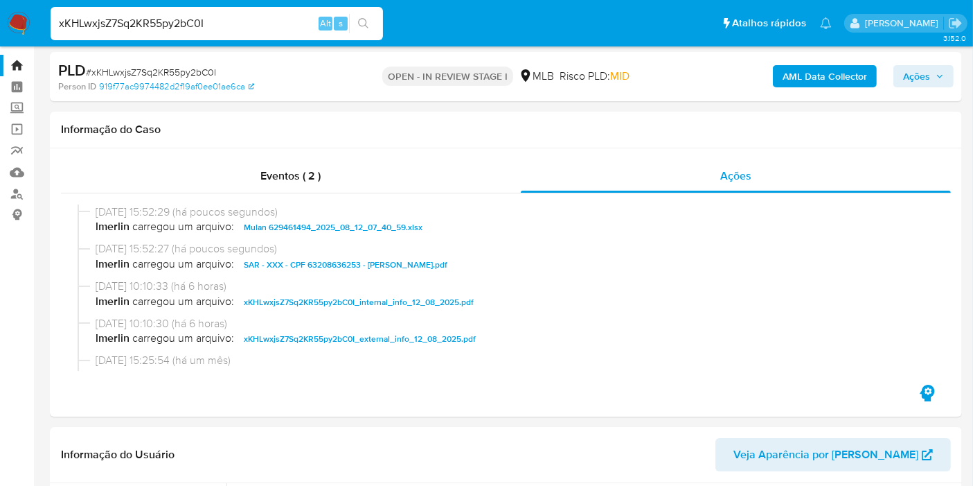
click at [922, 80] on span "Ações" at bounding box center [916, 76] width 27 height 22
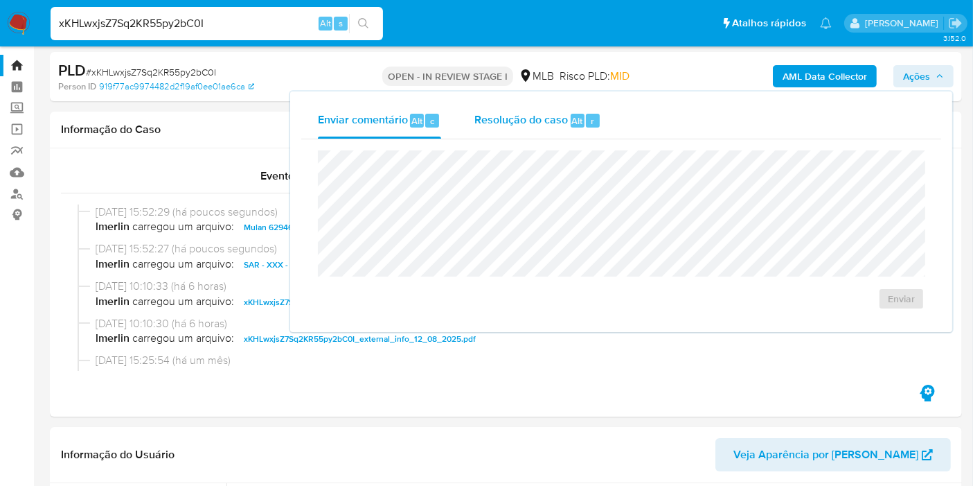
click at [541, 116] on span "Resolução do caso" at bounding box center [521, 120] width 94 height 16
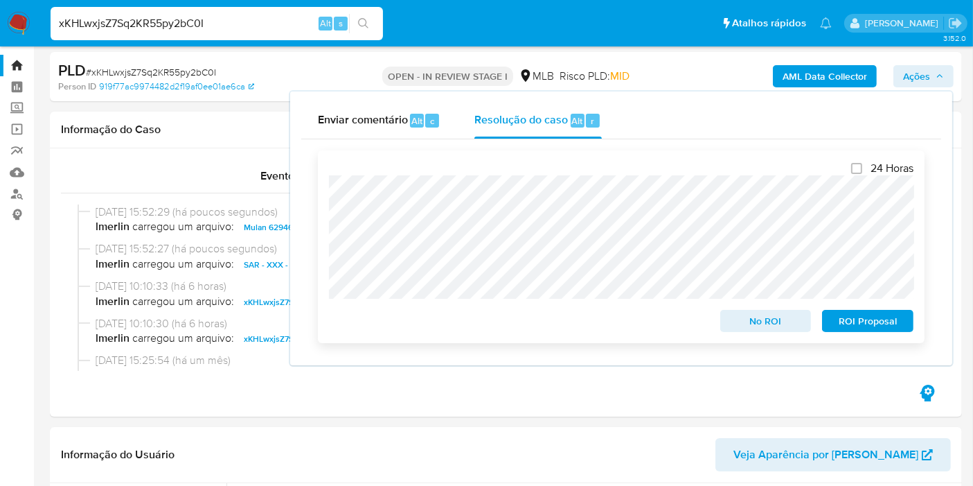
click at [865, 323] on span "ROI Proposal" at bounding box center [868, 320] width 72 height 19
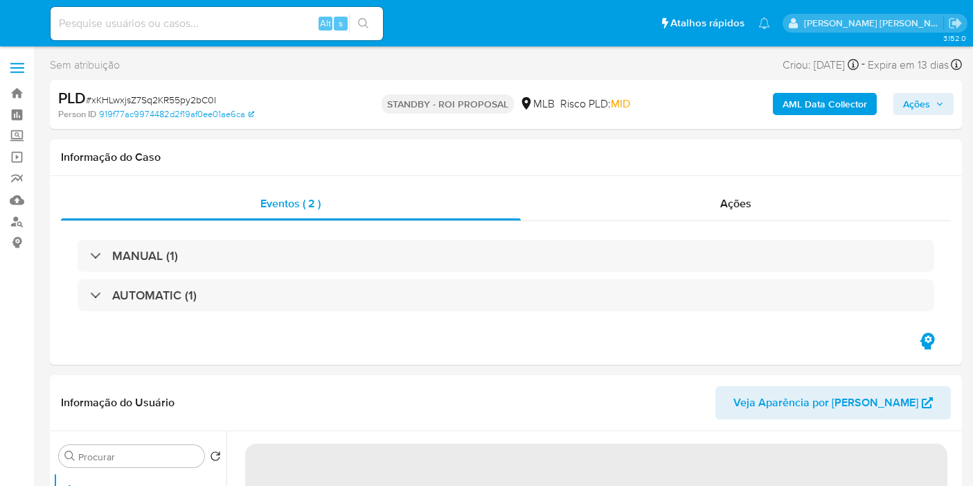
select select "10"
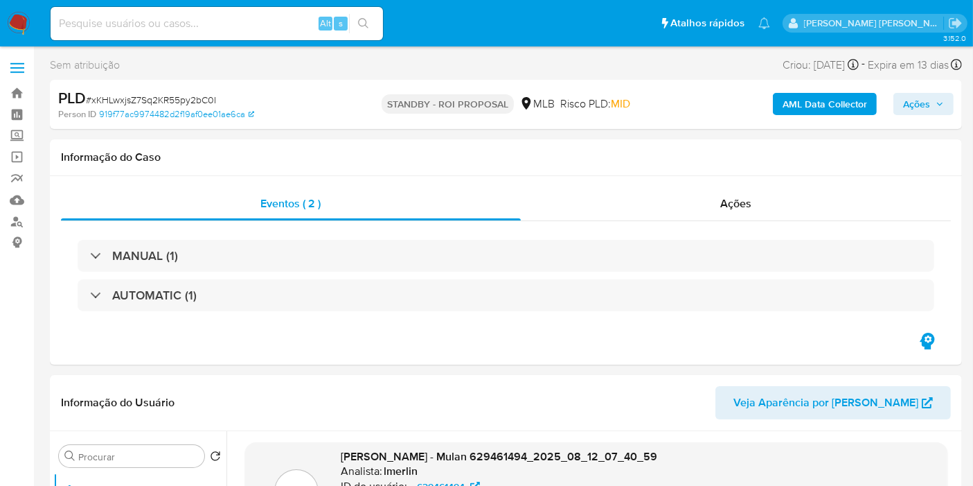
click at [292, 18] on input at bounding box center [217, 24] width 332 height 18
paste input "YJAtTlsn6SK9dRo32AmsFqy5"
type input "YJAtTlsn6SK9dRo32AmsFqy5"
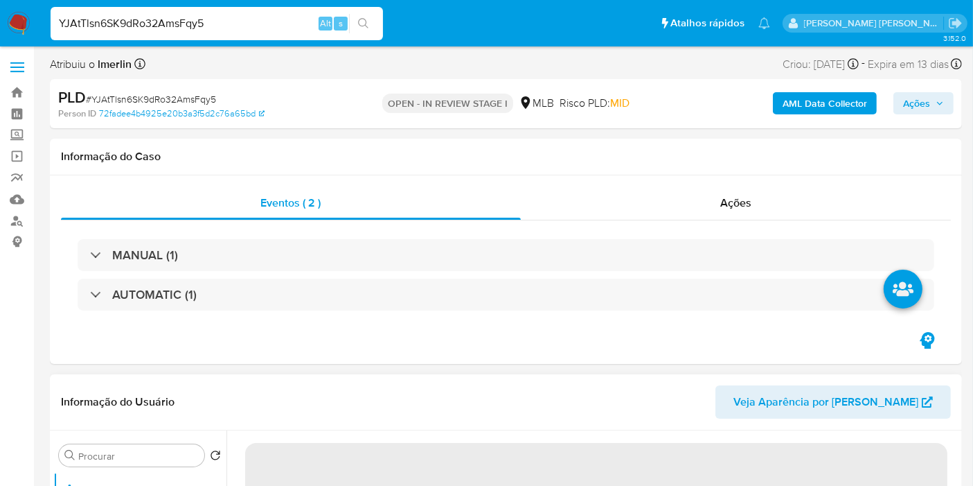
select select "10"
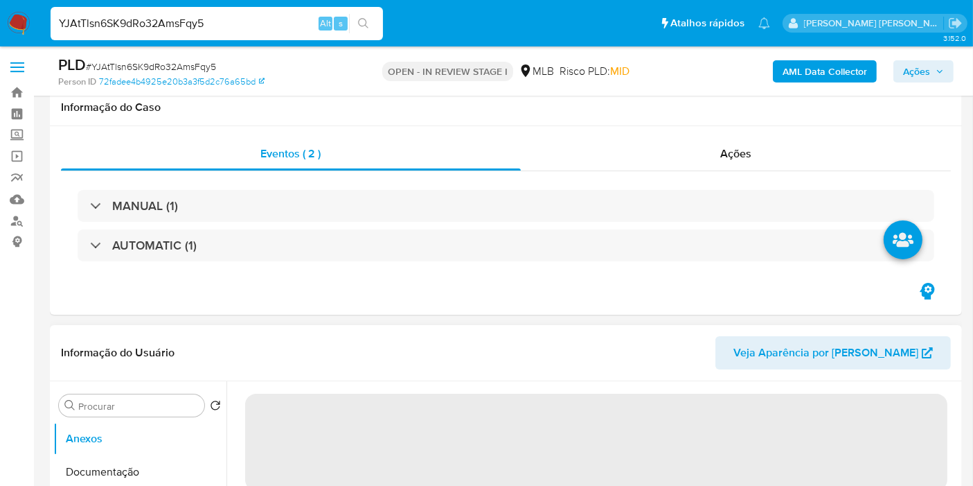
scroll to position [231, 0]
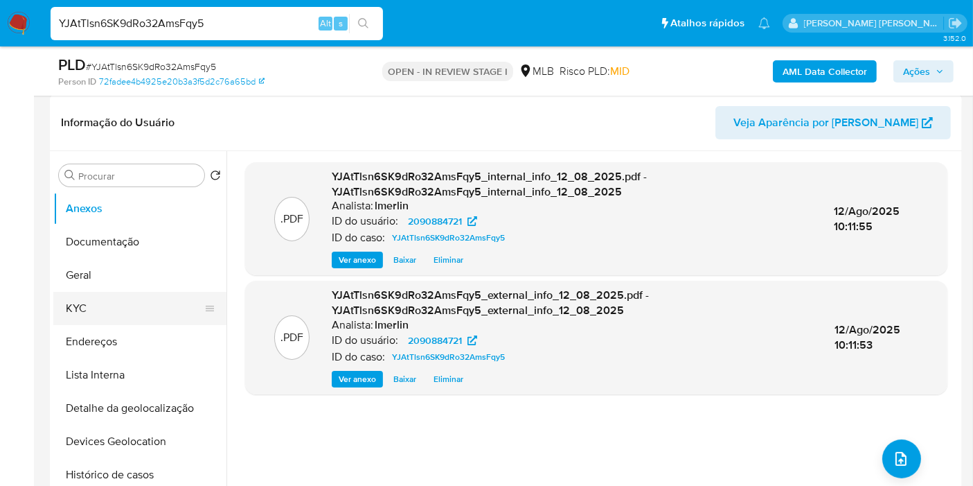
click at [118, 307] on button "KYC" at bounding box center [134, 308] width 162 height 33
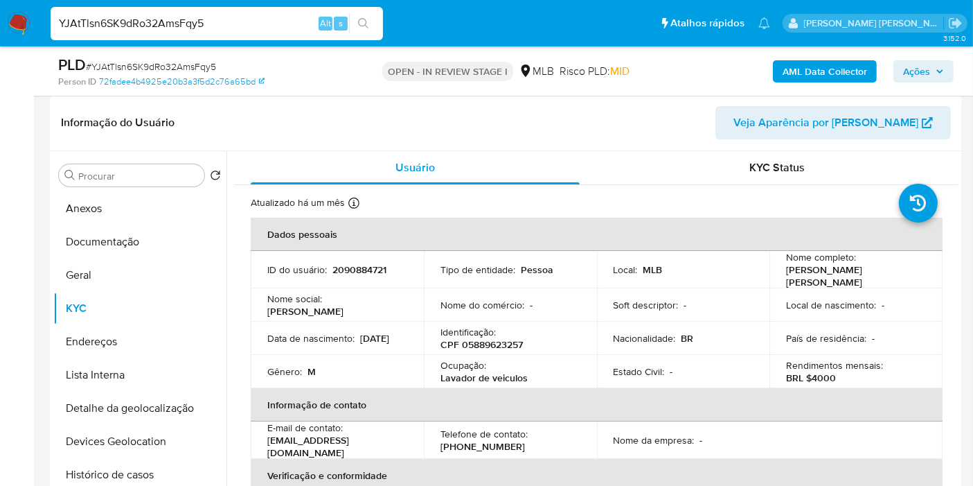
click at [488, 339] on p "CPF 05889623257" at bounding box center [482, 344] width 82 height 12
copy p "05889623257"
click at [479, 377] on p "Lavador de veiculos" at bounding box center [484, 377] width 87 height 12
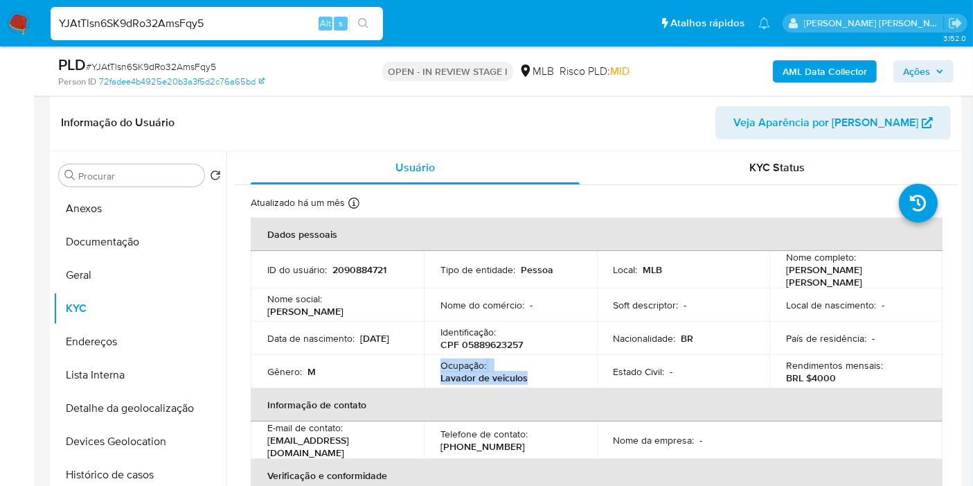
click at [479, 377] on p "Lavador de veiculos" at bounding box center [484, 377] width 87 height 12
drag, startPoint x: 507, startPoint y: 368, endPoint x: 518, endPoint y: 371, distance: 11.3
click at [507, 371] on p "Lavador de veiculos" at bounding box center [484, 377] width 87 height 12
click at [530, 375] on div "Ocupação : Lavador de veiculos" at bounding box center [511, 371] width 140 height 25
drag, startPoint x: 524, startPoint y: 374, endPoint x: 438, endPoint y: 370, distance: 86.0
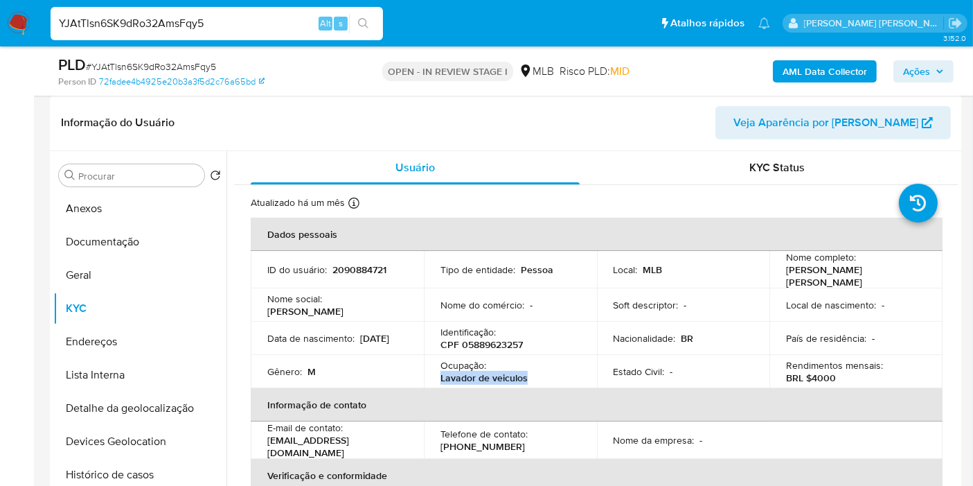
click at [441, 371] on p "Lavador de veiculos" at bounding box center [484, 377] width 87 height 12
copy p "Lavador de veiculos"
click at [118, 270] on button "Geral" at bounding box center [134, 274] width 162 height 33
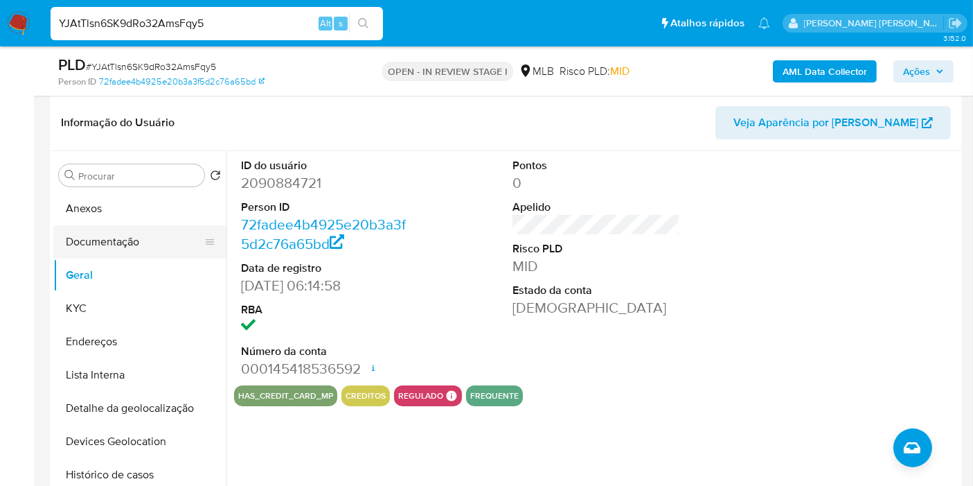
click at [136, 233] on button "Documentação" at bounding box center [134, 241] width 162 height 33
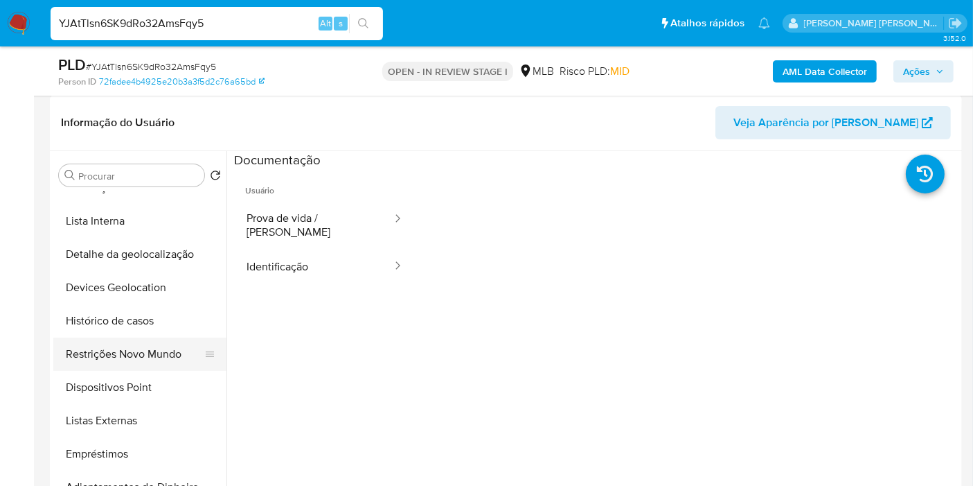
click at [134, 359] on button "Restrições Novo Mundo" at bounding box center [134, 353] width 162 height 33
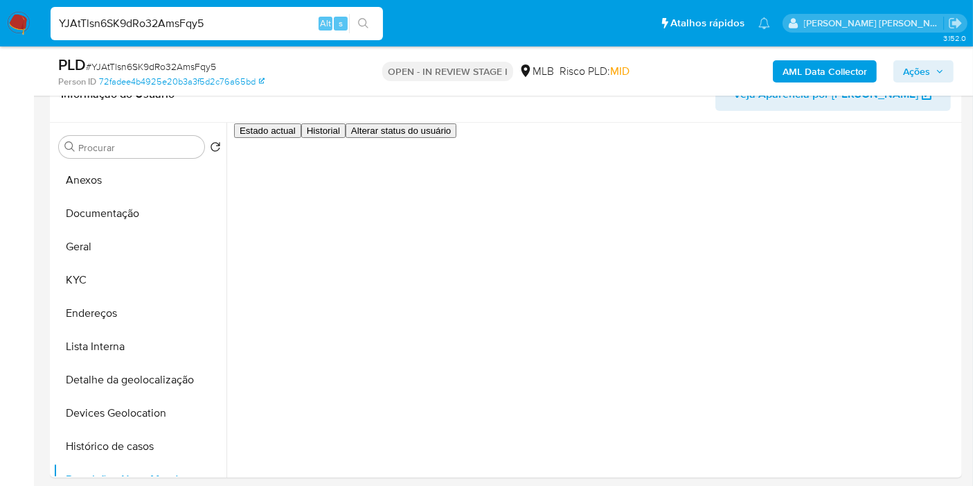
scroll to position [265, 0]
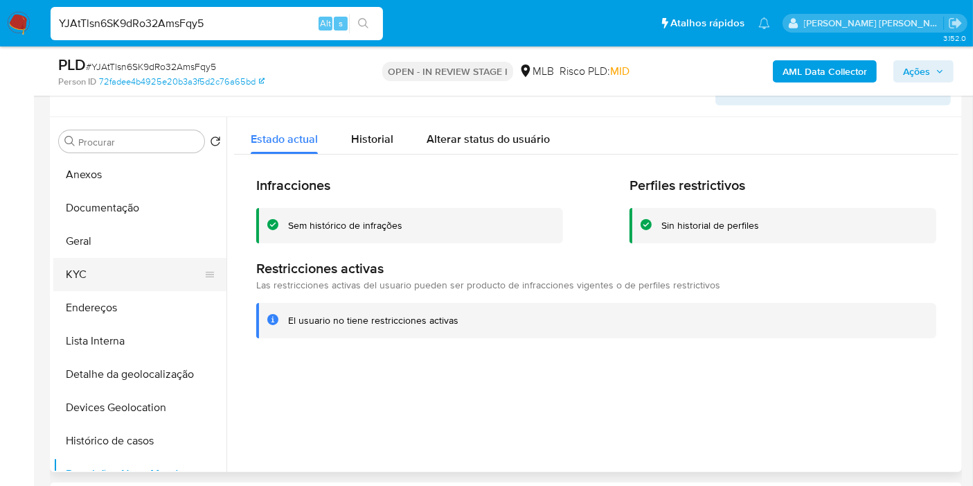
click at [152, 270] on button "KYC" at bounding box center [134, 274] width 162 height 33
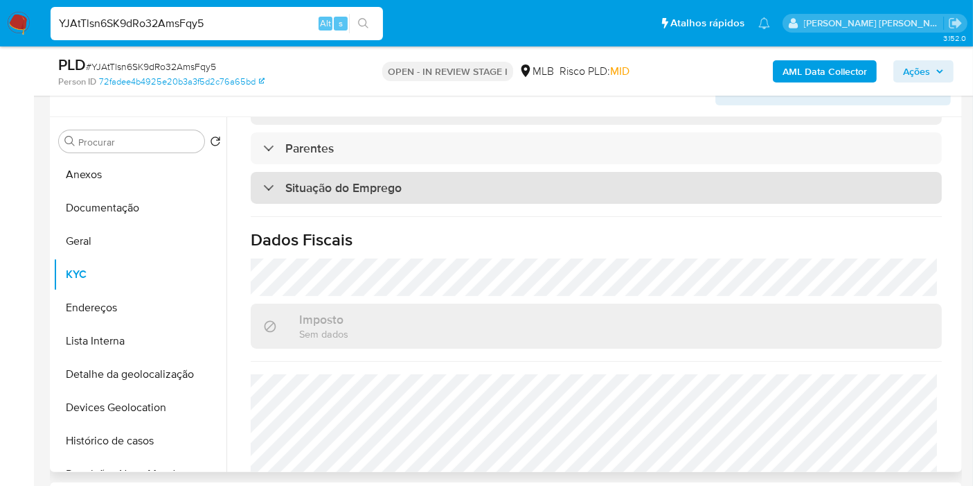
scroll to position [629, 0]
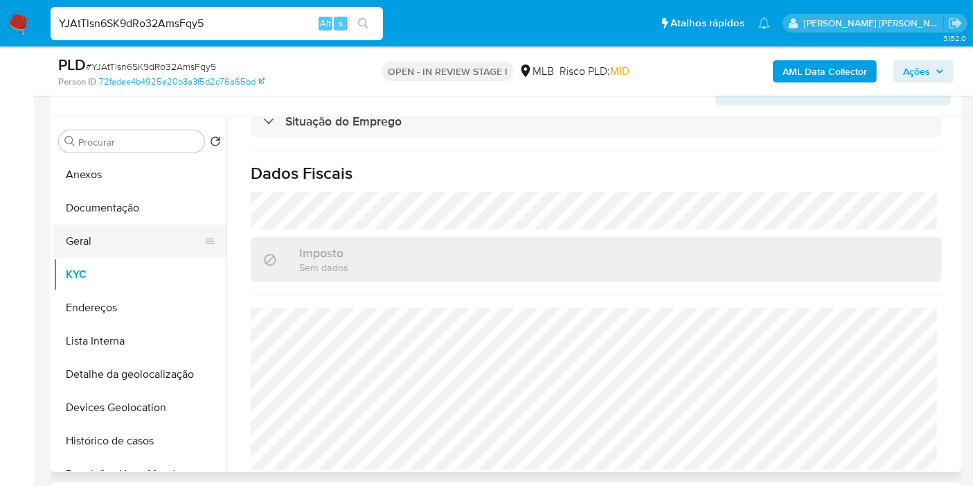
click at [116, 241] on button "Geral" at bounding box center [134, 240] width 162 height 33
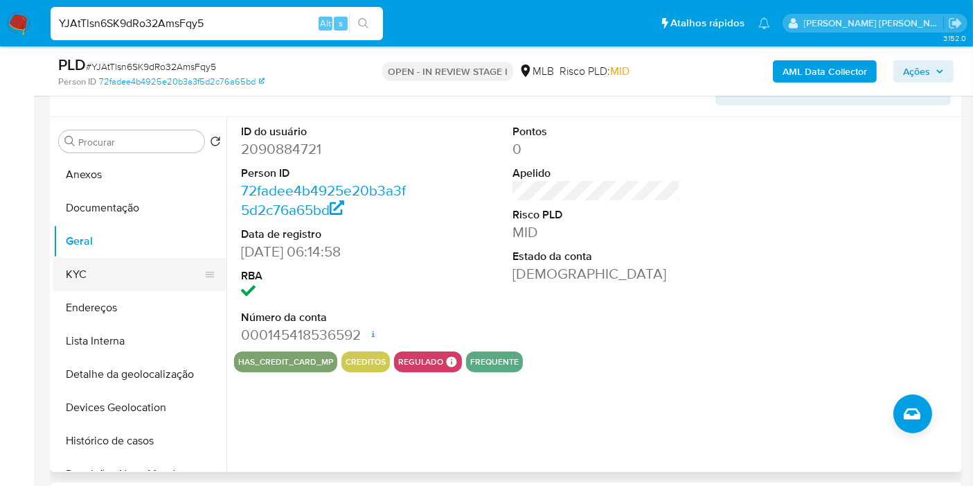
click at [163, 278] on button "KYC" at bounding box center [134, 274] width 162 height 33
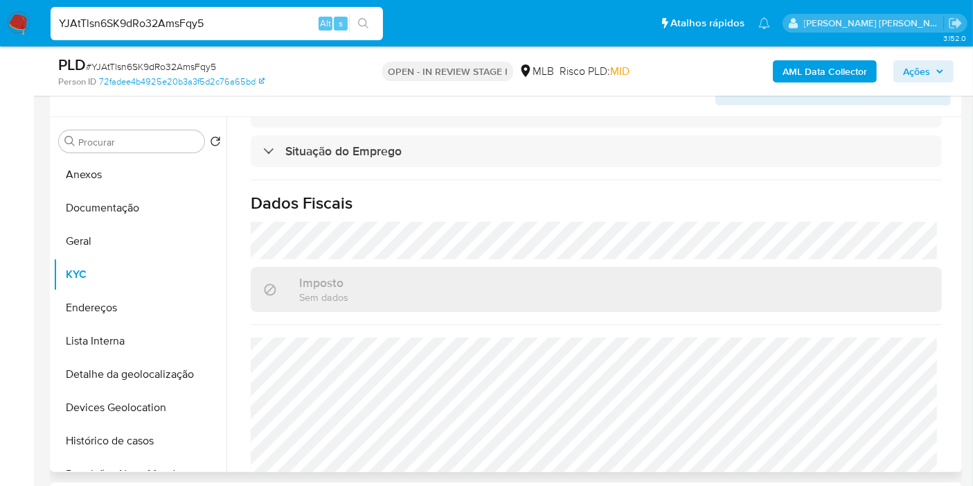
scroll to position [625, 0]
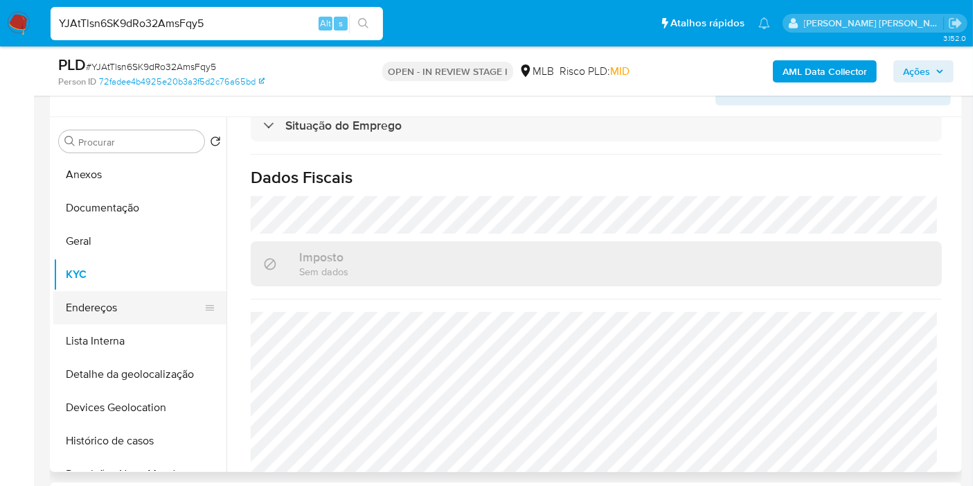
drag, startPoint x: 140, startPoint y: 308, endPoint x: 172, endPoint y: 296, distance: 34.0
click at [141, 308] on button "Endereços" at bounding box center [134, 307] width 162 height 33
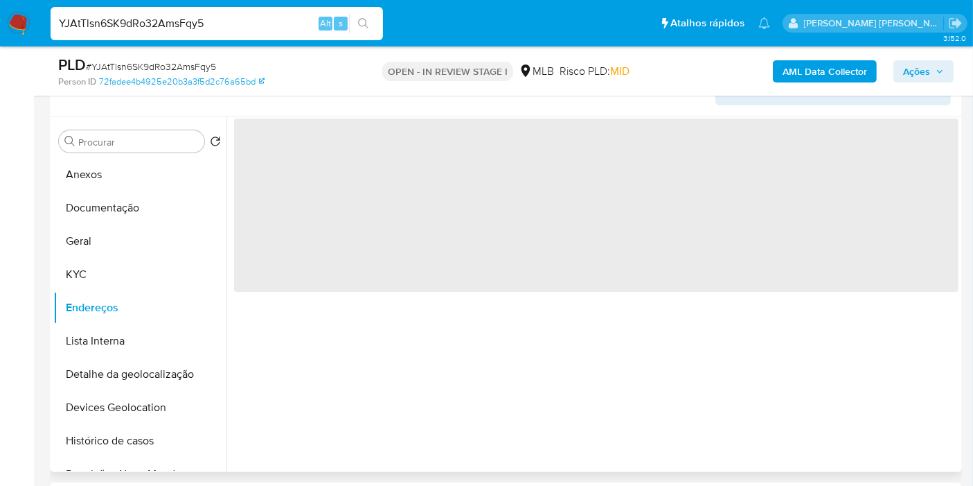
scroll to position [0, 0]
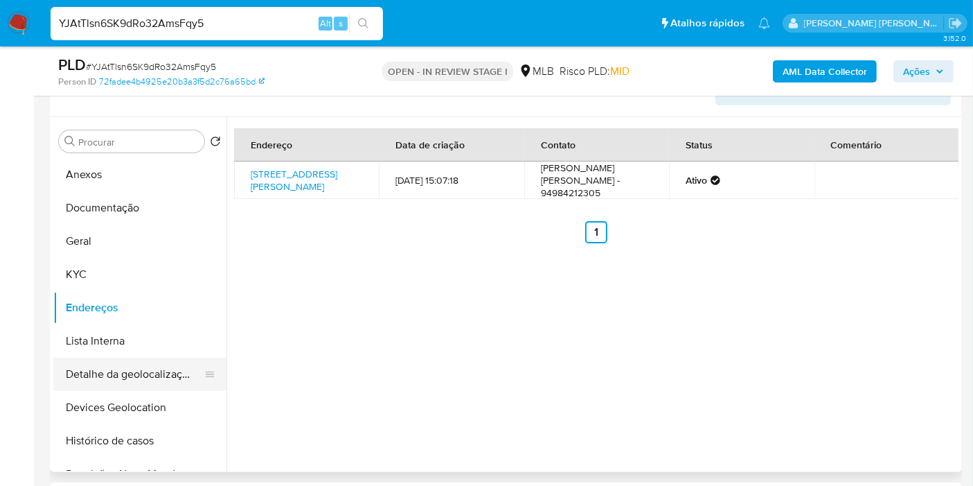
click at [113, 359] on button "Detalhe da geolocalização" at bounding box center [134, 373] width 162 height 33
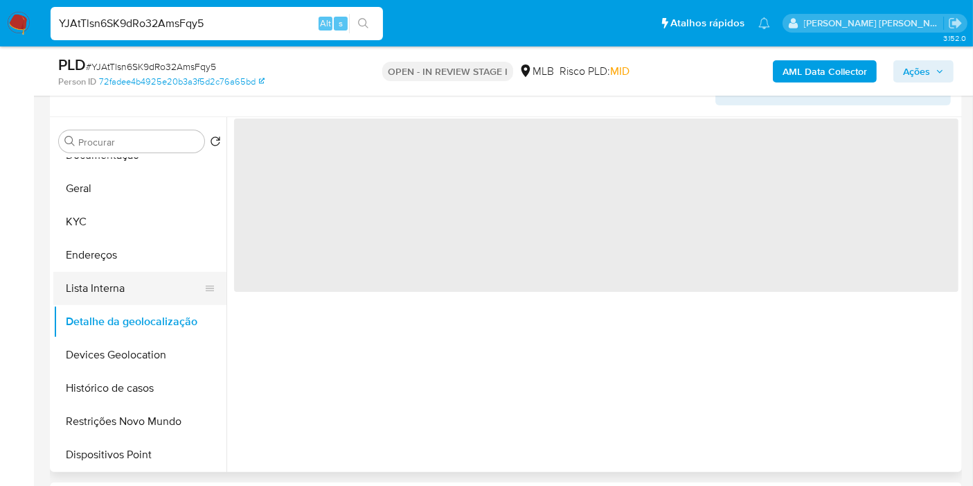
scroll to position [77, 0]
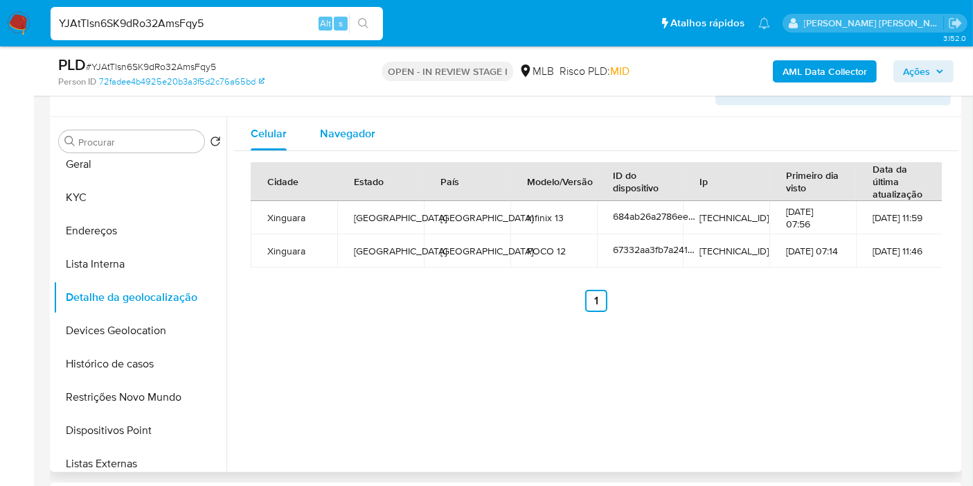
click at [362, 145] on div "Navegador" at bounding box center [347, 133] width 55 height 33
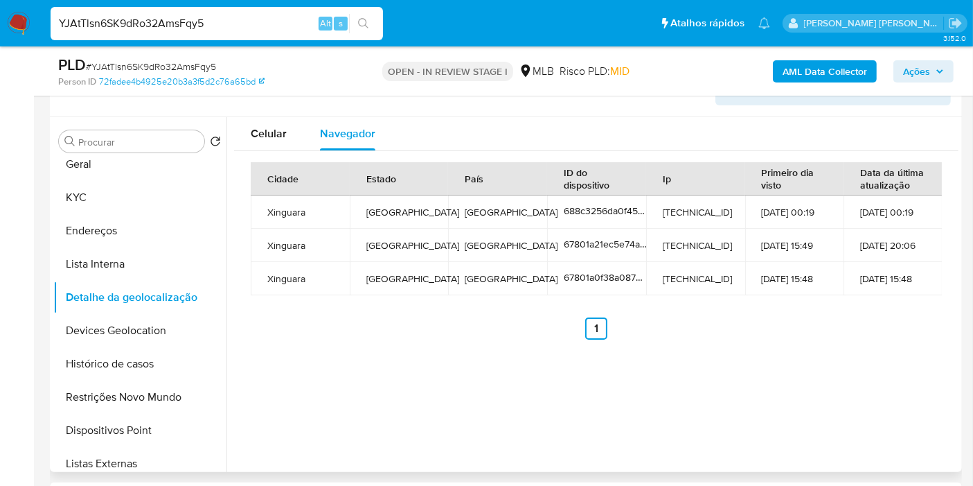
drag, startPoint x: 114, startPoint y: 321, endPoint x: 387, endPoint y: 314, distance: 273.0
click at [114, 321] on button "Devices Geolocation" at bounding box center [139, 330] width 173 height 33
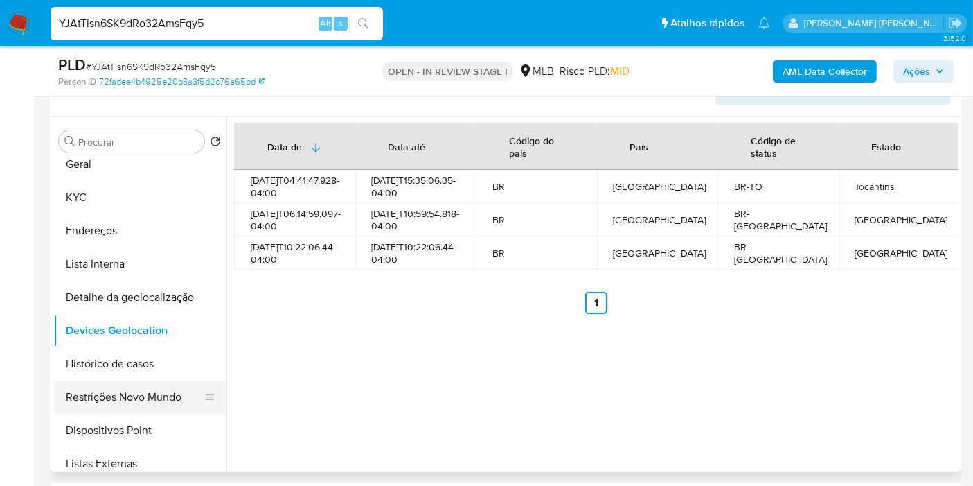
click at [93, 402] on button "Restrições Novo Mundo" at bounding box center [134, 396] width 162 height 33
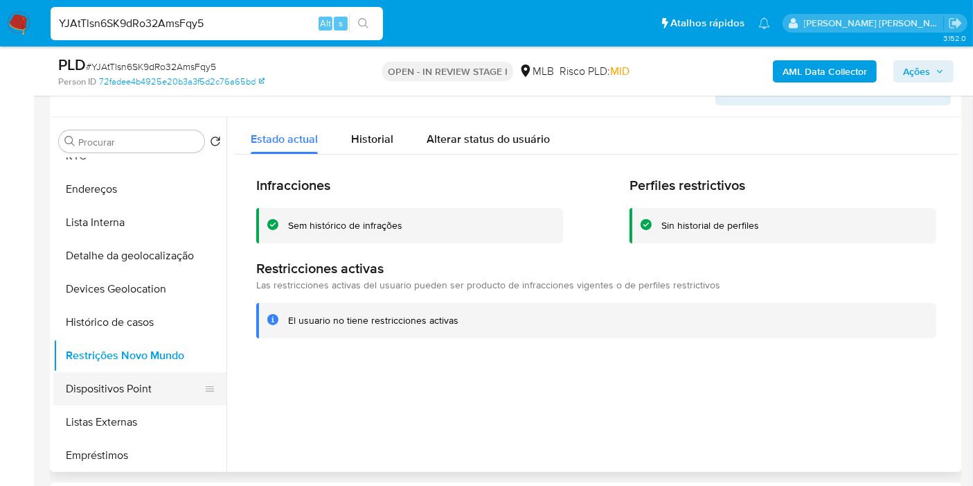
scroll to position [154, 0]
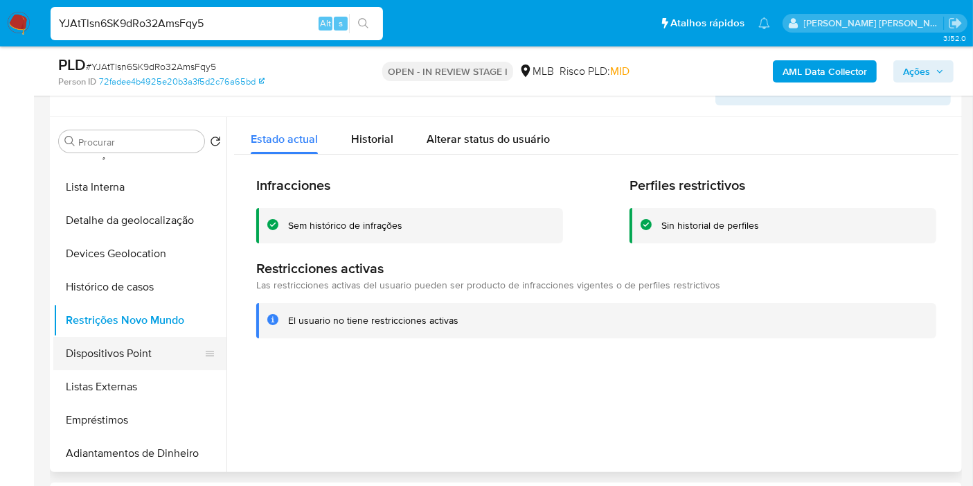
click at [154, 357] on button "Dispositivos Point" at bounding box center [134, 353] width 162 height 33
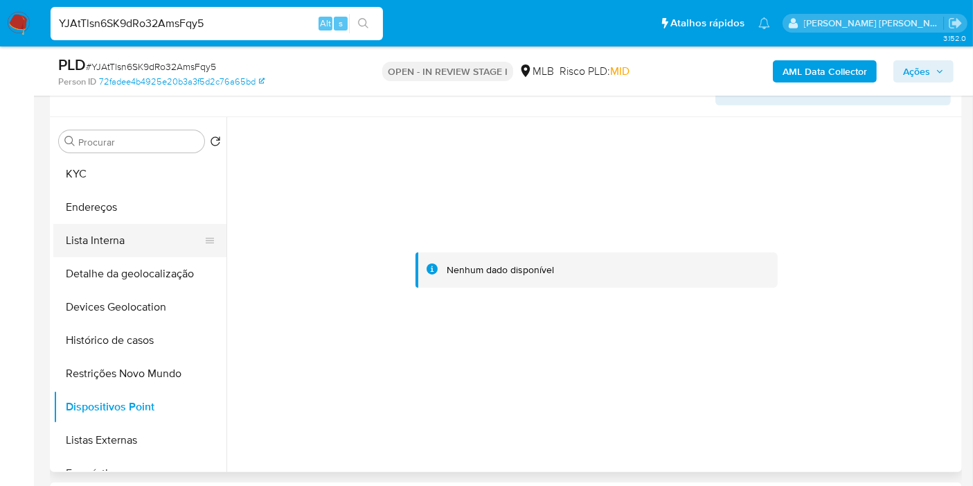
scroll to position [77, 0]
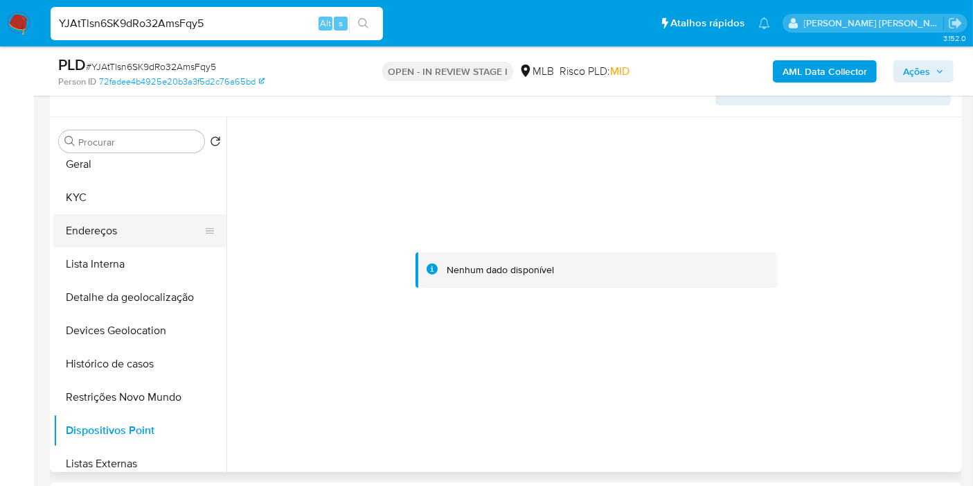
click at [145, 232] on button "Endereços" at bounding box center [134, 230] width 162 height 33
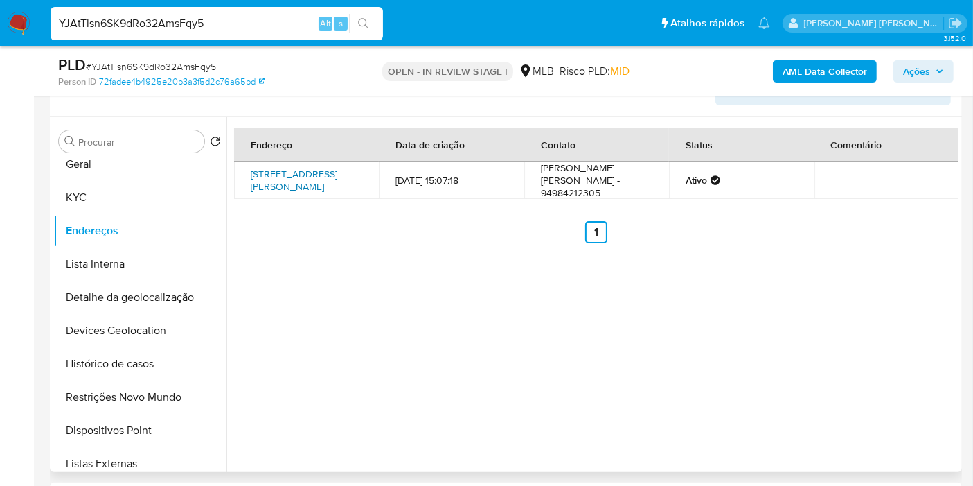
click at [327, 183] on link "Rua Sólio Valiati 869, Floresta Do Araguaia, Pará, 68543000, Brasil 869" at bounding box center [294, 180] width 87 height 26
click at [152, 201] on button "KYC" at bounding box center [134, 197] width 162 height 33
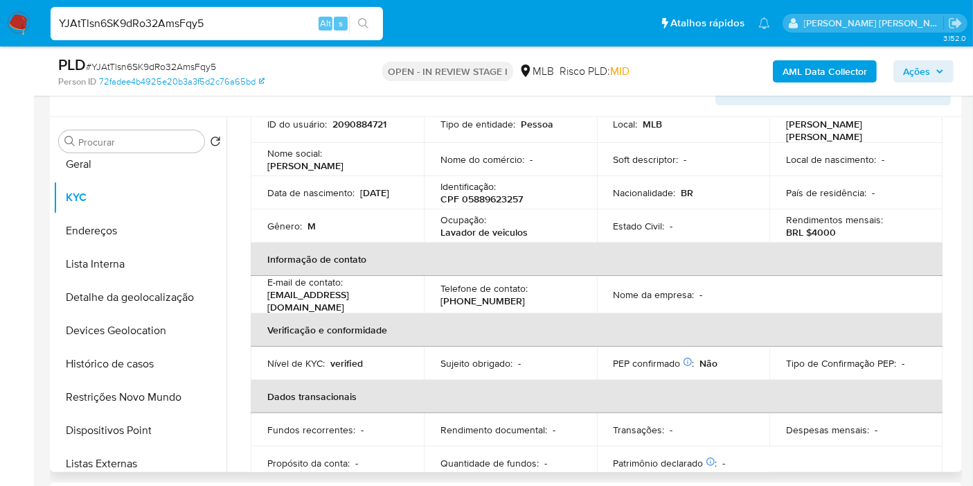
scroll to position [0, 0]
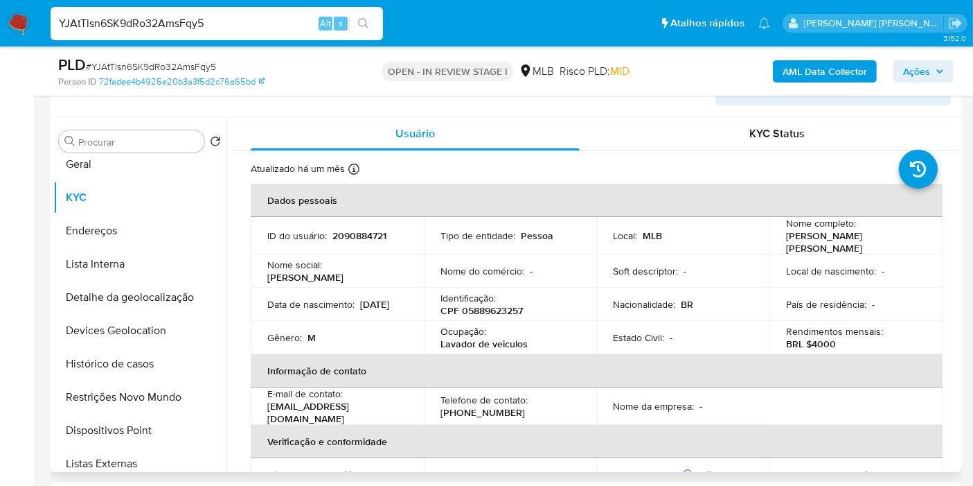
click at [478, 307] on p "CPF 05889623257" at bounding box center [482, 310] width 82 height 12
copy p "05889623257"
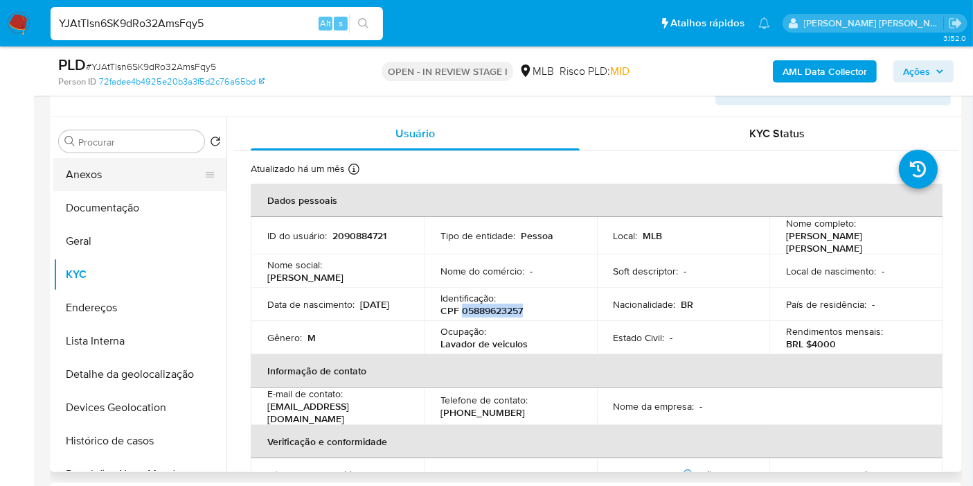
click at [136, 173] on button "Anexos" at bounding box center [134, 174] width 162 height 33
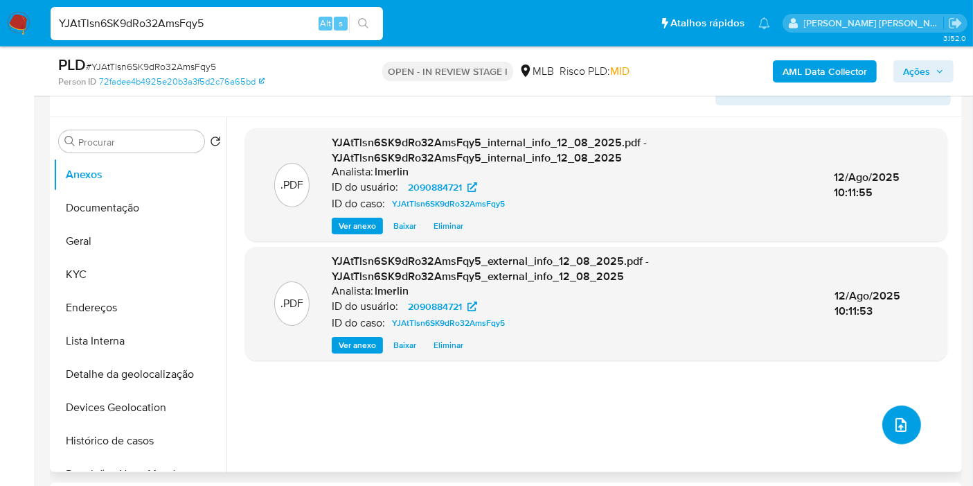
click at [902, 416] on span "upload-file" at bounding box center [901, 424] width 17 height 17
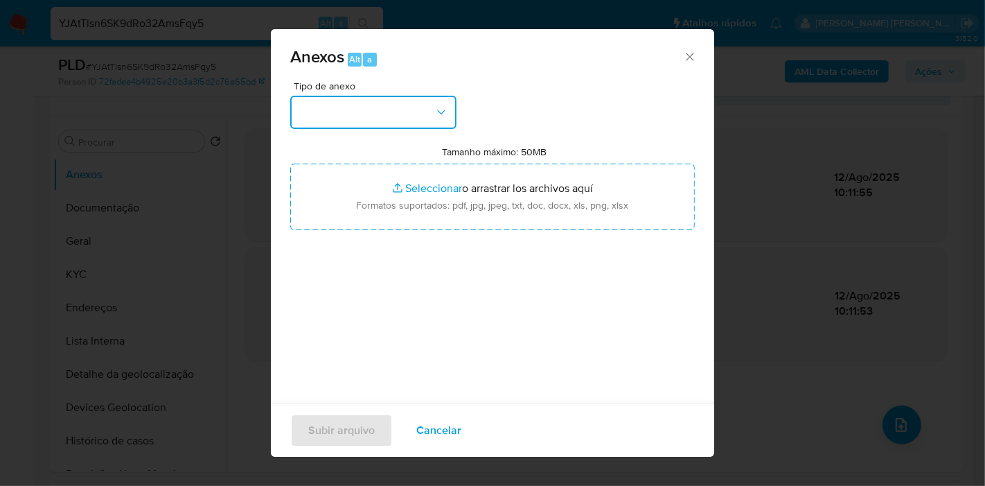
click at [416, 104] on button "button" at bounding box center [373, 112] width 166 height 33
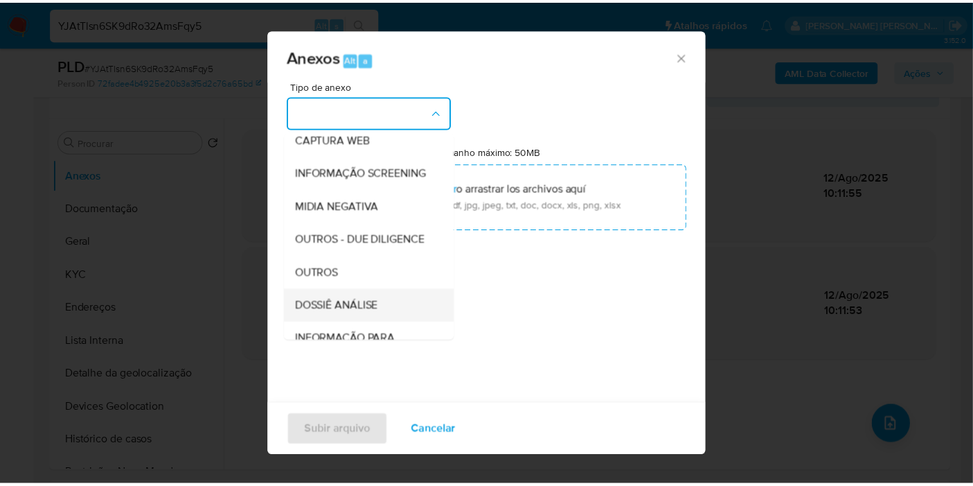
scroll to position [213, 0]
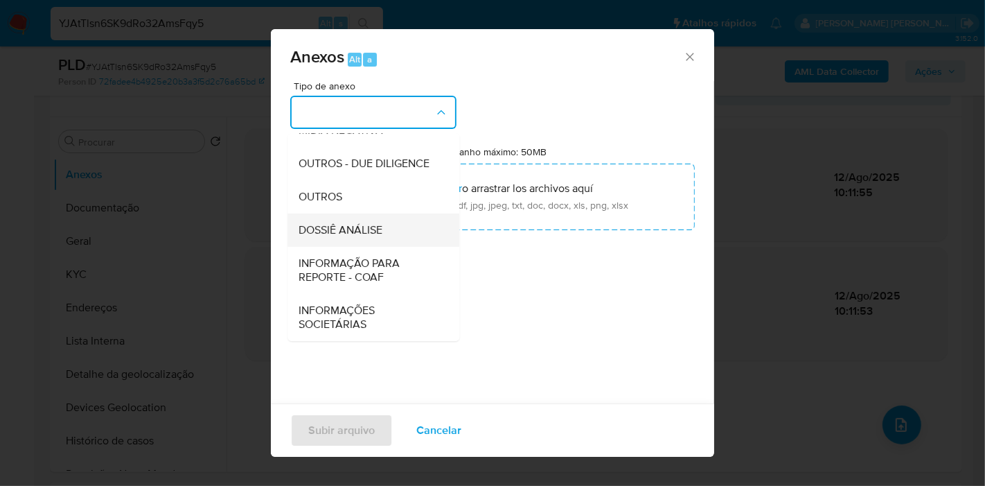
click at [380, 234] on span "DOSSIÊ ANÁLISE" at bounding box center [341, 230] width 84 height 14
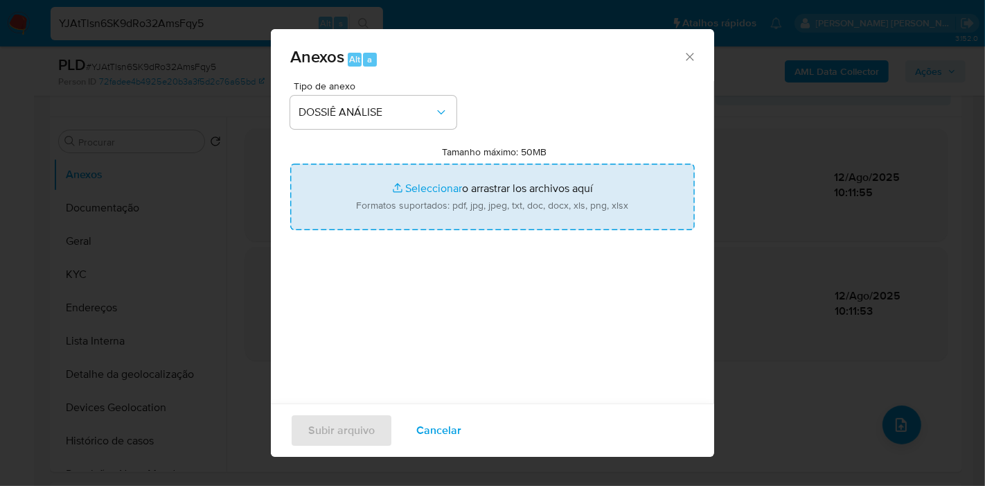
click at [495, 183] on input "Tamanho máximo: 50MB Seleccionar archivos" at bounding box center [492, 196] width 405 height 66
type input "C:\fakepath\SAR - XXX - CPF 05889623257 - GUSTAVO ALVES FERREIRA NETO.pdf"
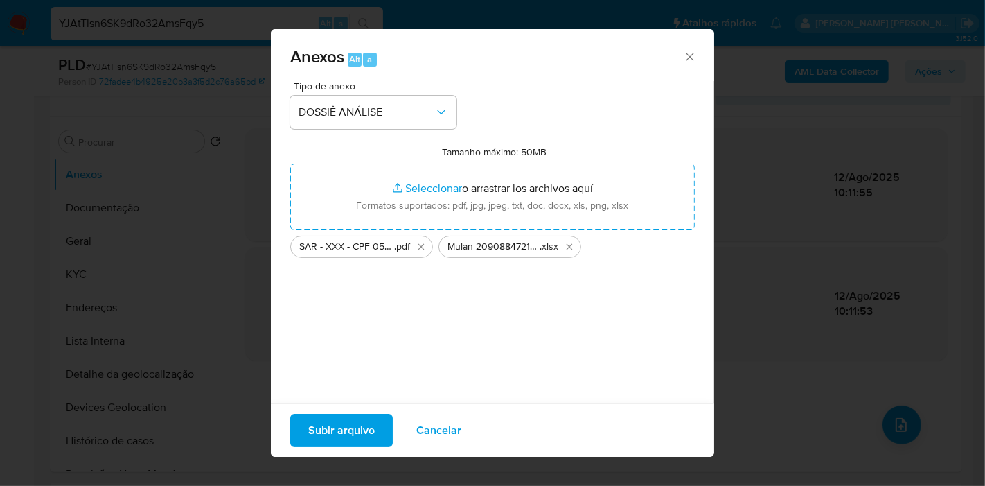
click at [355, 432] on span "Subir arquivo" at bounding box center [341, 430] width 66 height 30
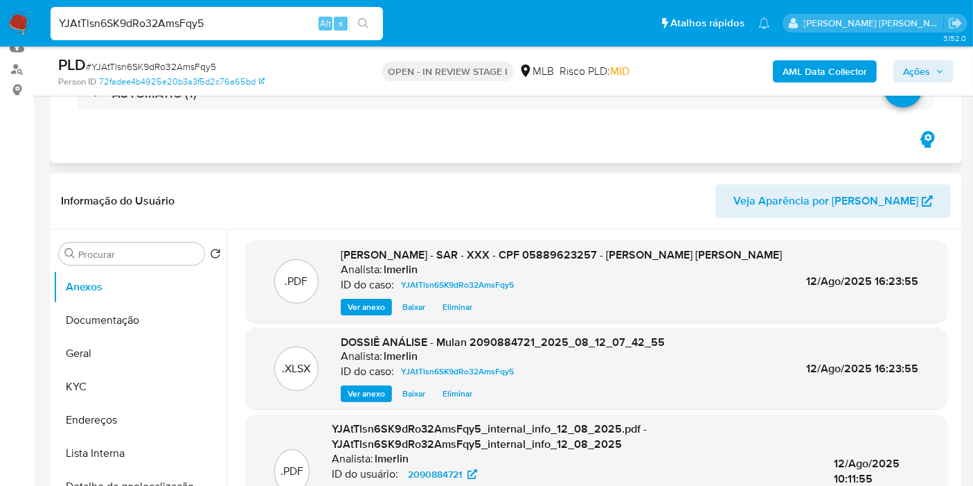
scroll to position [34, 0]
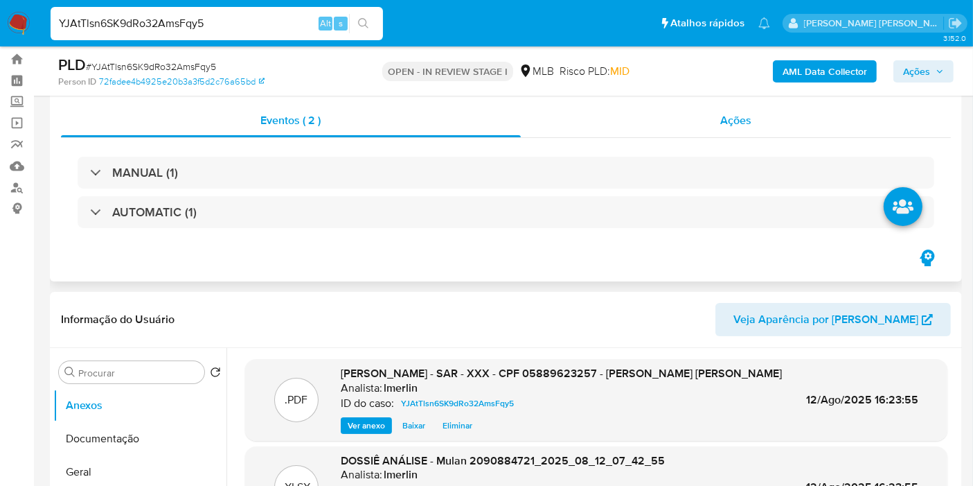
click at [775, 129] on div "Ações" at bounding box center [736, 120] width 431 height 33
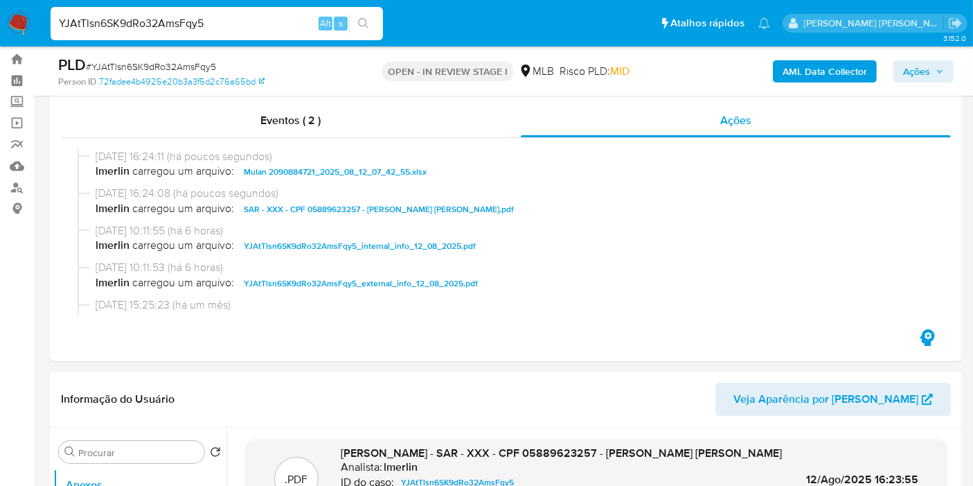
click at [924, 70] on span "Ações" at bounding box center [916, 71] width 27 height 22
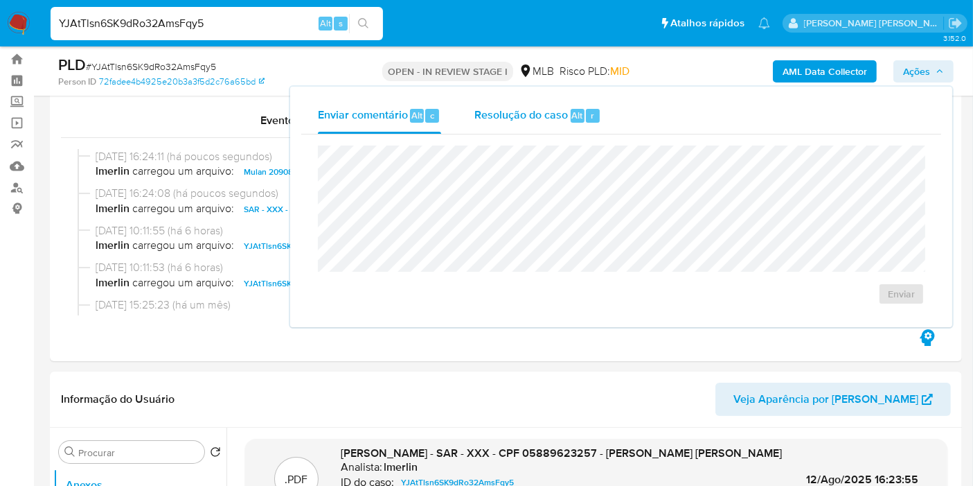
click at [517, 125] on div "Resolução do caso Alt r" at bounding box center [537, 116] width 127 height 36
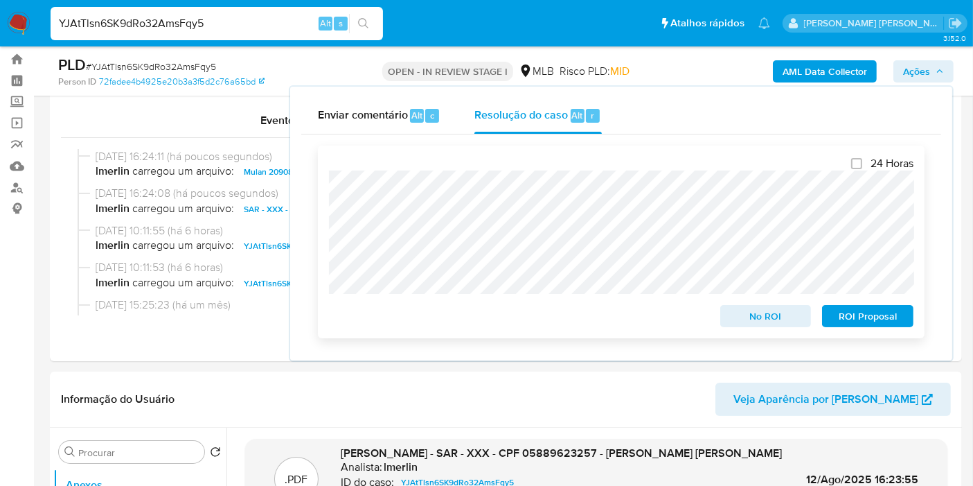
click at [862, 321] on span "ROI Proposal" at bounding box center [868, 315] width 72 height 19
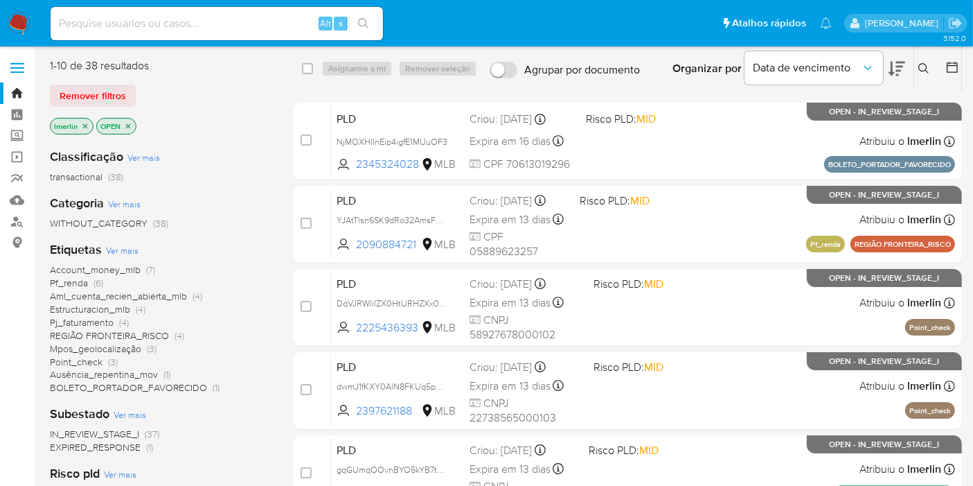
click at [85, 123] on icon "close-filter" at bounding box center [85, 126] width 8 height 8
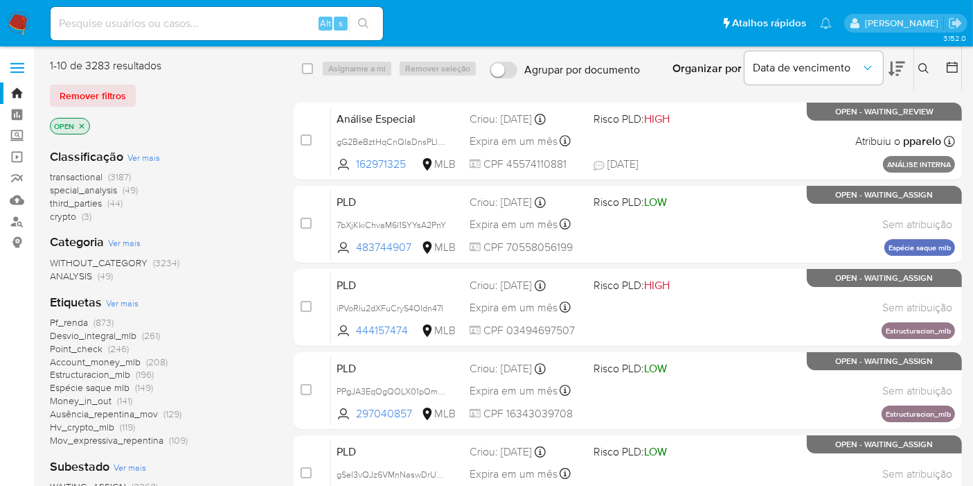
click at [203, 26] on input at bounding box center [217, 24] width 332 height 18
paste input "6DLisHPKtBn48vhdZfHBShPG"
type input "6DLisHPKtBn48vhdZfHBShPG"
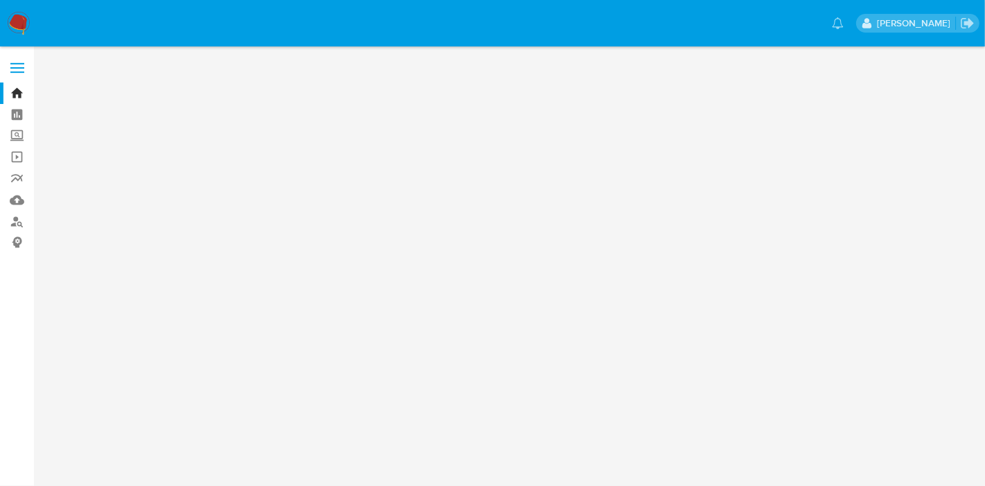
click at [19, 22] on img at bounding box center [19, 24] width 24 height 24
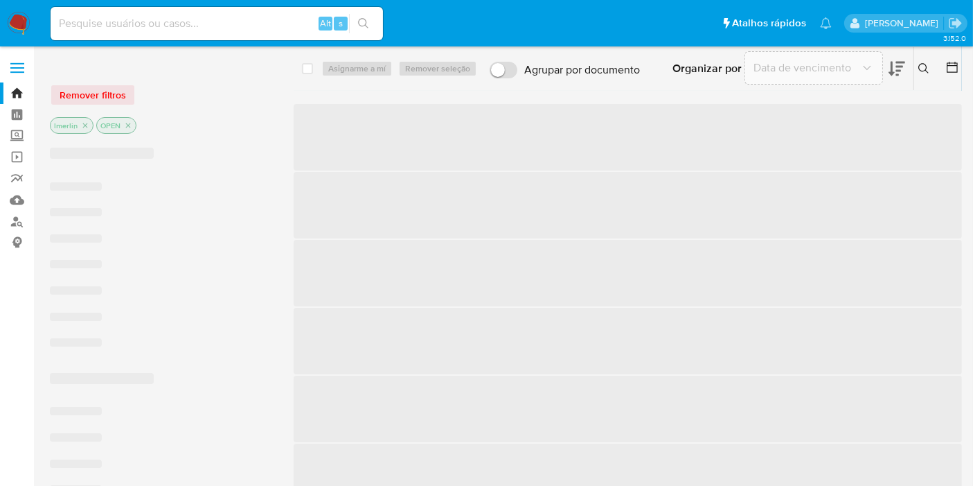
click at [243, 24] on input at bounding box center [217, 24] width 332 height 18
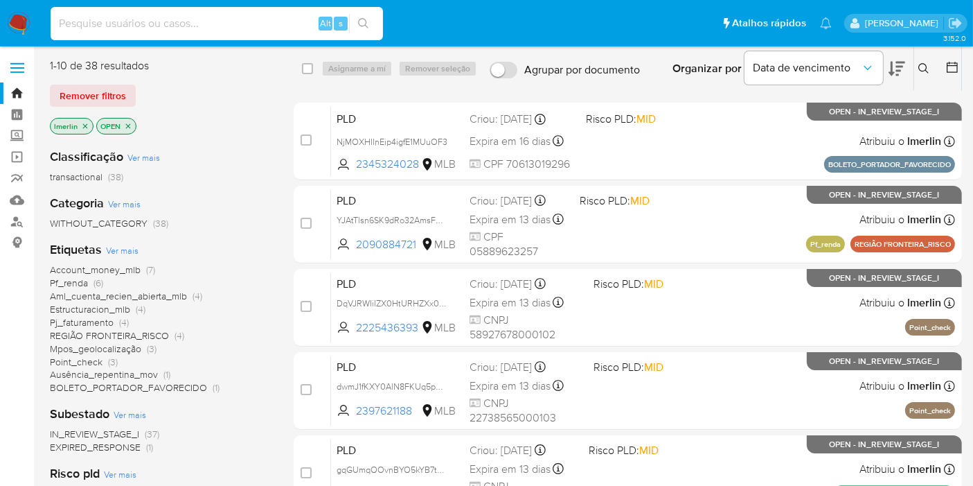
paste input "6DLisHPKtBn48vhdZfHBShPG"
type input "6DLisHPKtBn48vhdZfHBShPG"
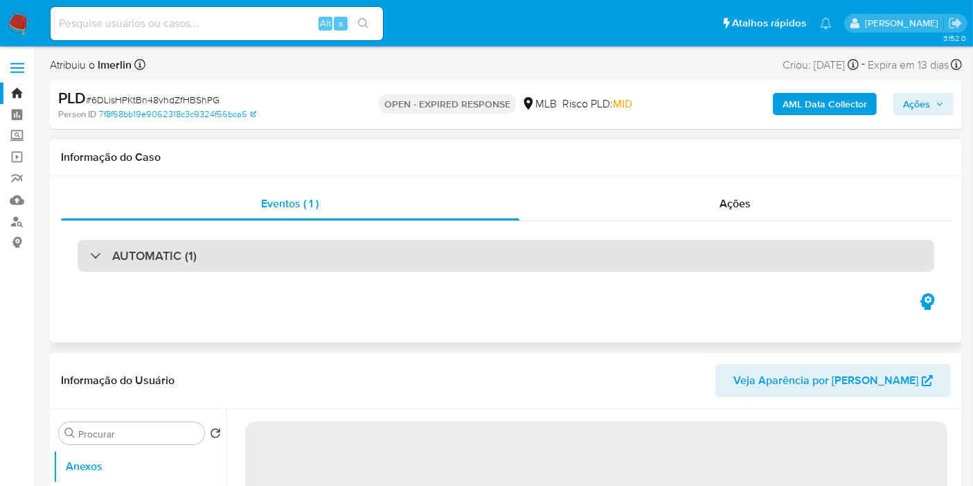
select select "10"
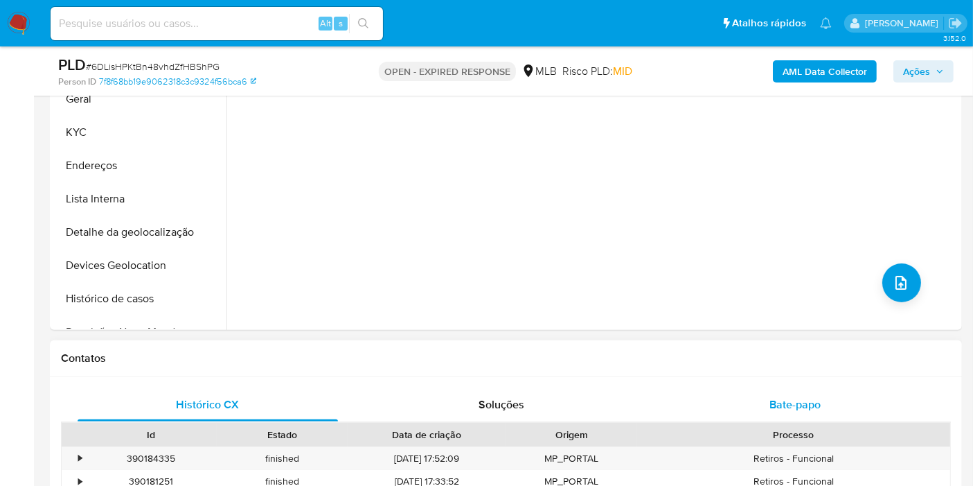
scroll to position [538, 0]
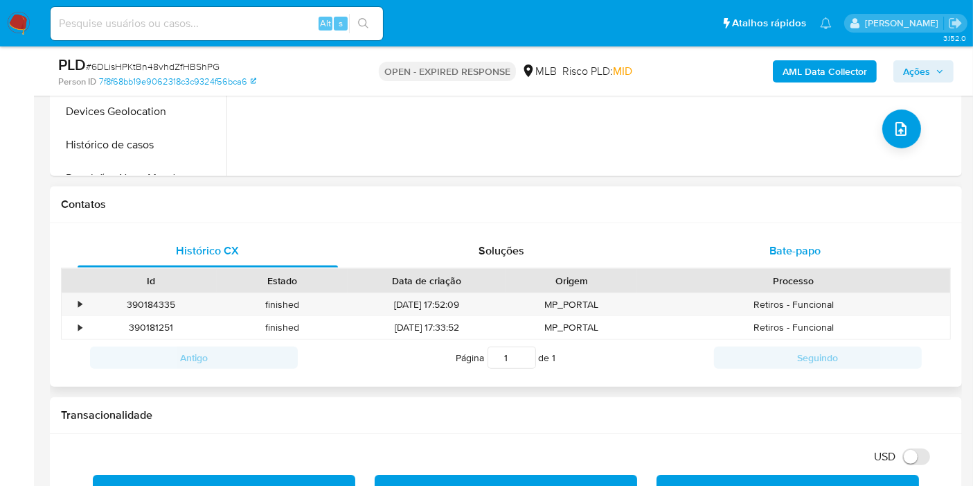
click at [810, 246] on span "Bate-papo" at bounding box center [795, 250] width 51 height 16
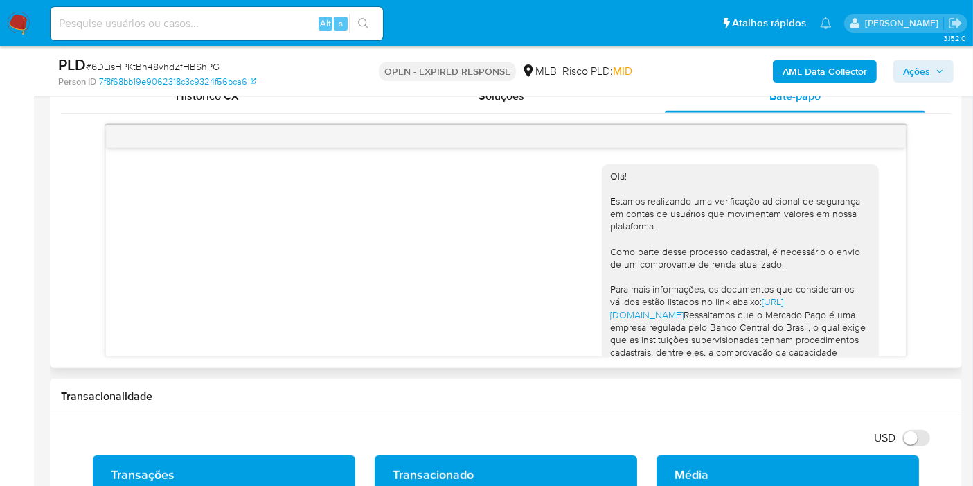
scroll to position [223, 0]
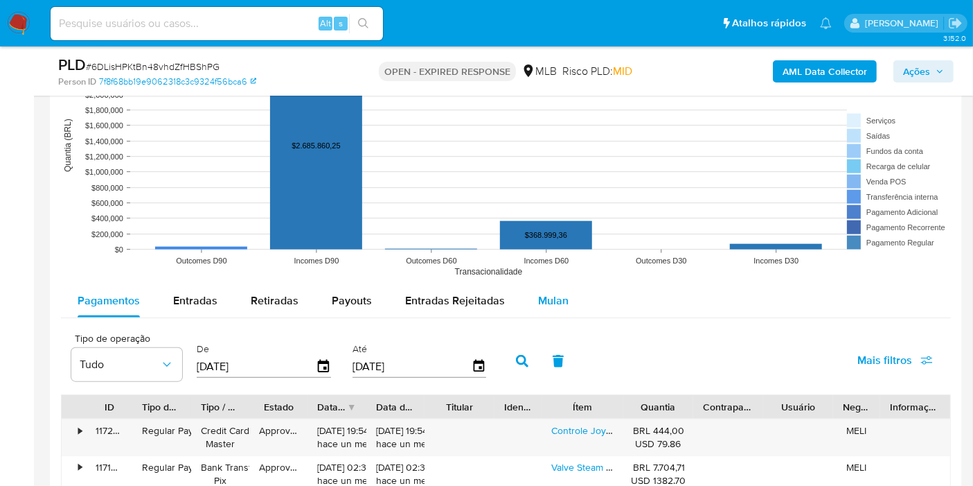
click at [528, 308] on button "Mulan" at bounding box center [554, 300] width 64 height 33
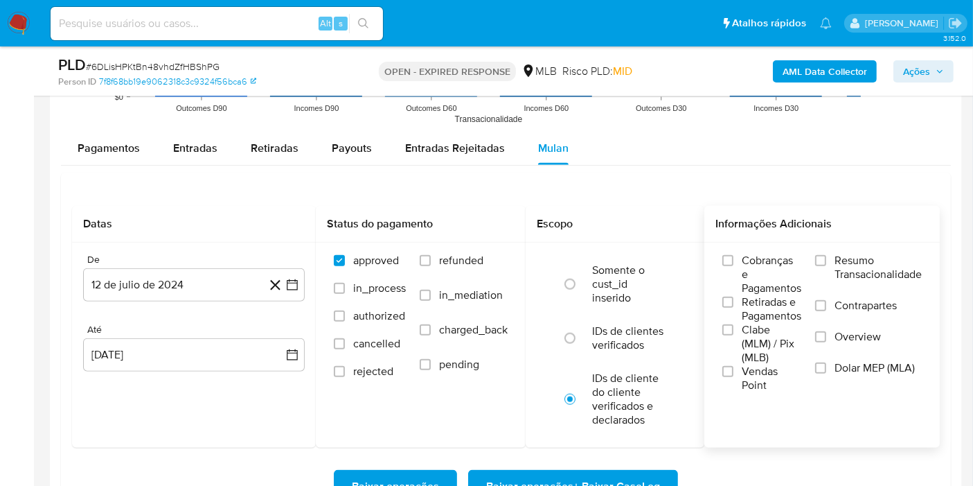
scroll to position [1539, 0]
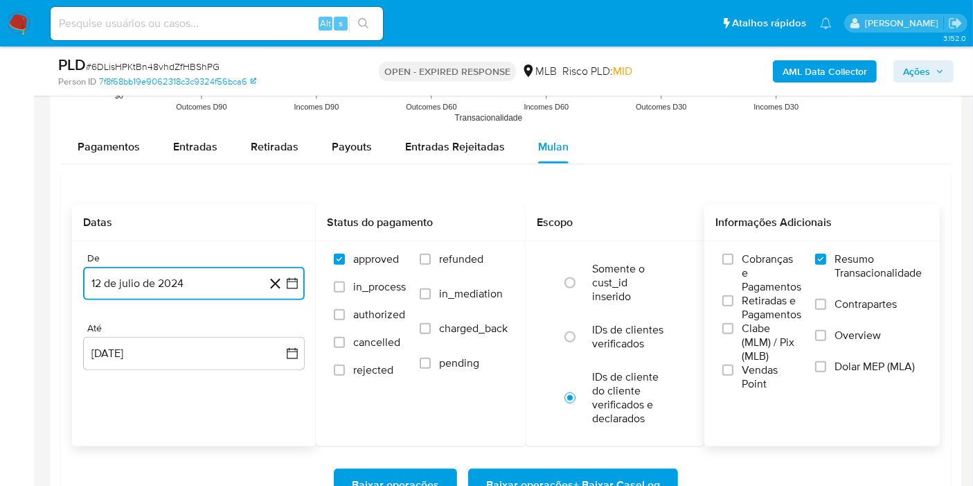
click at [289, 278] on icon "button" at bounding box center [292, 283] width 14 height 14
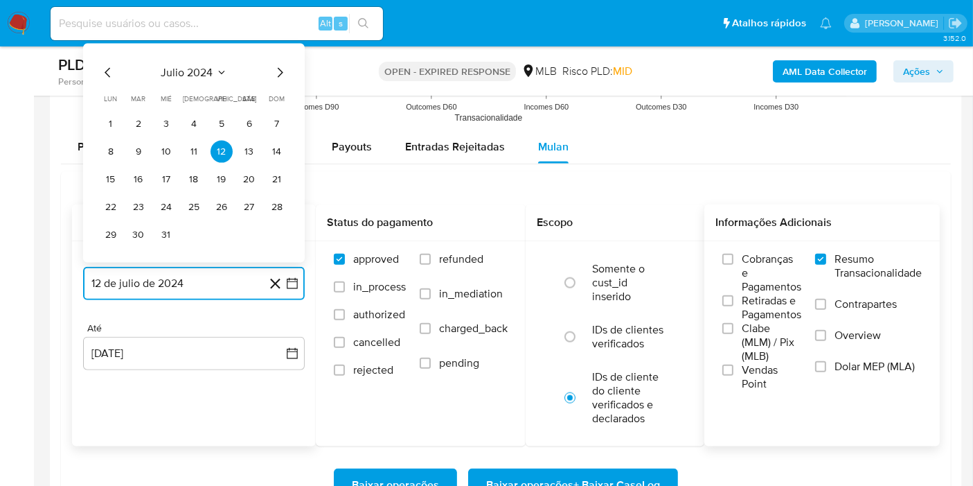
click at [181, 73] on span "julio 2024" at bounding box center [187, 73] width 52 height 14
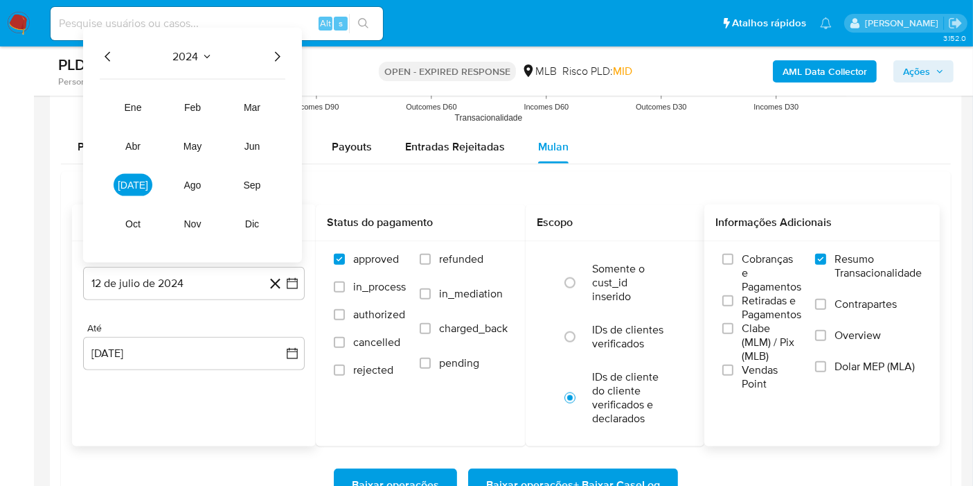
click at [278, 53] on icon "Año siguiente" at bounding box center [277, 56] width 17 height 17
click at [249, 145] on span "jun" at bounding box center [253, 146] width 16 height 11
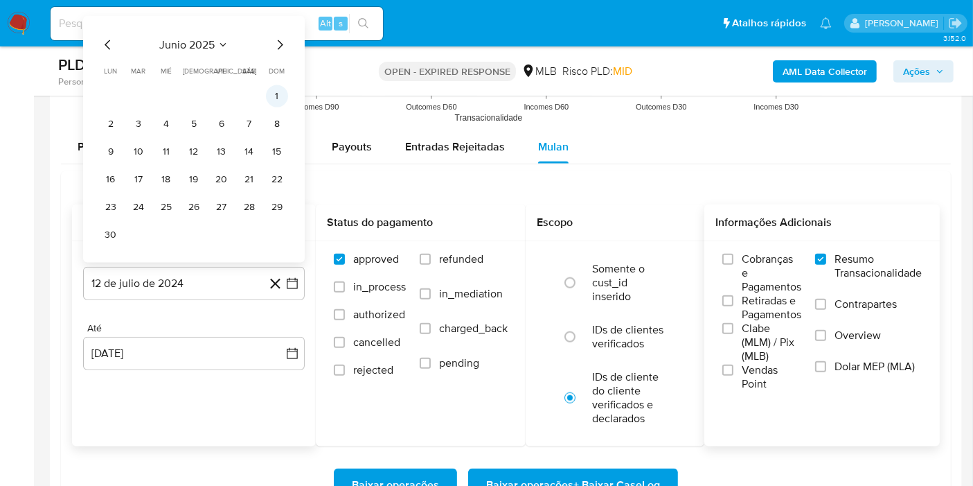
click at [281, 95] on button "1" at bounding box center [277, 96] width 22 height 22
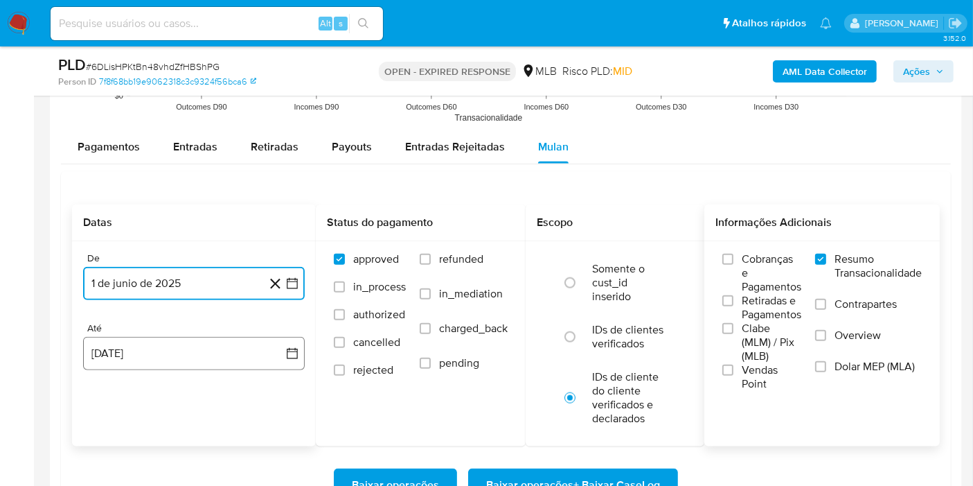
click at [285, 339] on button "12 de agosto de 2025" at bounding box center [194, 353] width 222 height 33
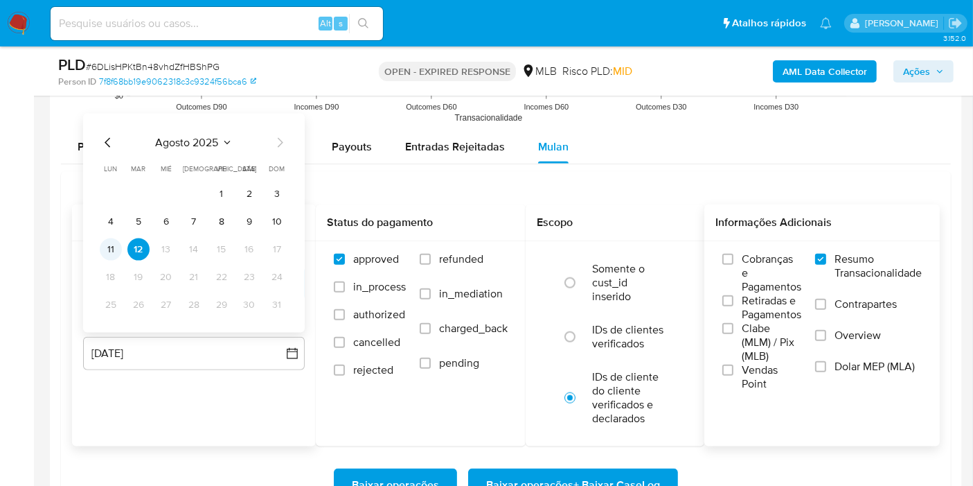
click at [100, 245] on button "11" at bounding box center [111, 249] width 22 height 22
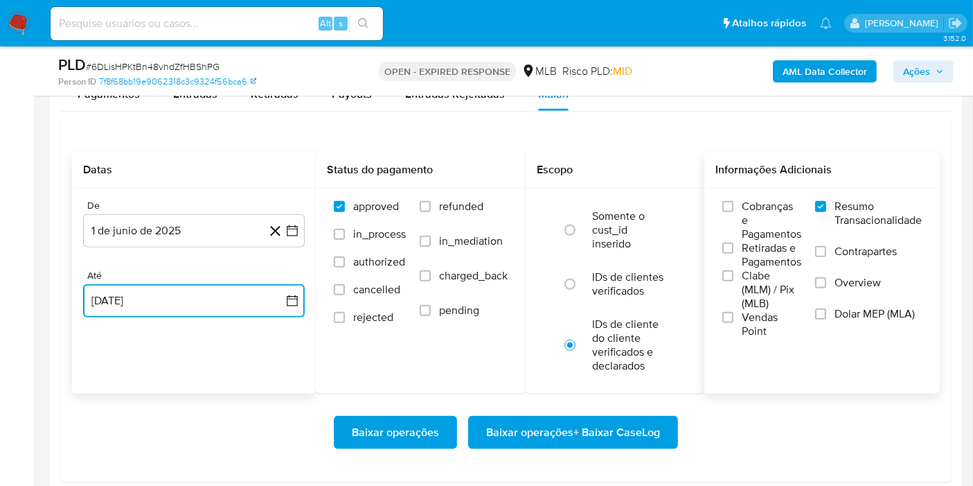
scroll to position [1616, 0]
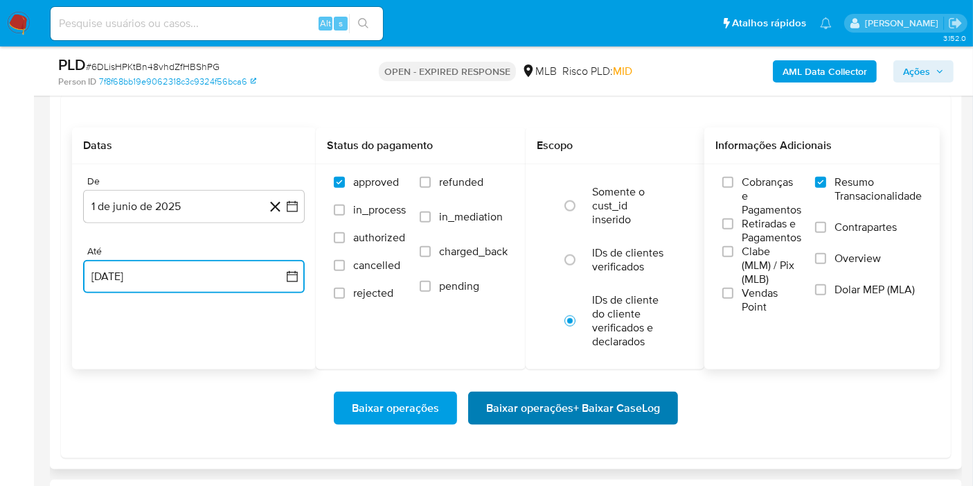
click at [579, 402] on span "Baixar operações + Baixar CaseLog" at bounding box center [573, 408] width 174 height 30
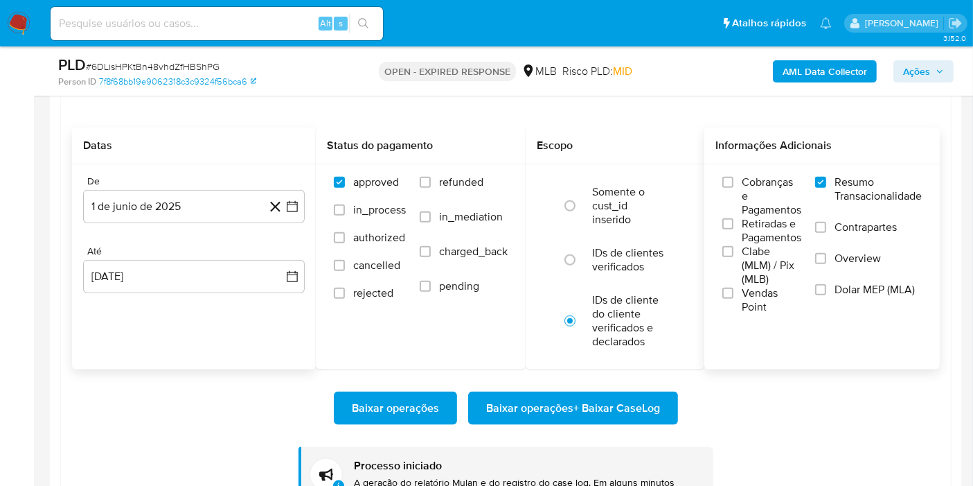
click at [26, 24] on img at bounding box center [19, 24] width 24 height 24
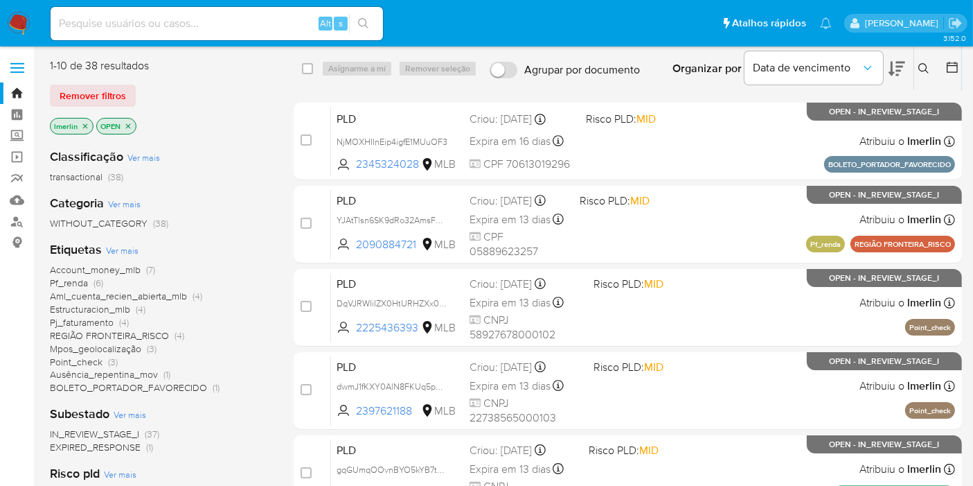
click at [916, 66] on button at bounding box center [925, 68] width 23 height 17
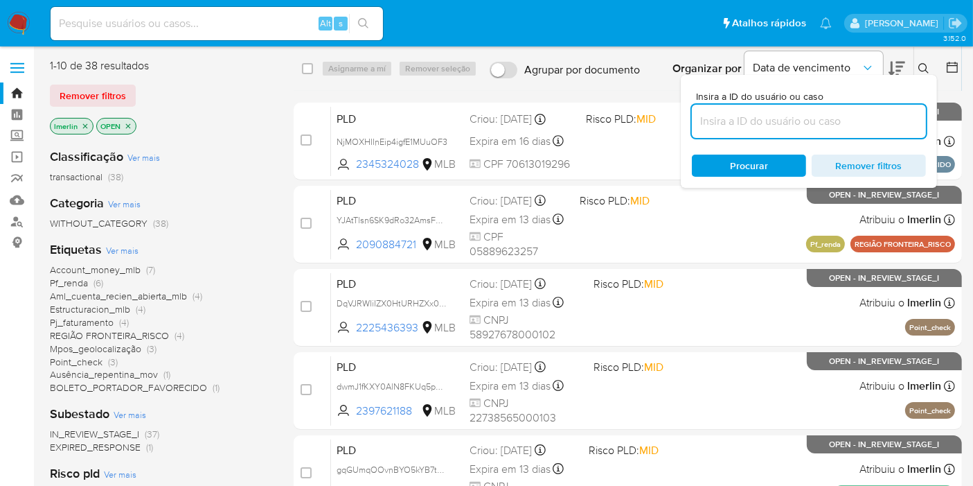
click at [778, 127] on input at bounding box center [809, 121] width 234 height 18
type input "6DLisHPKtBn48vhdZfHBShPG"
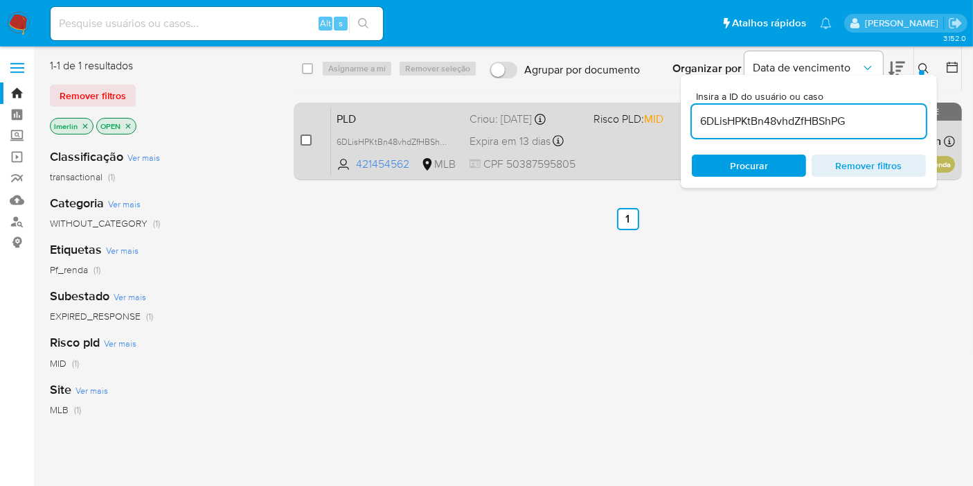
click at [301, 139] on input "checkbox" at bounding box center [306, 139] width 11 height 11
checkbox input "true"
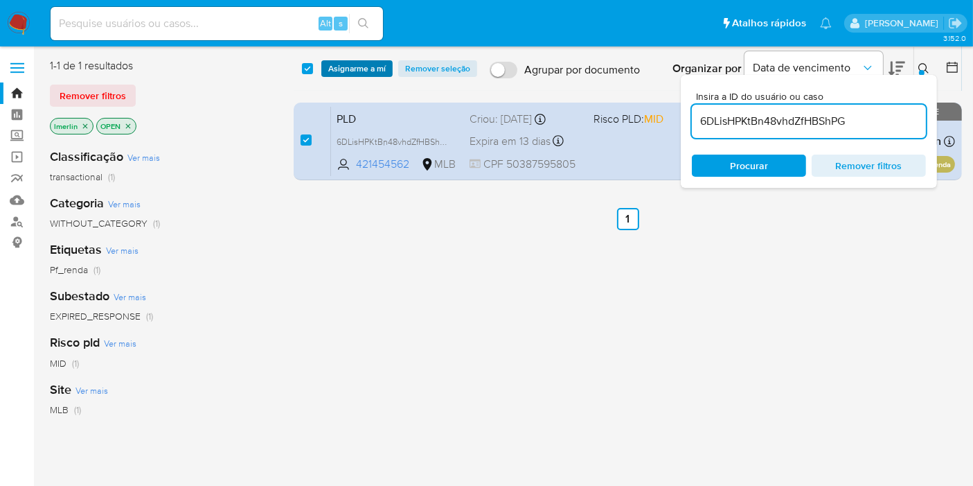
click at [353, 67] on span "Asignarme a mí" at bounding box center [356, 69] width 57 height 14
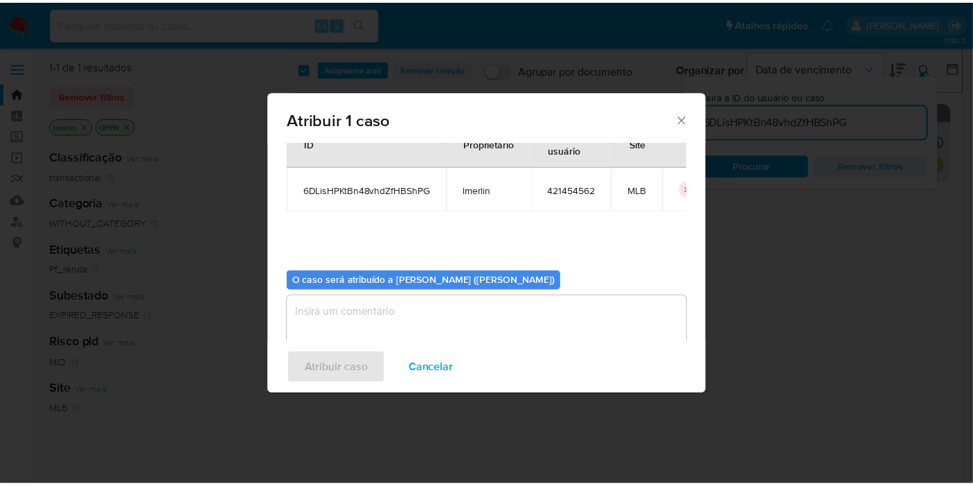
scroll to position [71, 0]
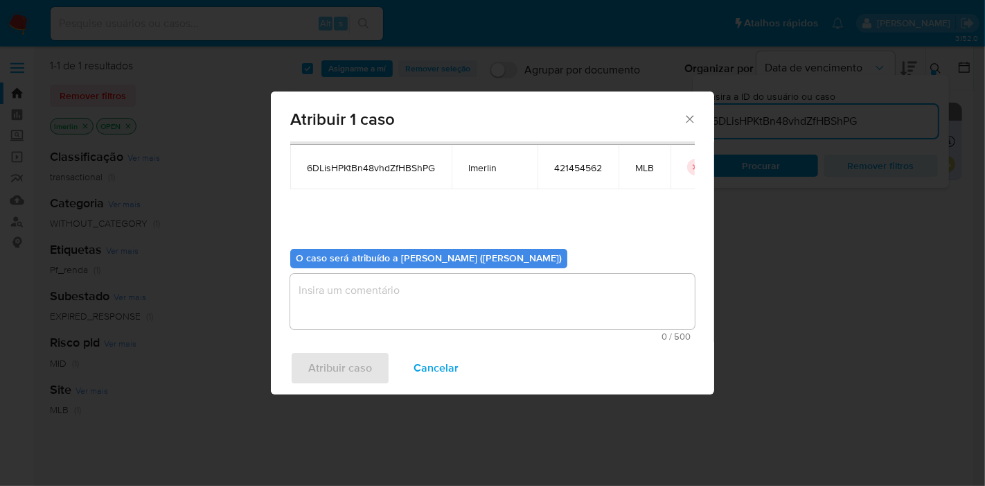
click at [472, 285] on textarea "assign-modal" at bounding box center [492, 301] width 405 height 55
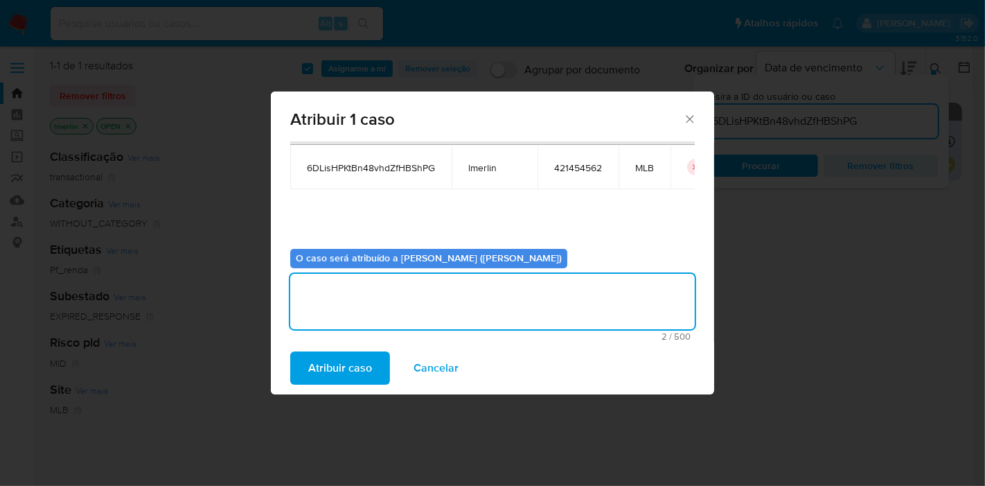
click at [336, 367] on span "Atribuir caso" at bounding box center [340, 368] width 64 height 30
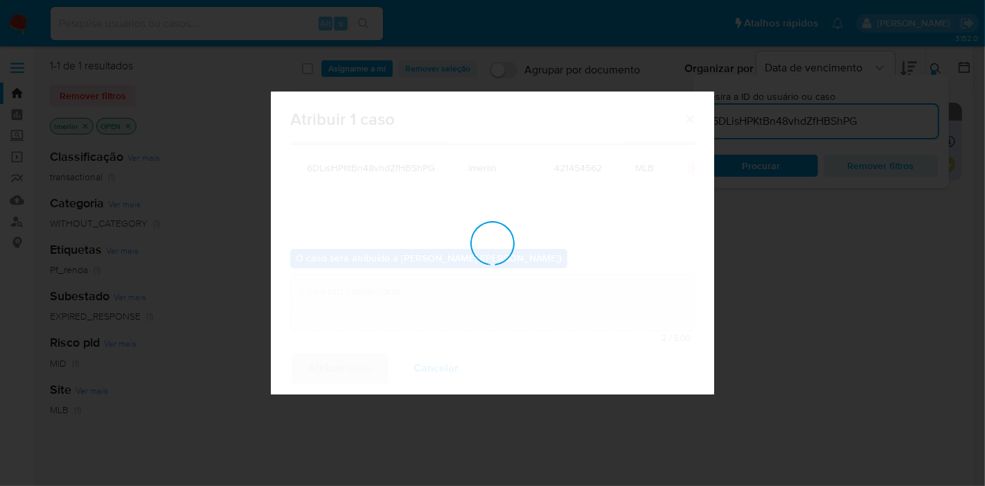
checkbox input "false"
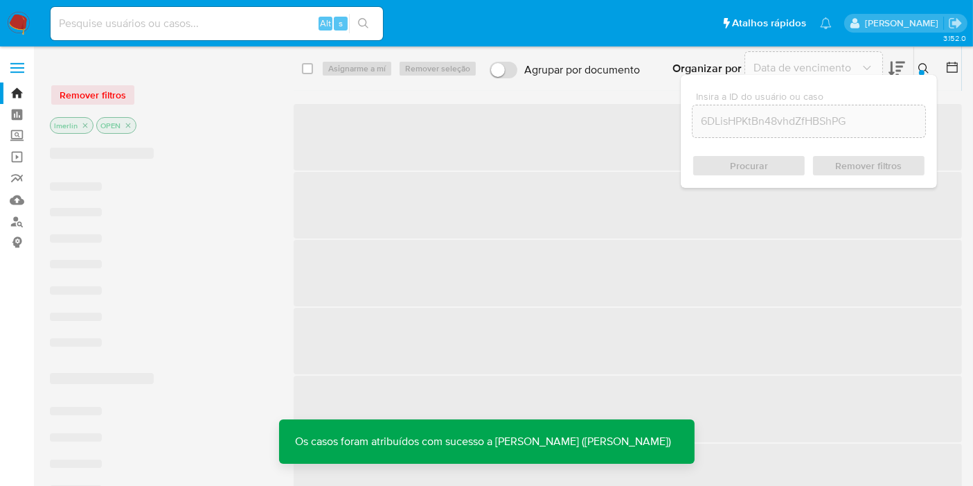
click at [799, 295] on span "‌" at bounding box center [628, 273] width 668 height 66
click at [923, 68] on icon at bounding box center [923, 68] width 11 height 11
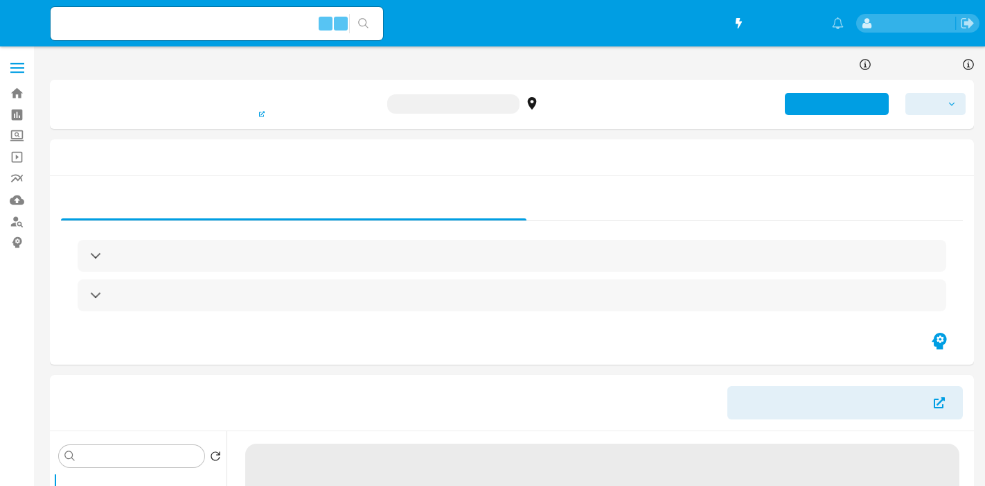
select select "10"
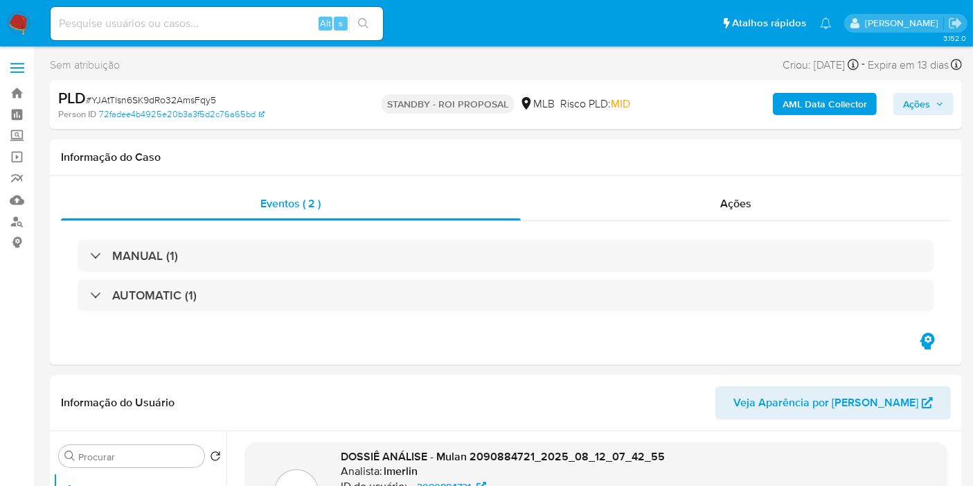
click at [199, 19] on input at bounding box center [217, 24] width 332 height 18
paste input "6DLisHPKtBn48vhdZfHBShPG"
type input "6DLisHPKtBn48vhdZfHBShPG"
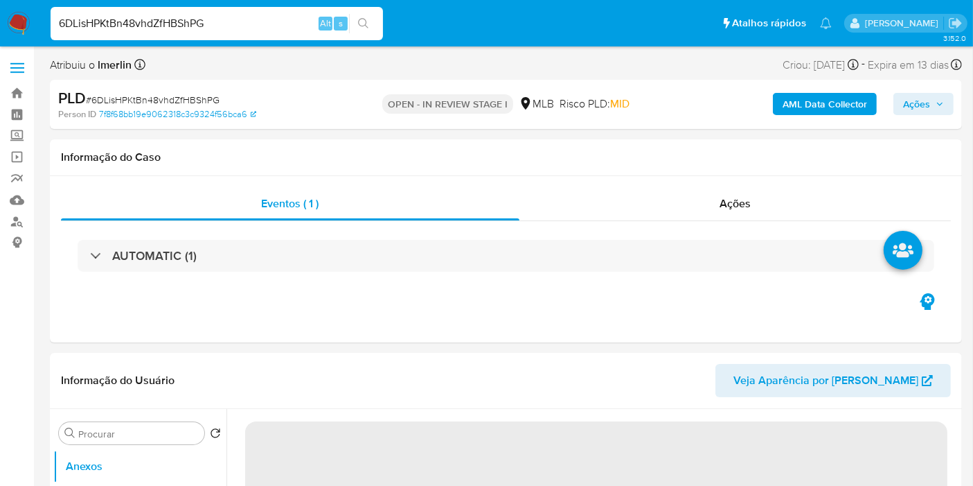
select select "10"
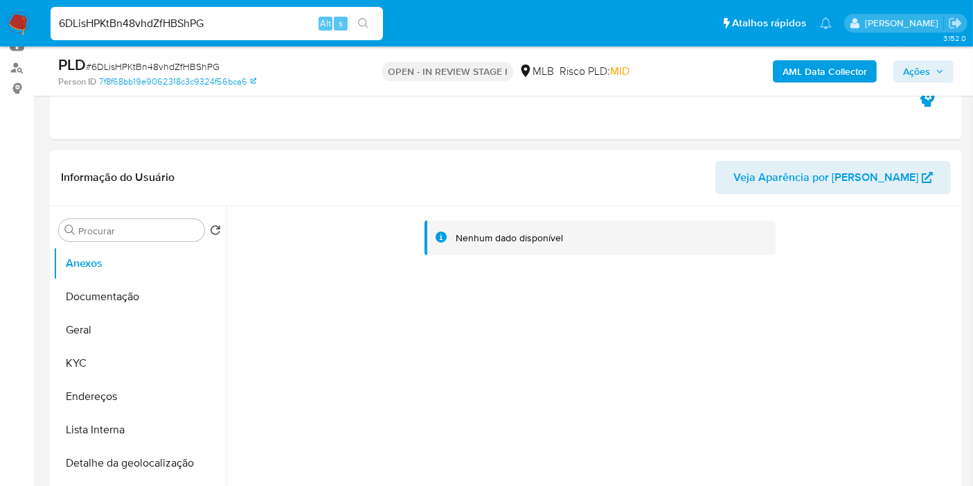
drag, startPoint x: 104, startPoint y: 353, endPoint x: 432, endPoint y: 159, distance: 380.7
click at [104, 353] on button "KYC" at bounding box center [139, 362] width 173 height 33
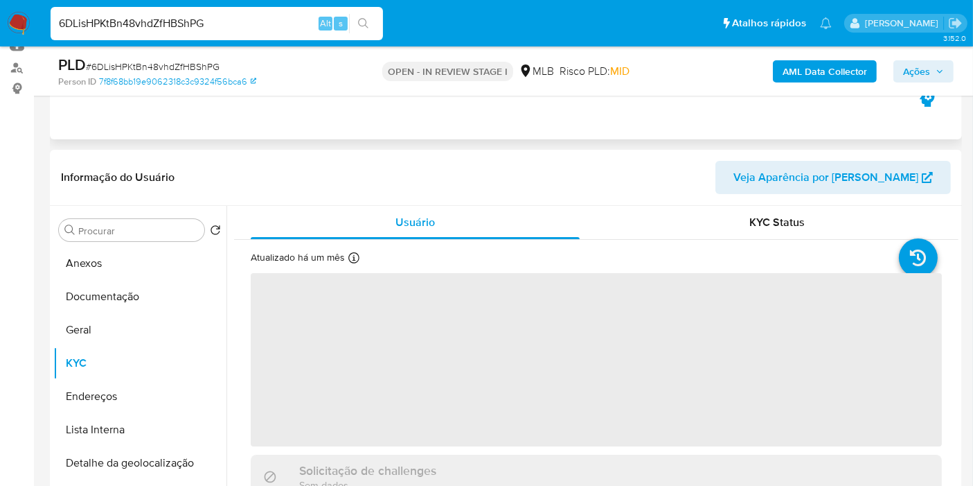
scroll to position [231, 0]
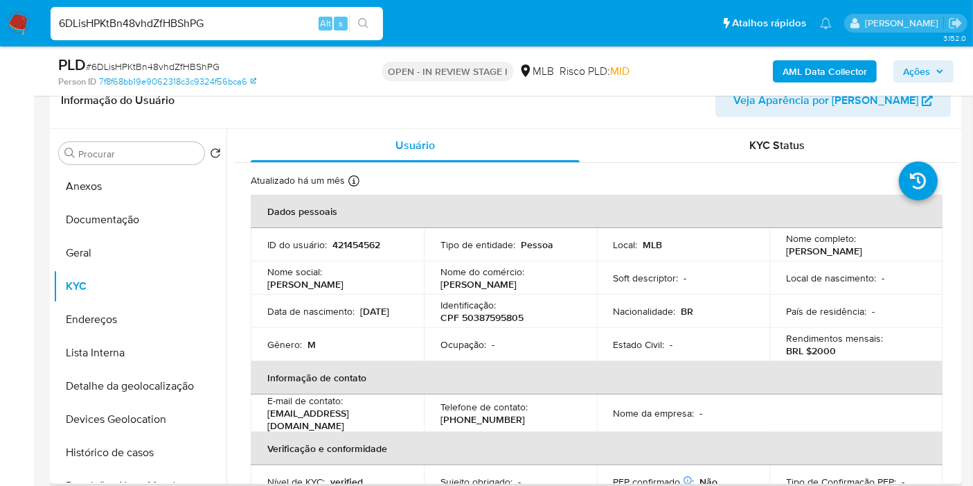
click at [495, 322] on p "CPF 50387595805" at bounding box center [482, 317] width 83 height 12
copy p "50387595805"
click at [807, 63] on b "AML Data Collector" at bounding box center [825, 71] width 85 height 22
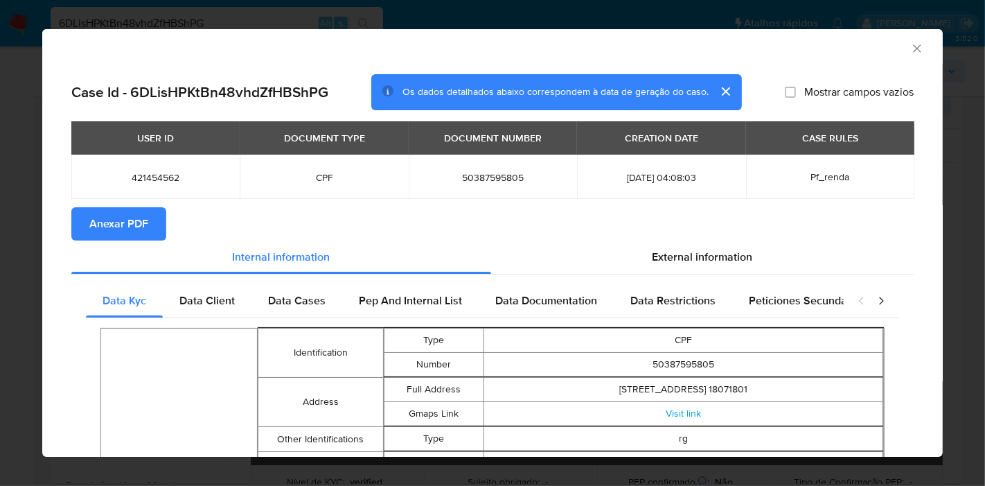
click at [84, 217] on button "Anexar PDF" at bounding box center [118, 223] width 95 height 33
click at [910, 46] on icon "Fechar a janela" at bounding box center [917, 49] width 14 height 14
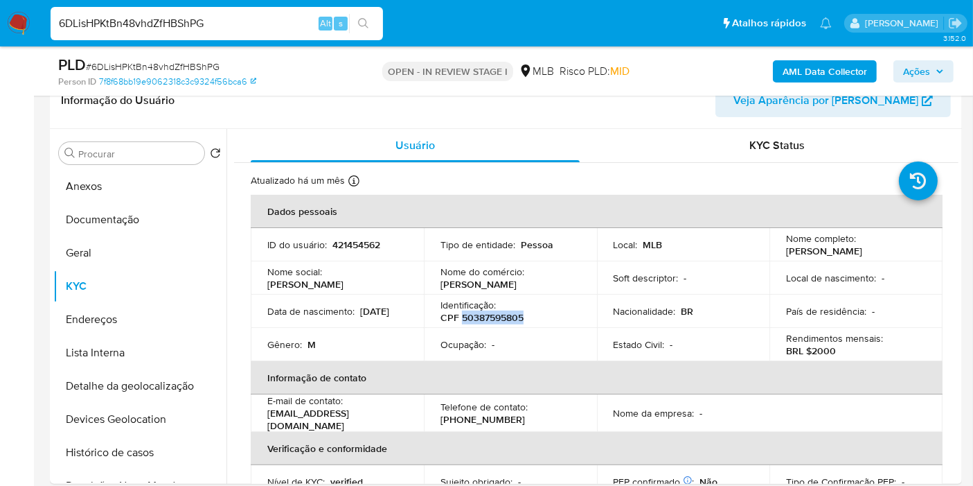
click at [28, 19] on img at bounding box center [19, 24] width 24 height 24
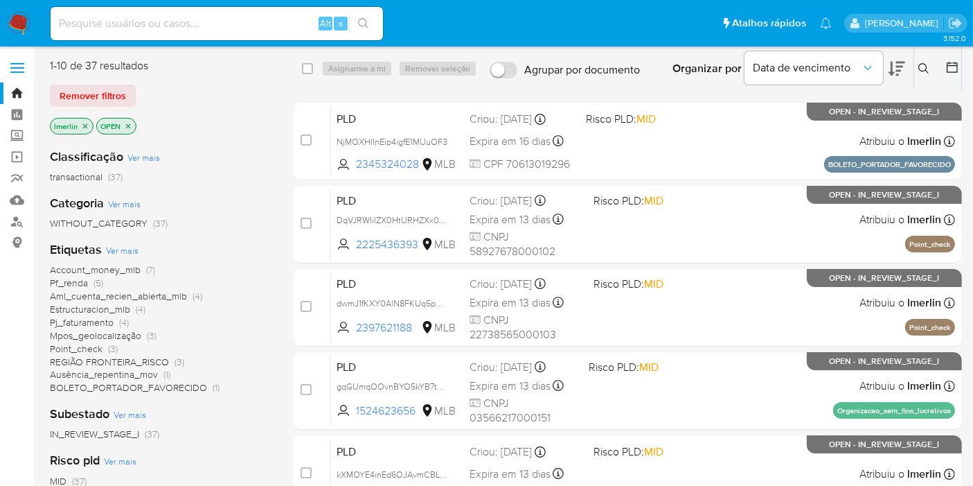
click at [88, 128] on icon "close-filter" at bounding box center [85, 126] width 8 height 8
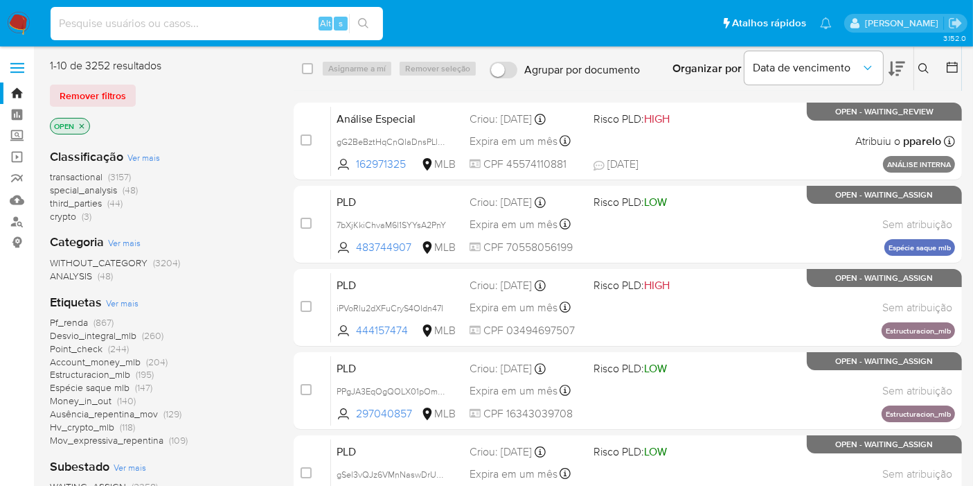
click at [249, 26] on input at bounding box center [217, 24] width 332 height 18
paste input "6DLisHPKtBn48vhdZfHBShPG"
type input "6DLisHPKtBn48vhdZfHBShPG"
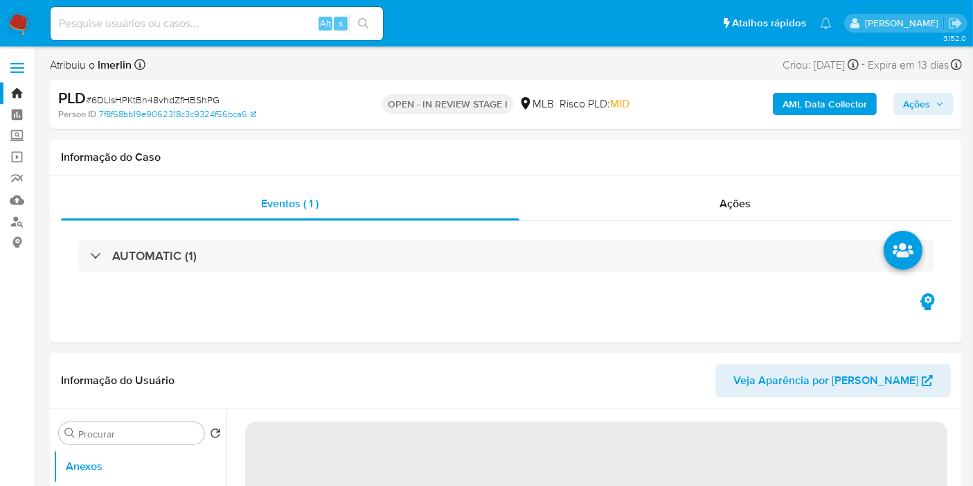
select select "10"
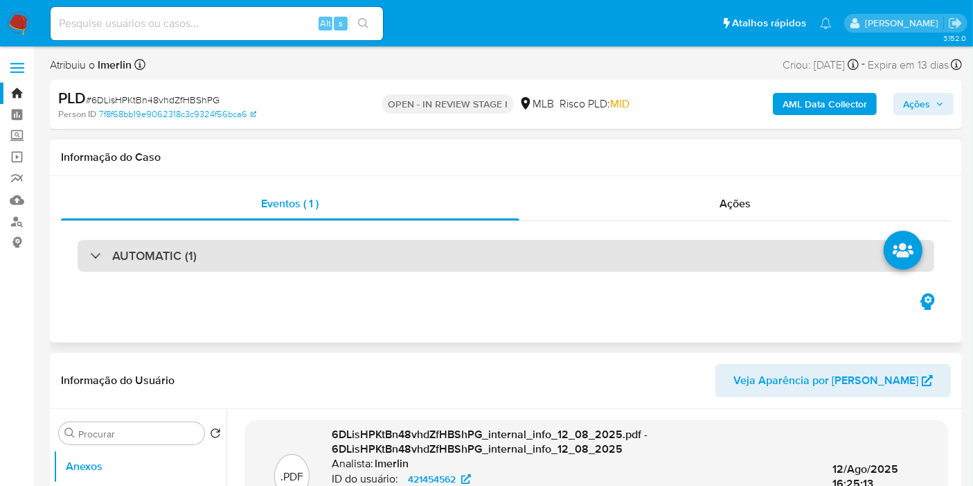
scroll to position [308, 0]
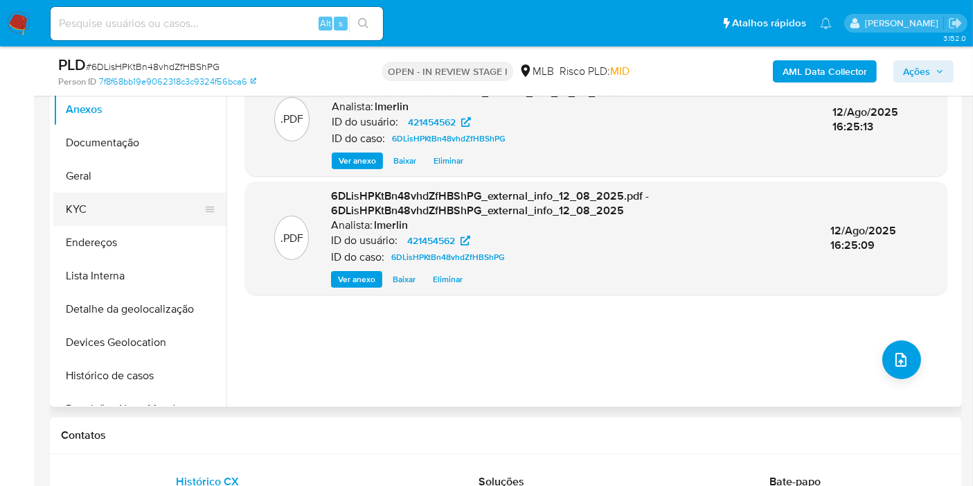
click at [100, 208] on button "KYC" at bounding box center [134, 209] width 162 height 33
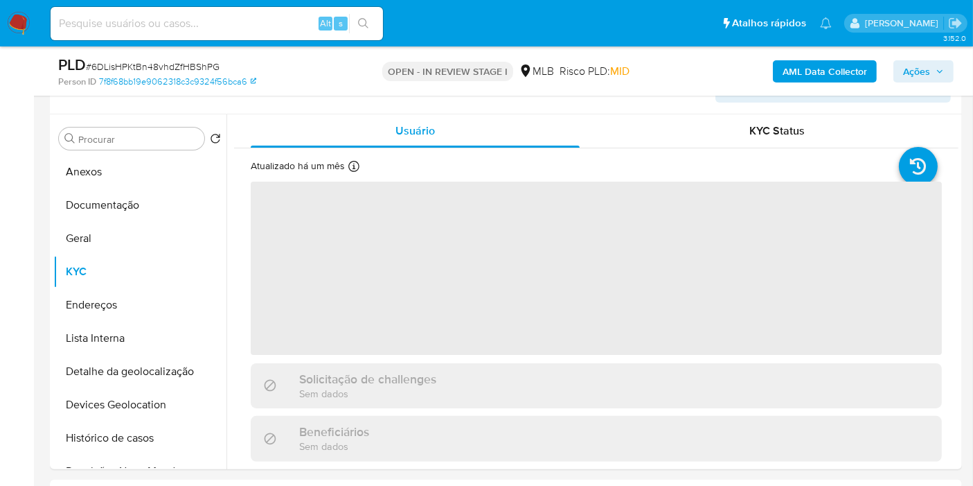
scroll to position [231, 0]
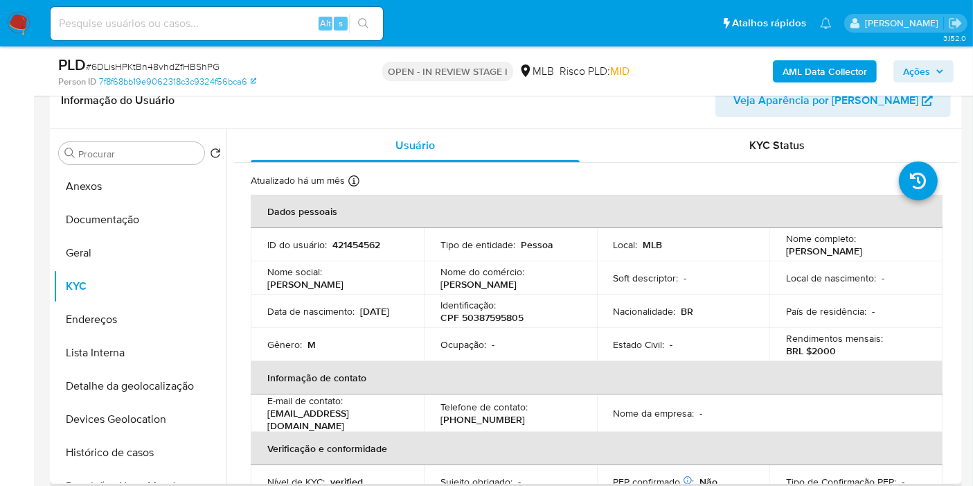
click at [472, 319] on p "CPF 50387595805" at bounding box center [482, 317] width 83 height 12
click at [472, 318] on p "CPF 50387595805" at bounding box center [482, 317] width 83 height 12
copy p "50387595805"
